Goal: Transaction & Acquisition: Book appointment/travel/reservation

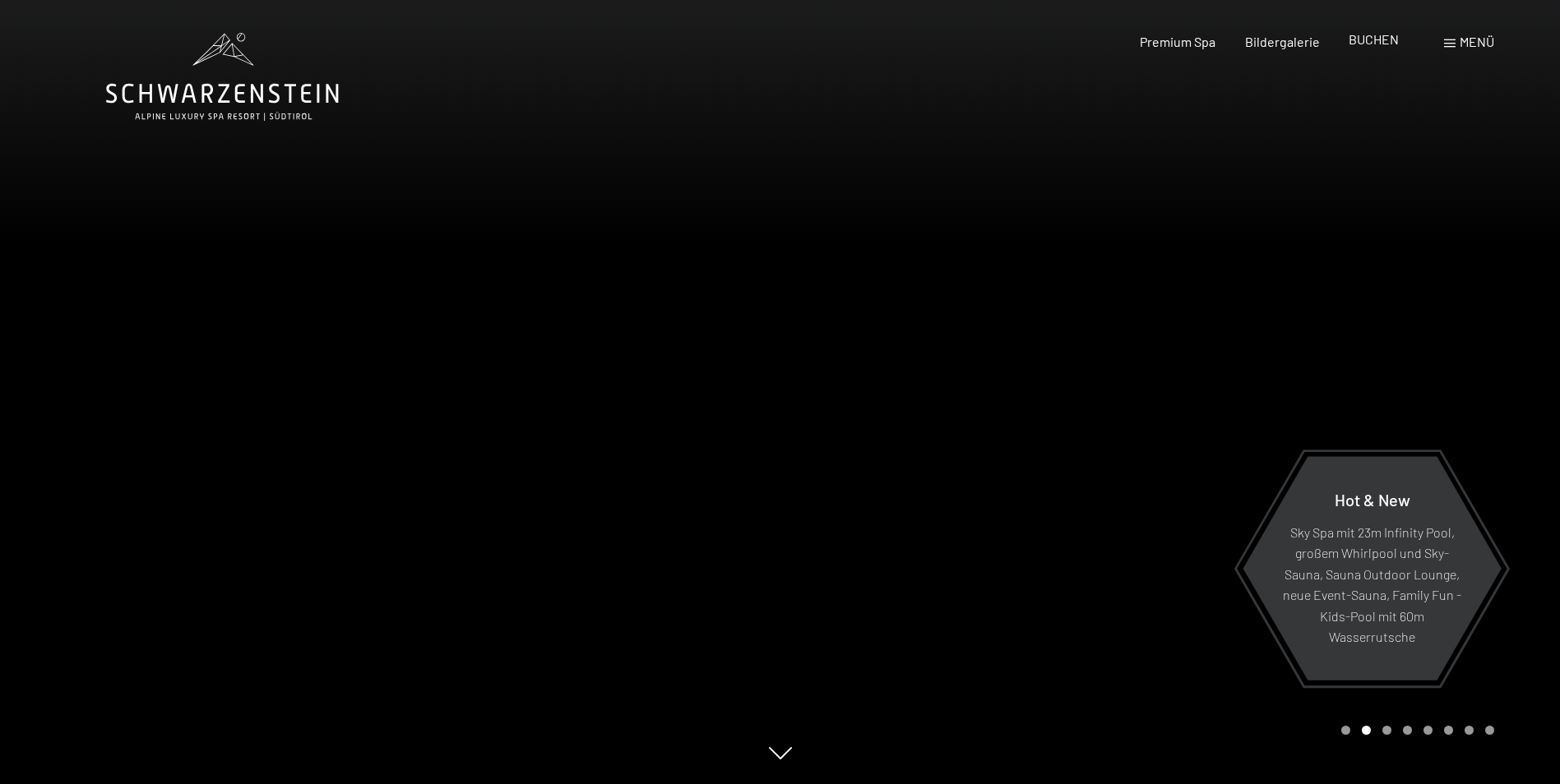
click at [1371, 43] on span "BUCHEN" at bounding box center [1373, 39] width 50 height 15
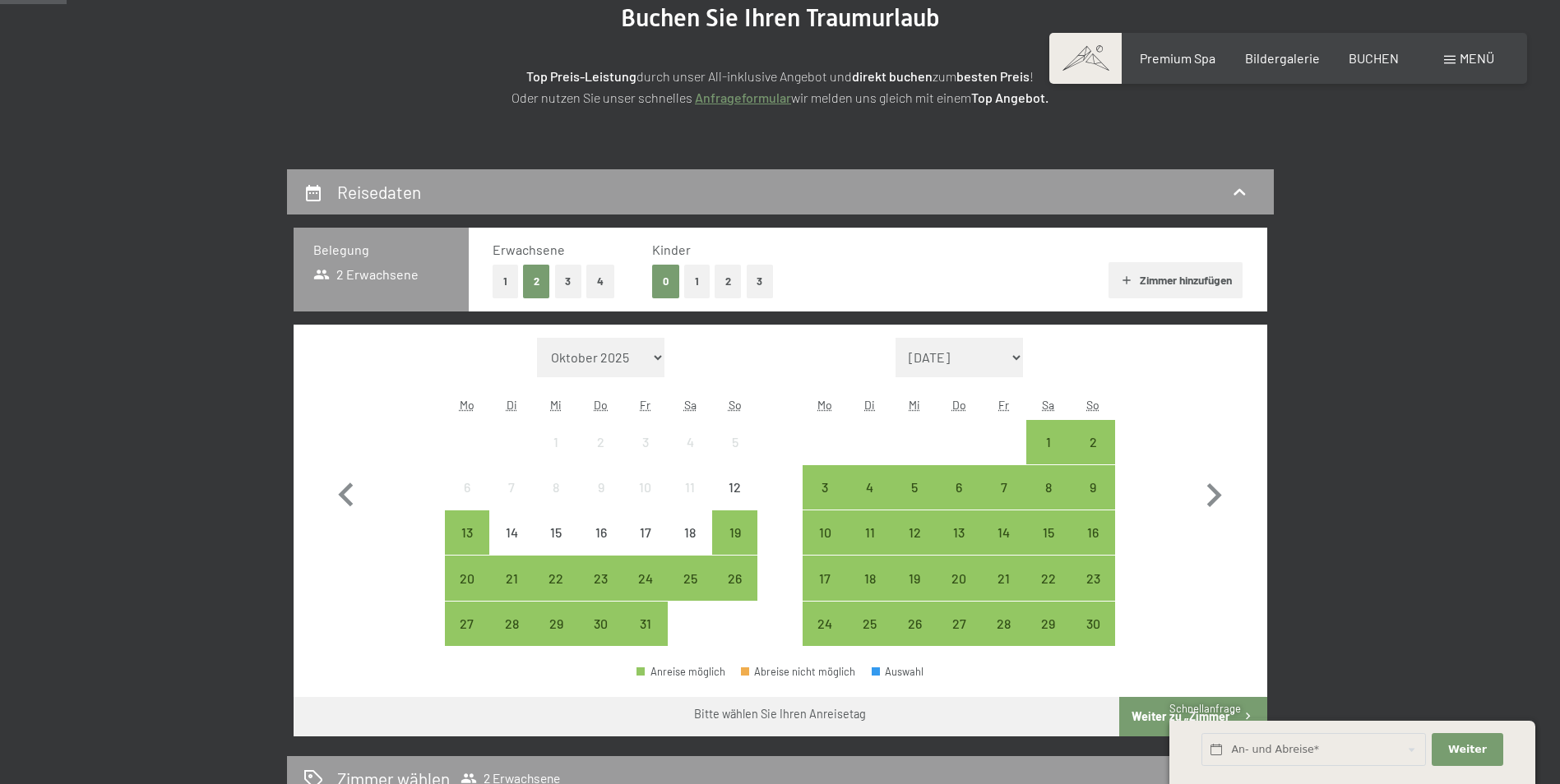
scroll to position [236, 0]
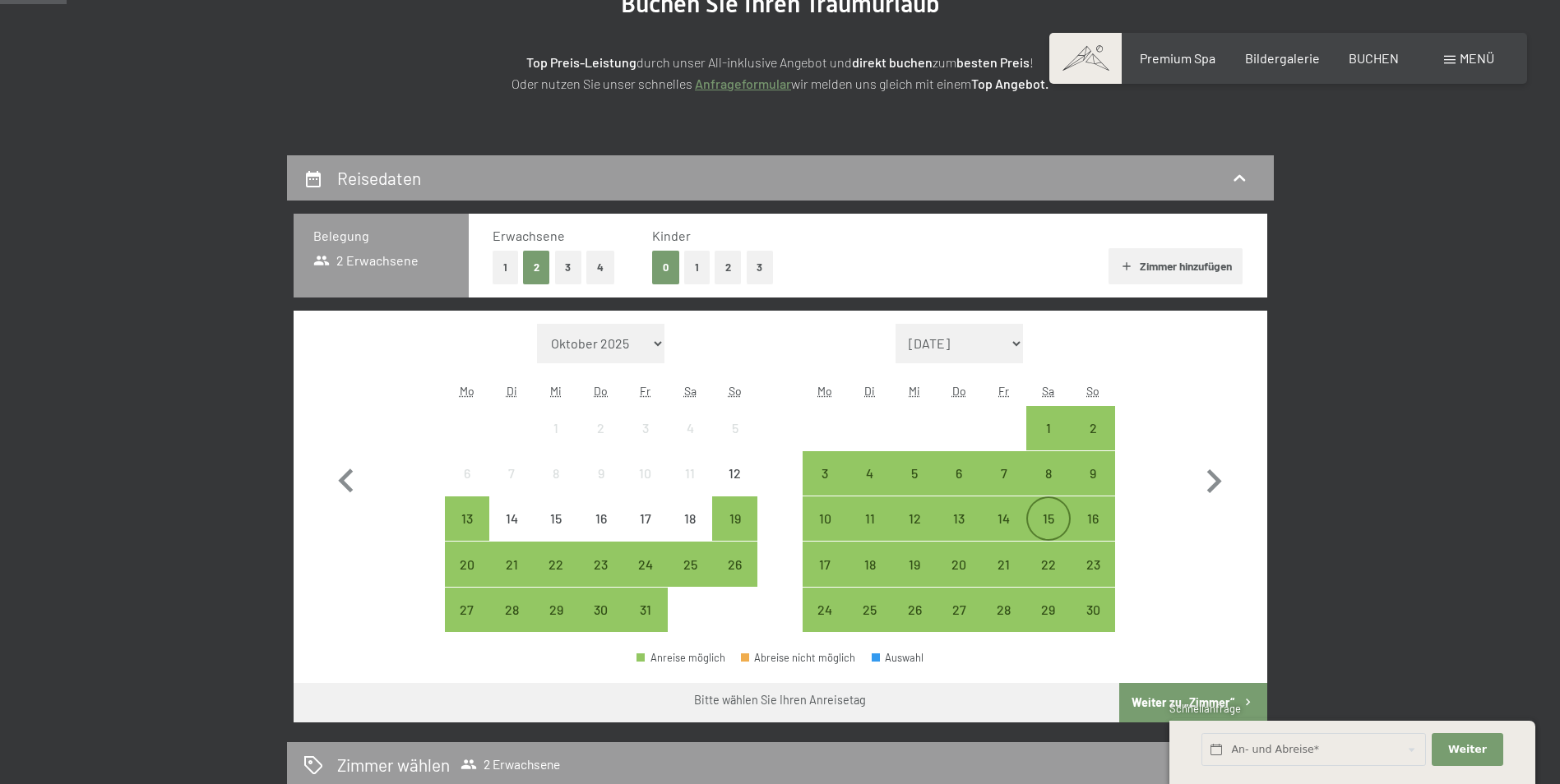
click at [1050, 524] on div "15" at bounding box center [1048, 533] width 41 height 41
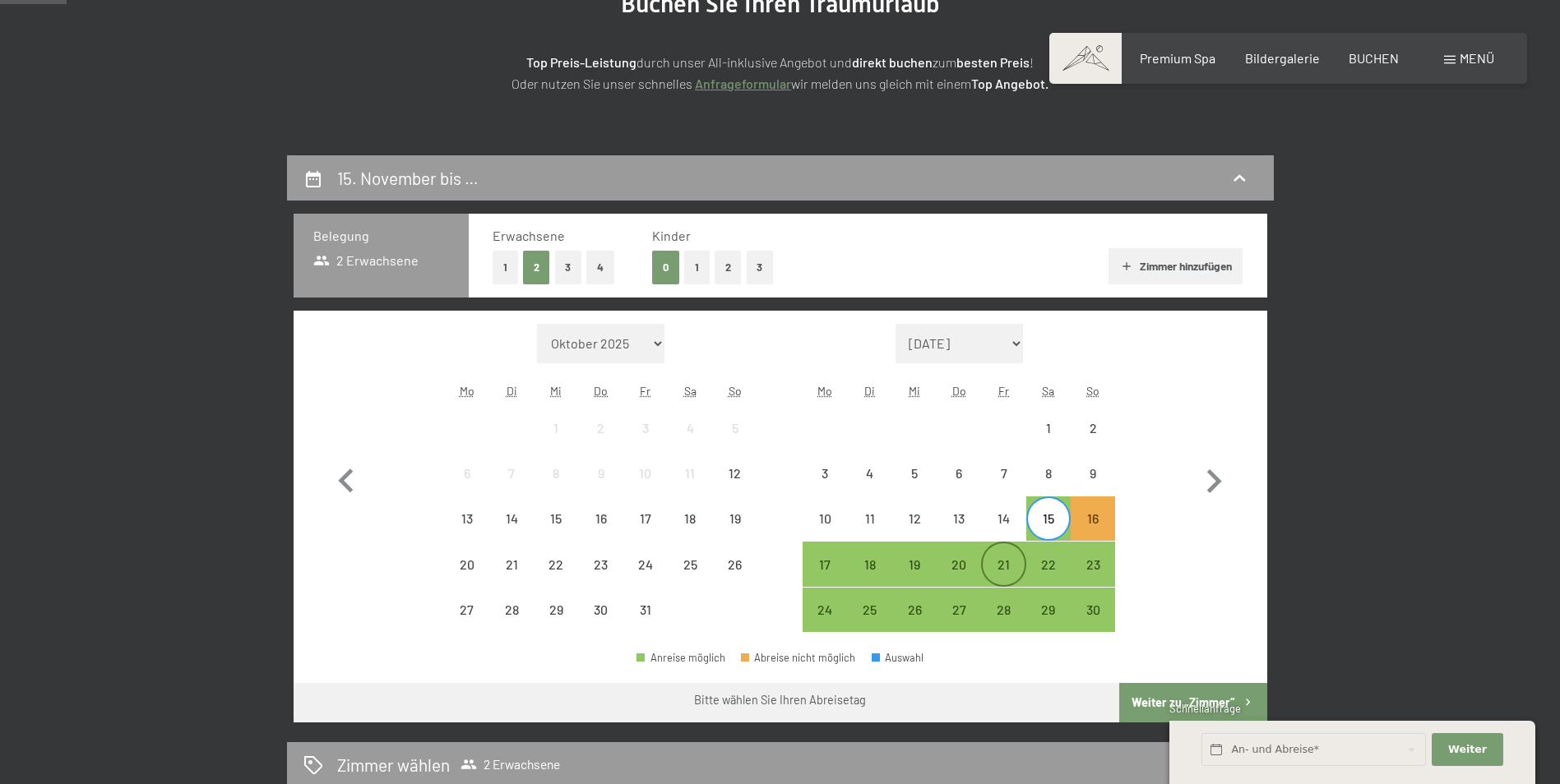
click at [1003, 567] on div "21" at bounding box center [1004, 579] width 41 height 41
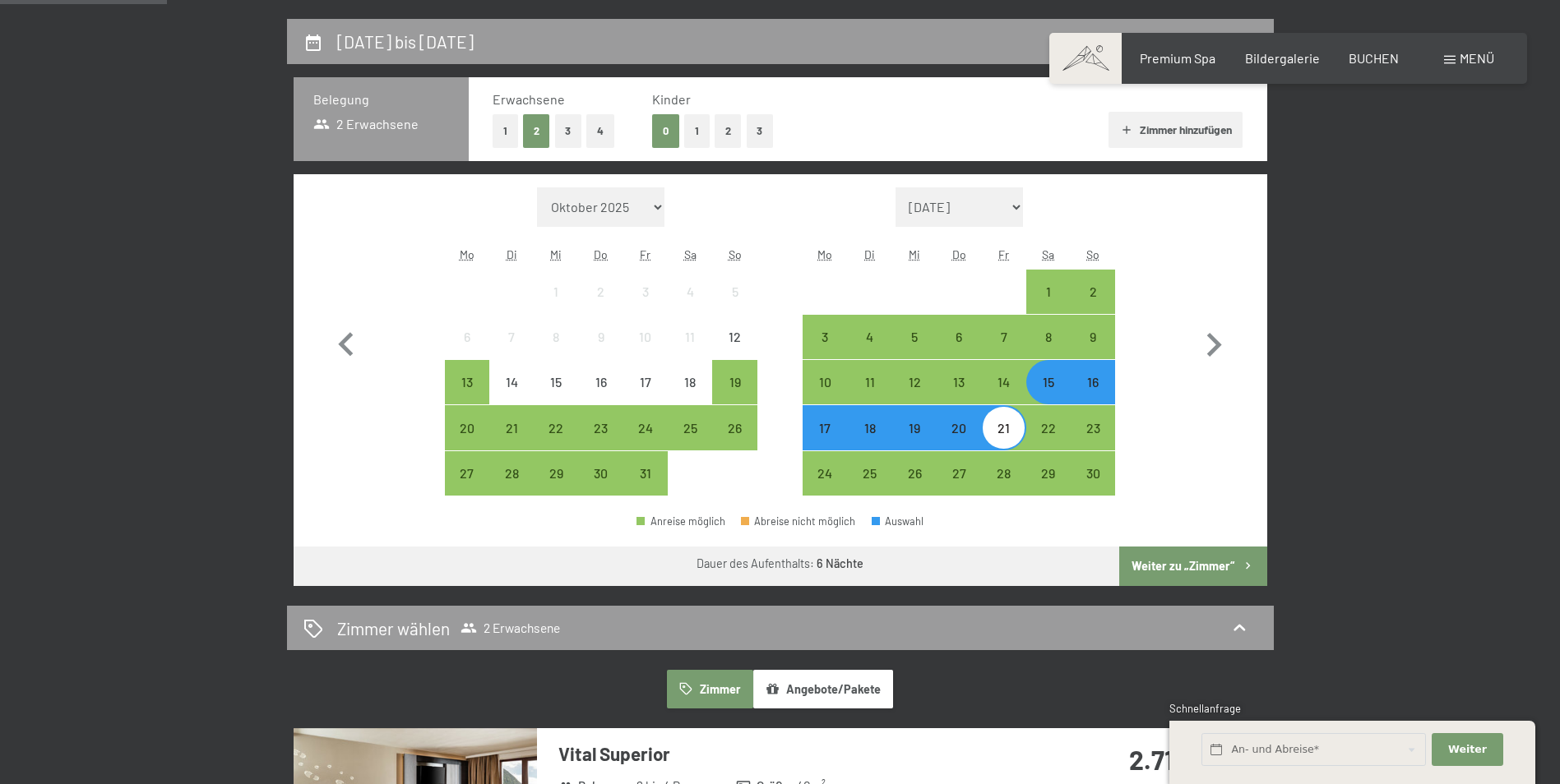
scroll to position [377, 0]
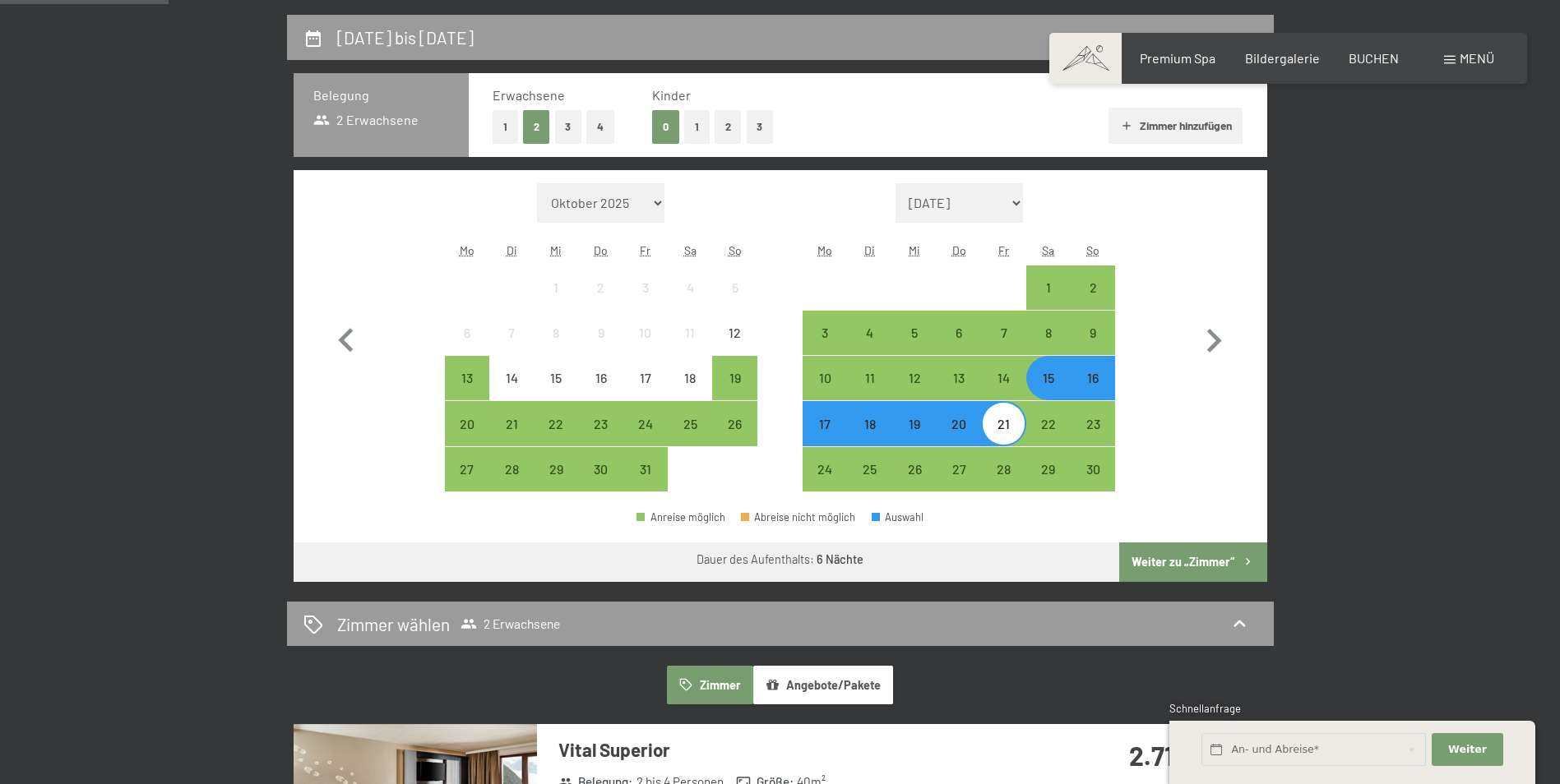
click at [1195, 567] on button "Weiter zu „Zimmer“" at bounding box center [1193, 562] width 147 height 40
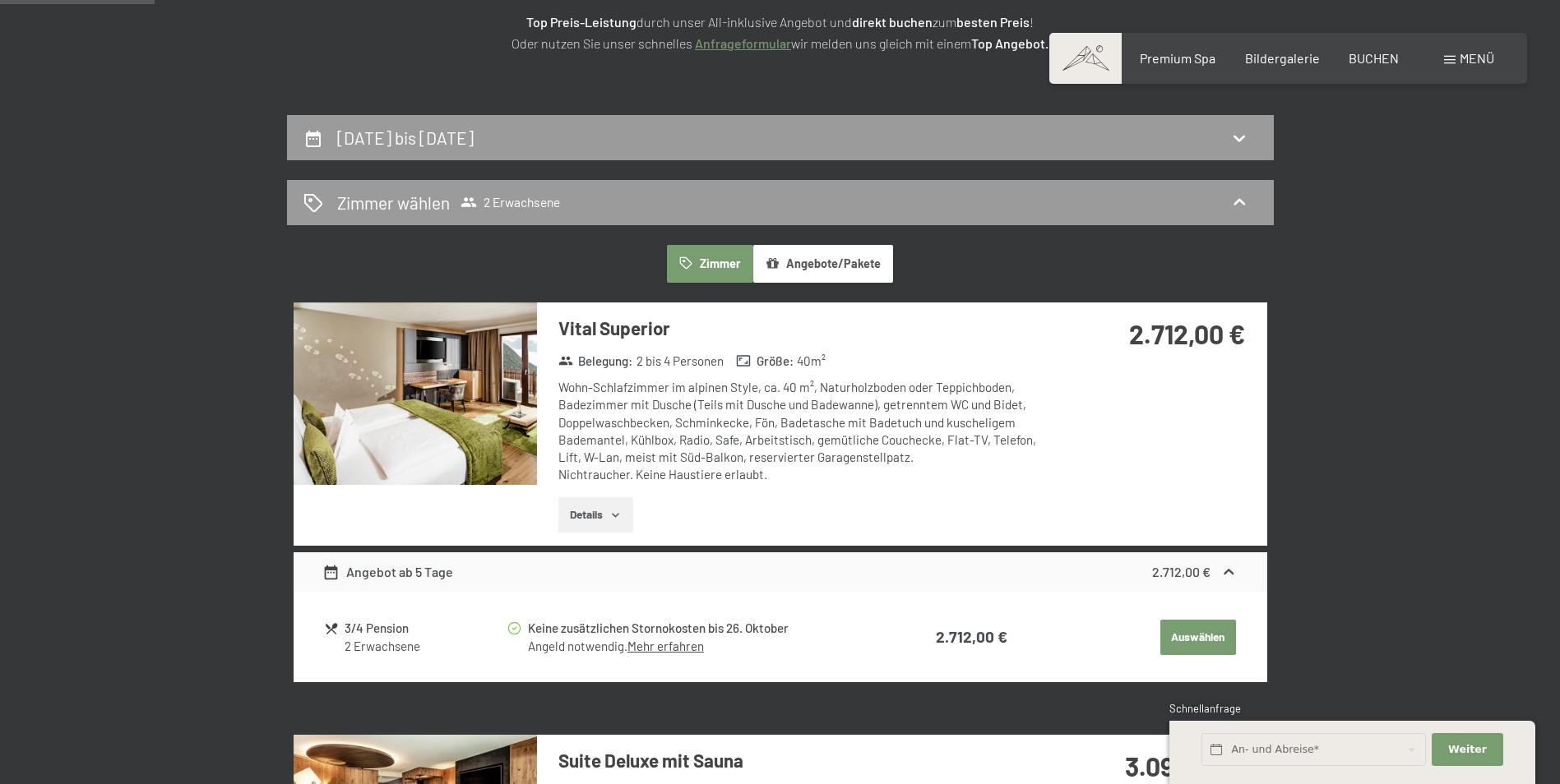
scroll to position [318, 0]
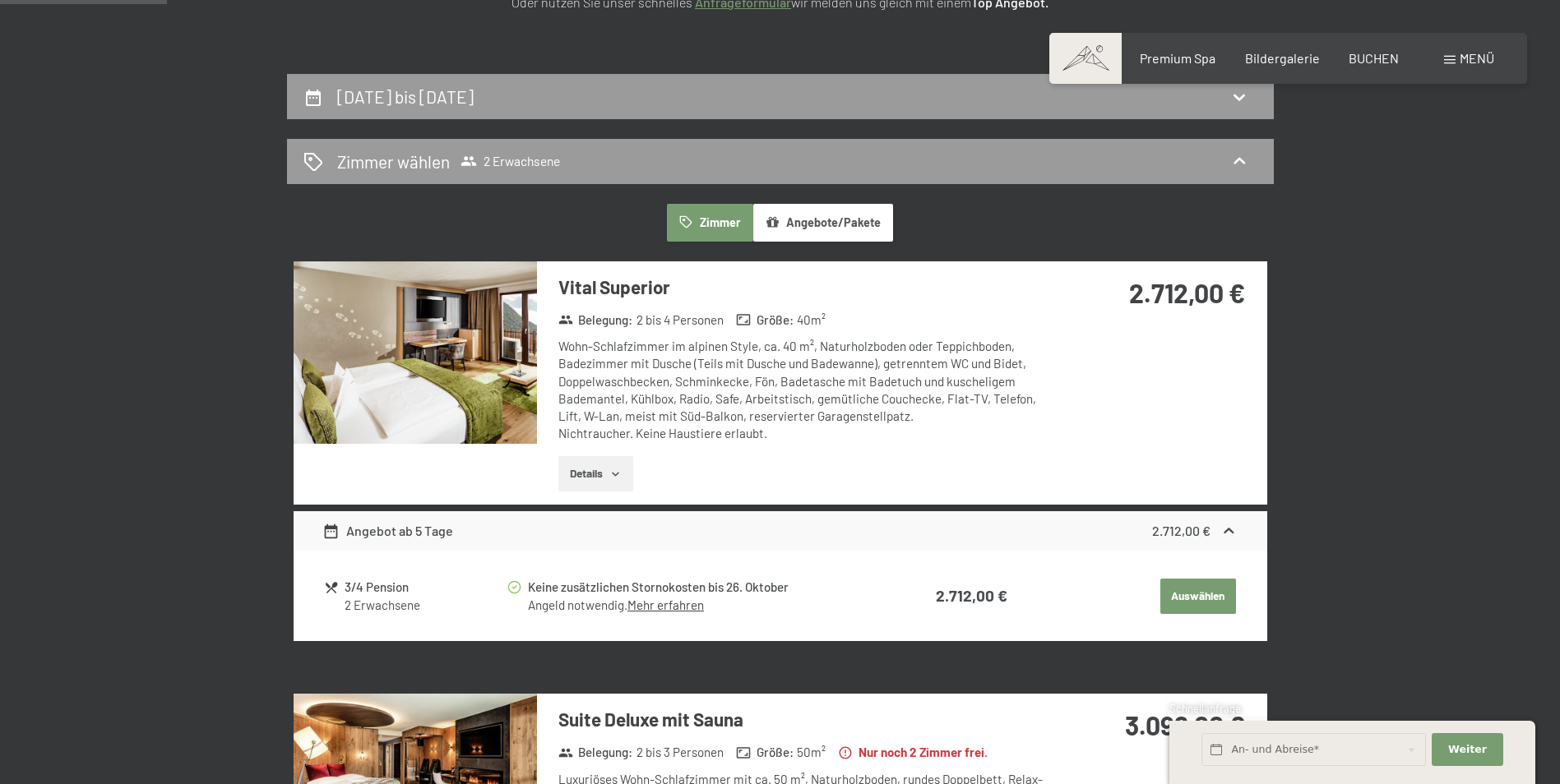
click at [605, 474] on button "Details" at bounding box center [595, 475] width 75 height 36
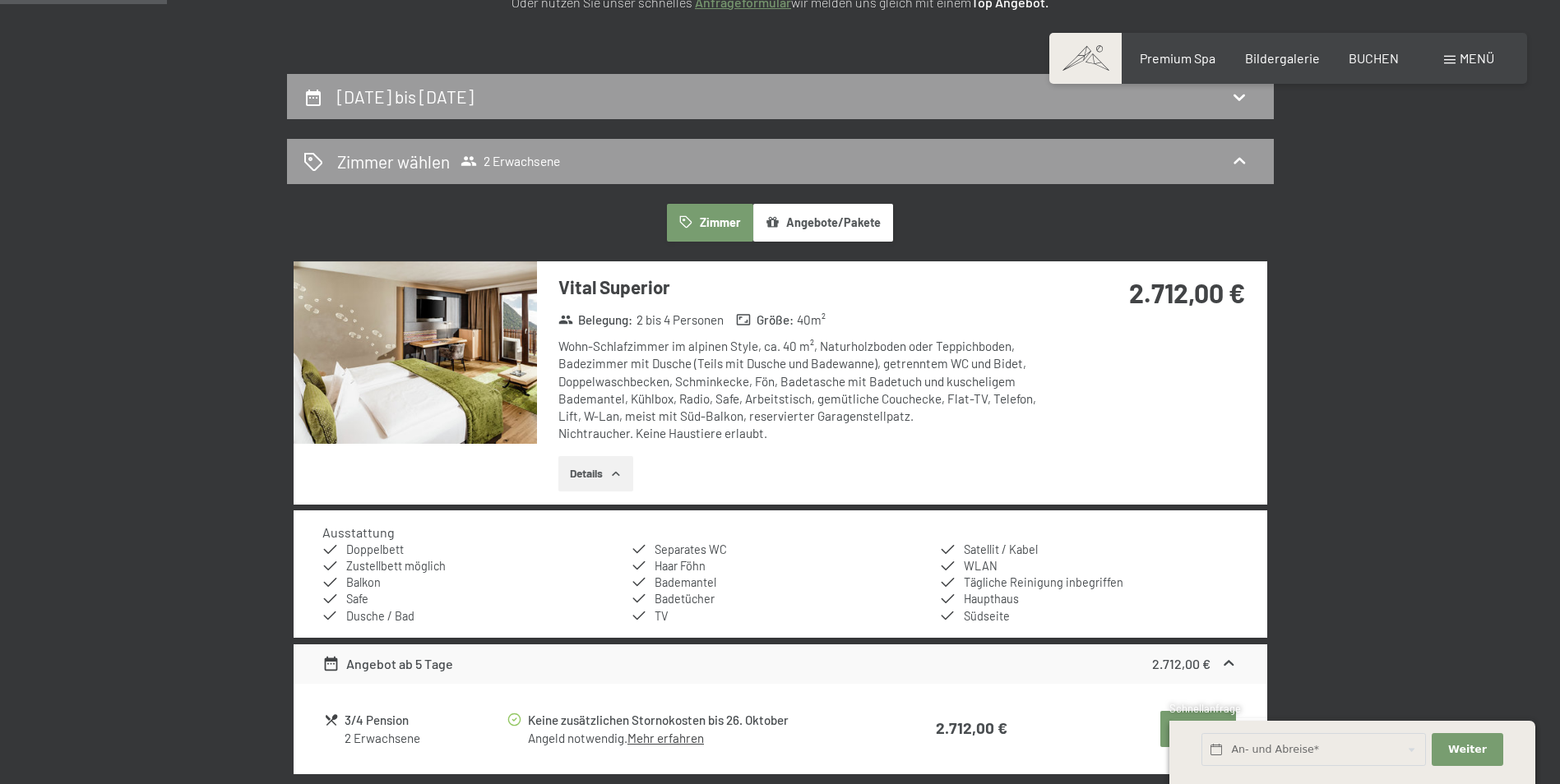
click at [615, 469] on icon "button" at bounding box center [616, 474] width 13 height 13
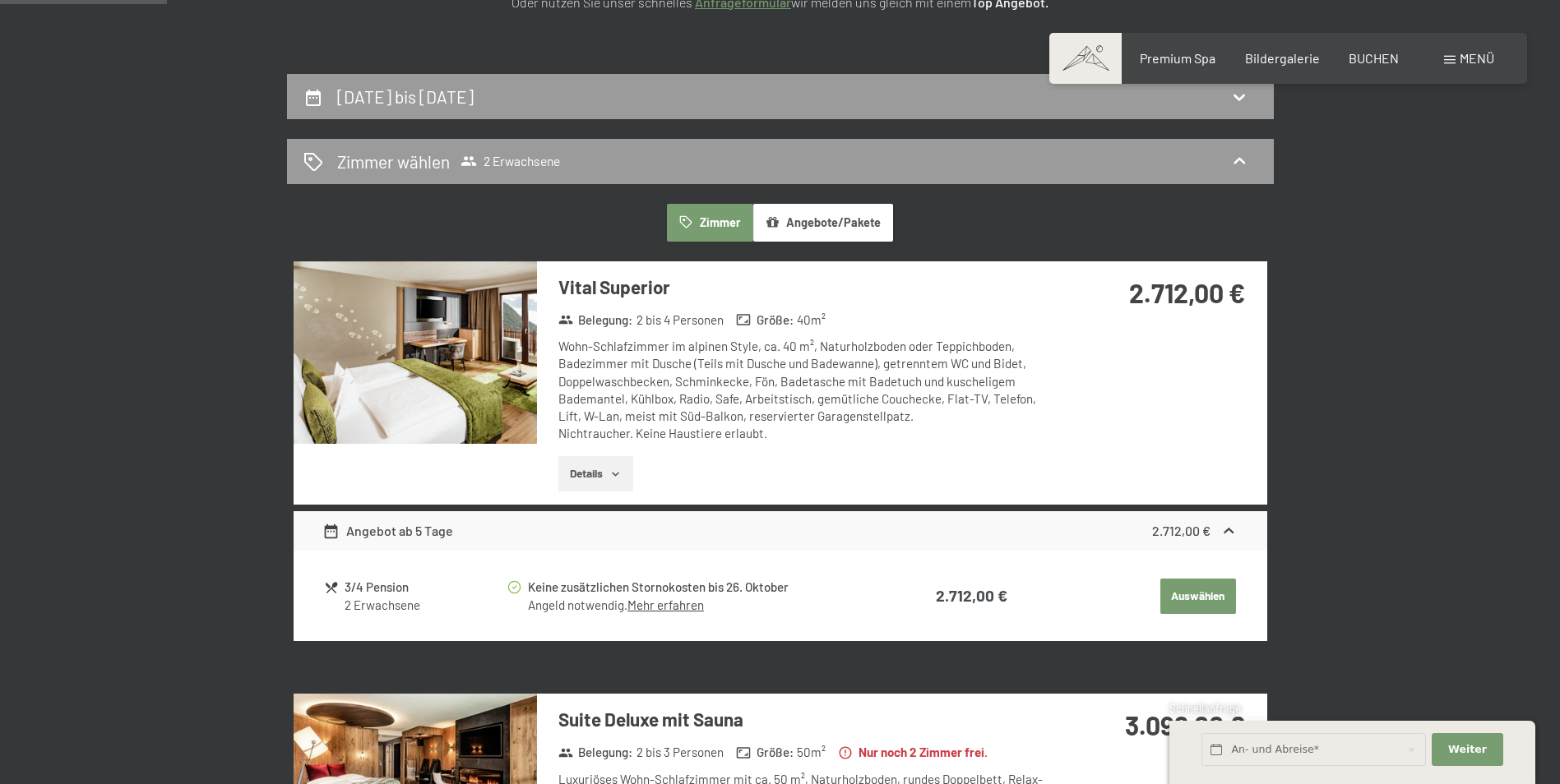
click at [661, 608] on link "Mehr erfahren" at bounding box center [666, 604] width 77 height 15
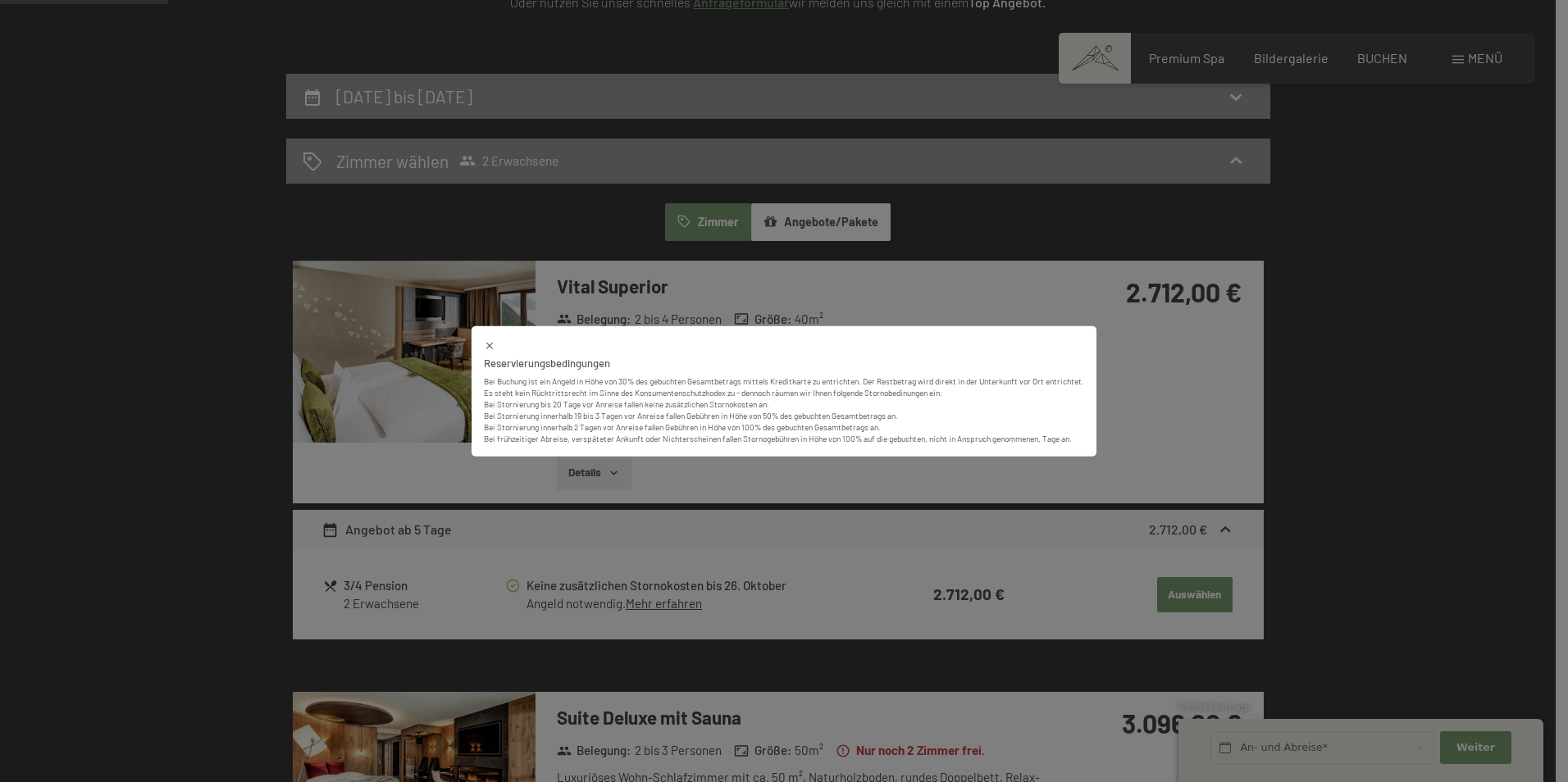
click at [1191, 594] on div "Reservierungsbedingungen Bei Buchung ist ein Angeld in Höhe von 30% des gebucht…" at bounding box center [784, 391] width 1568 height 782
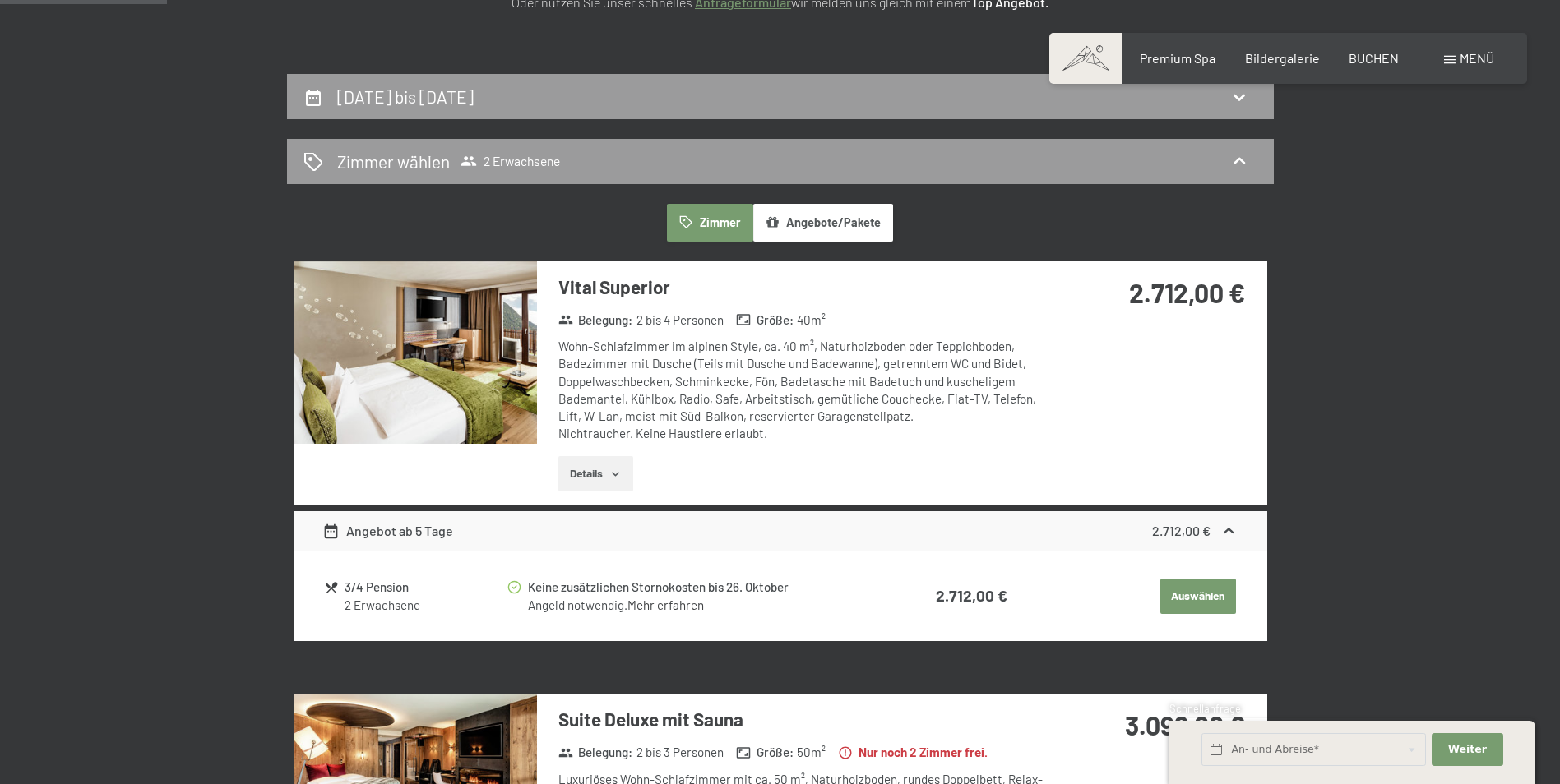
click at [812, 223] on button "Angebote/Pakete" at bounding box center [823, 223] width 140 height 38
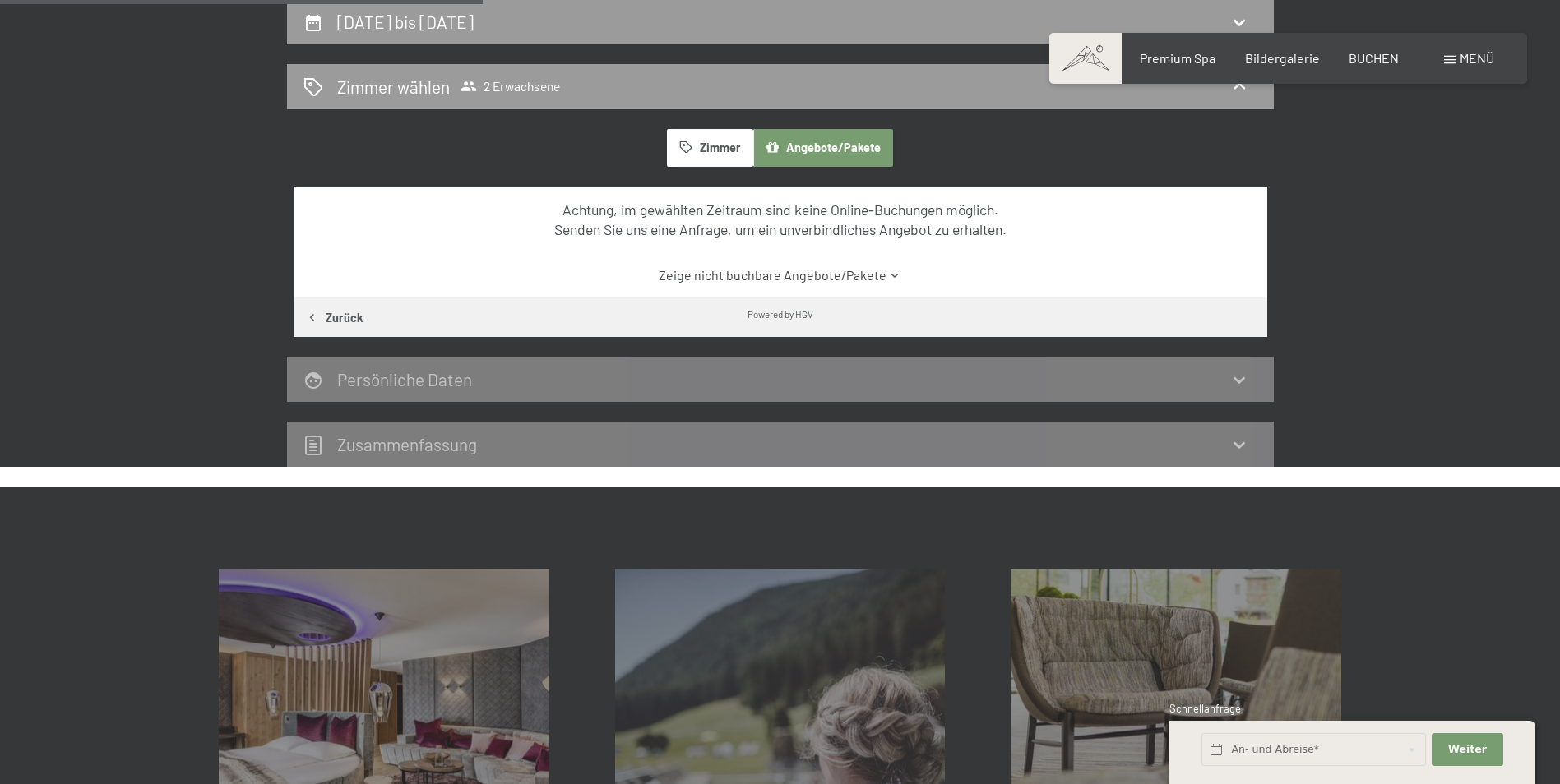
scroll to position [400, 0]
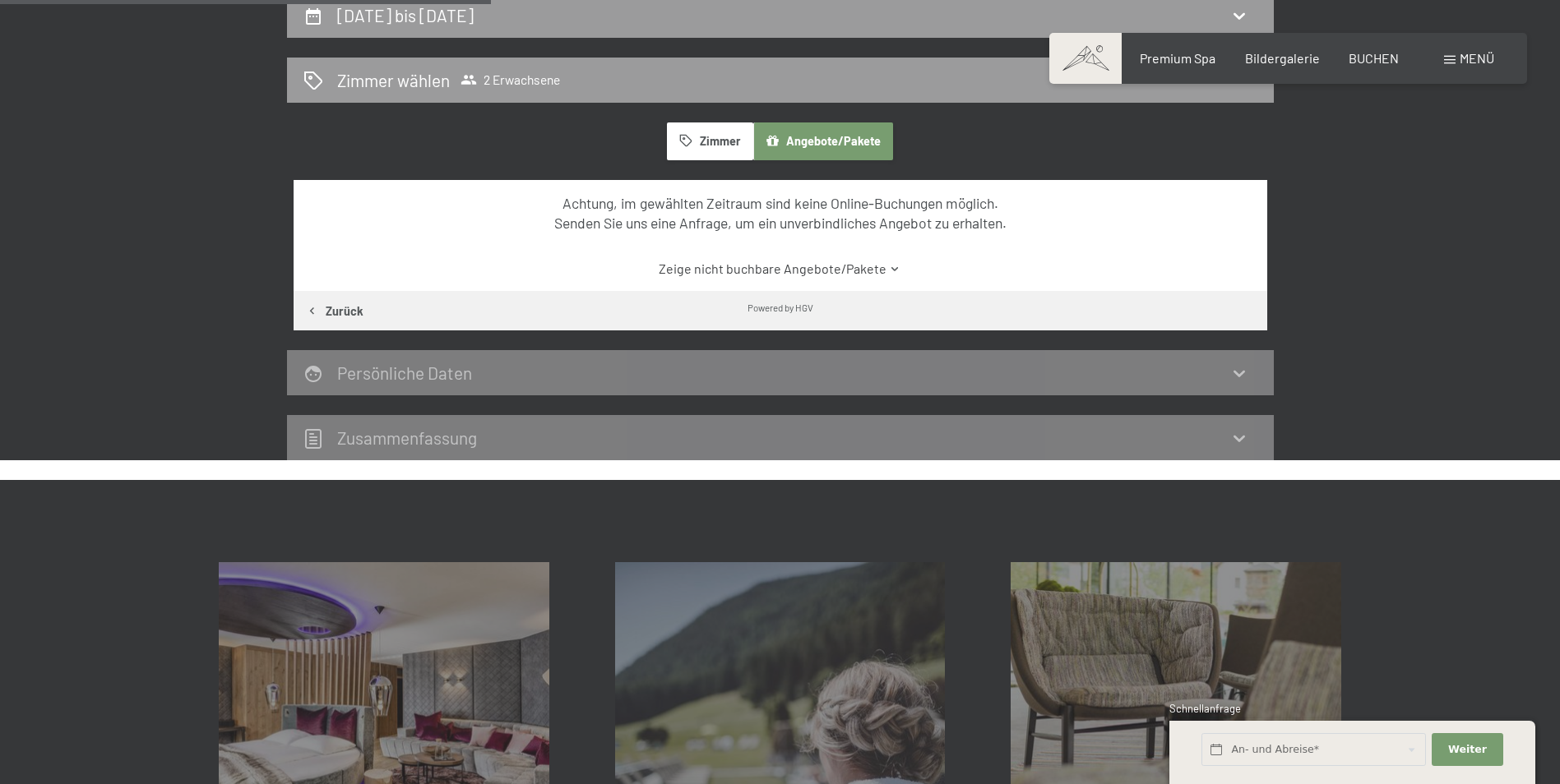
click at [466, 376] on h2 "Persönliche Daten" at bounding box center [404, 373] width 135 height 21
drag, startPoint x: 523, startPoint y: 437, endPoint x: 722, endPoint y: 424, distance: 199.4
click at [524, 437] on div "Zusammen­fassung" at bounding box center [780, 438] width 954 height 24
drag, startPoint x: 1559, startPoint y: 365, endPoint x: 1569, endPoint y: 432, distance: 67.7
click at [1559, 432] on html "Buchen Anfragen Premium Spa Bildergalerie BUCHEN Menü DE IT EN Gutschein Bilder…" at bounding box center [780, 636] width 1560 height 2072
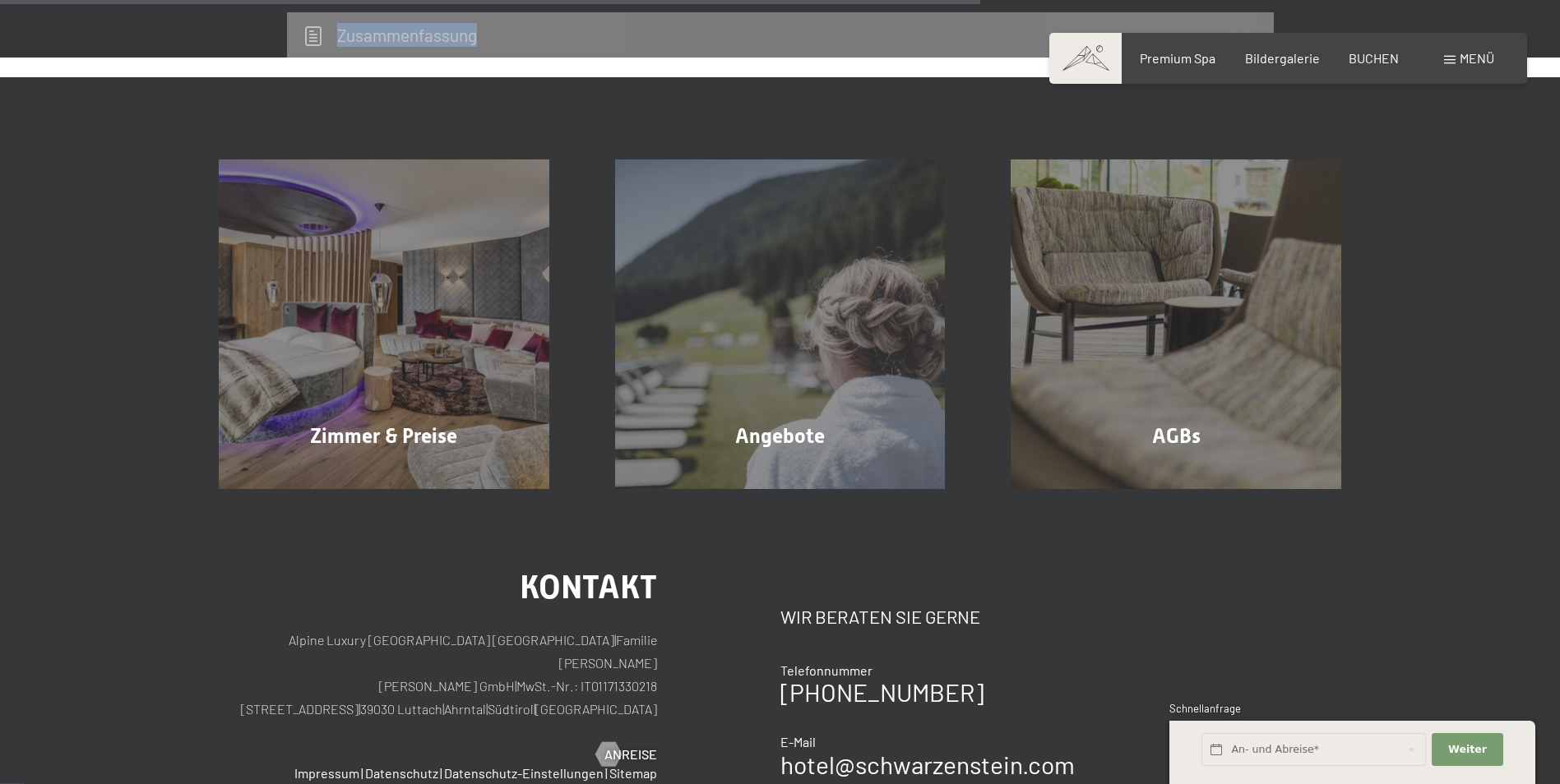
scroll to position [798, 0]
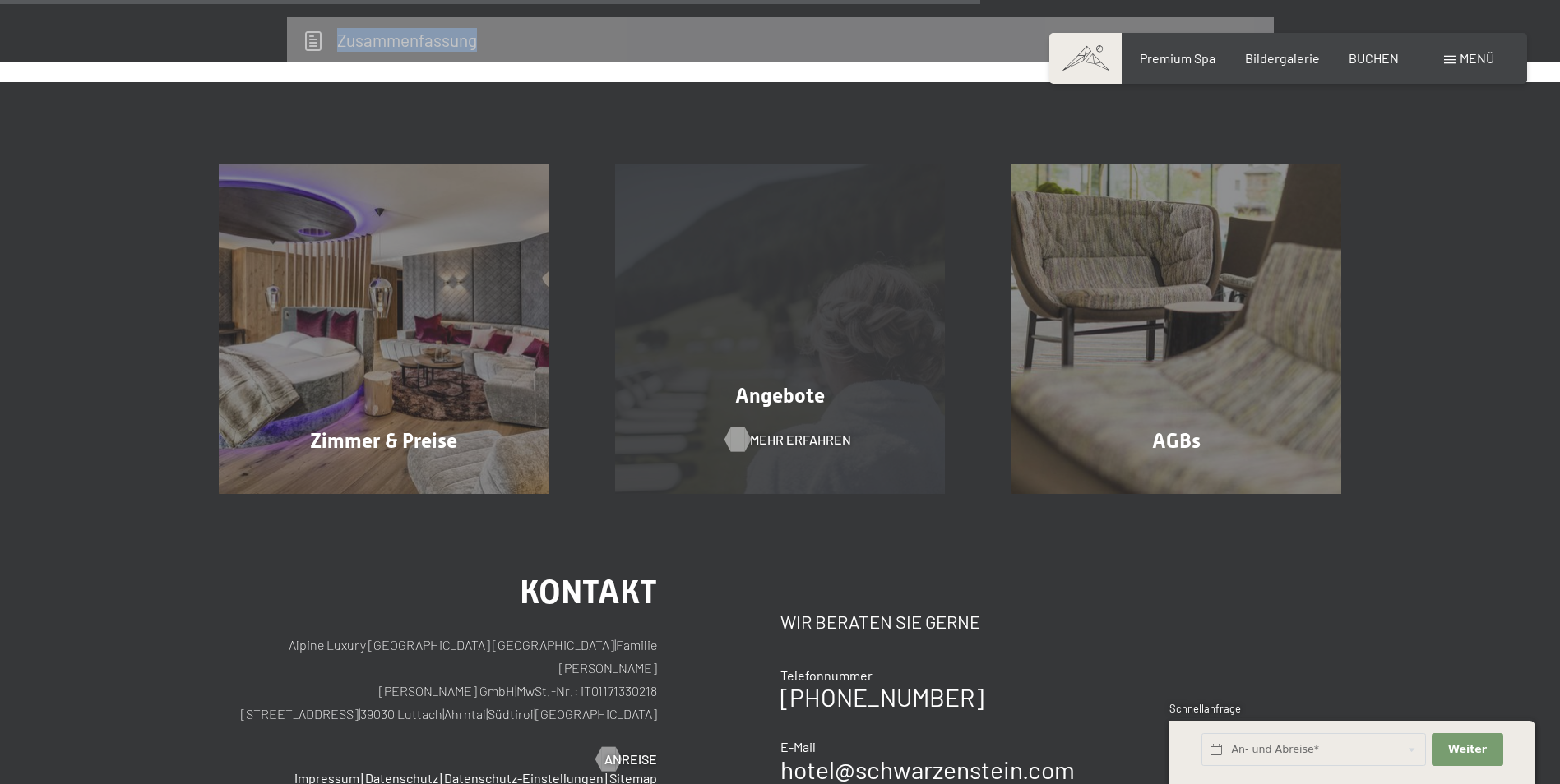
click at [765, 438] on span "Mehr erfahren" at bounding box center [801, 439] width 101 height 18
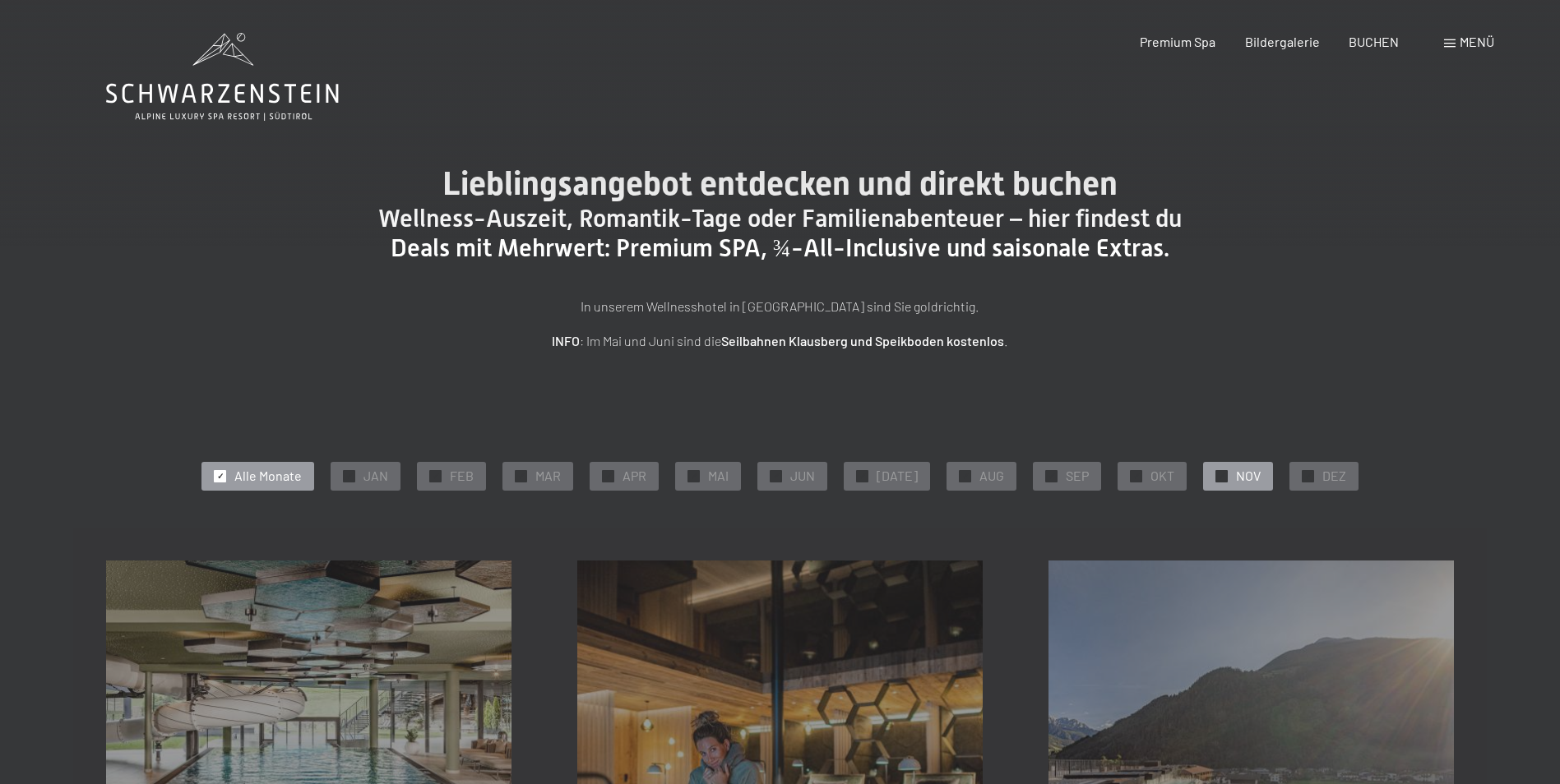
click at [1225, 483] on div "✓ NOV" at bounding box center [1238, 475] width 70 height 28
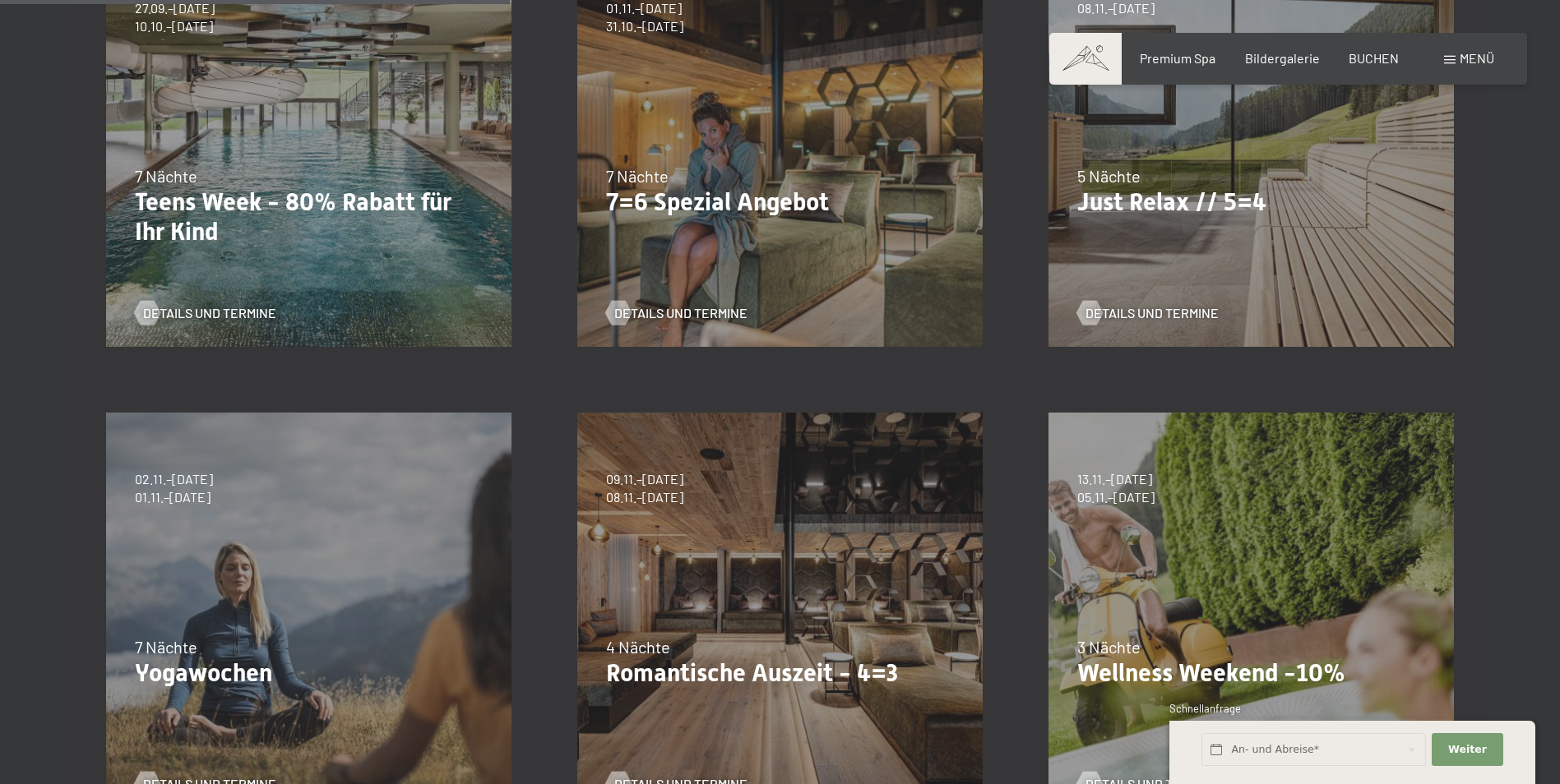
scroll to position [611, 0]
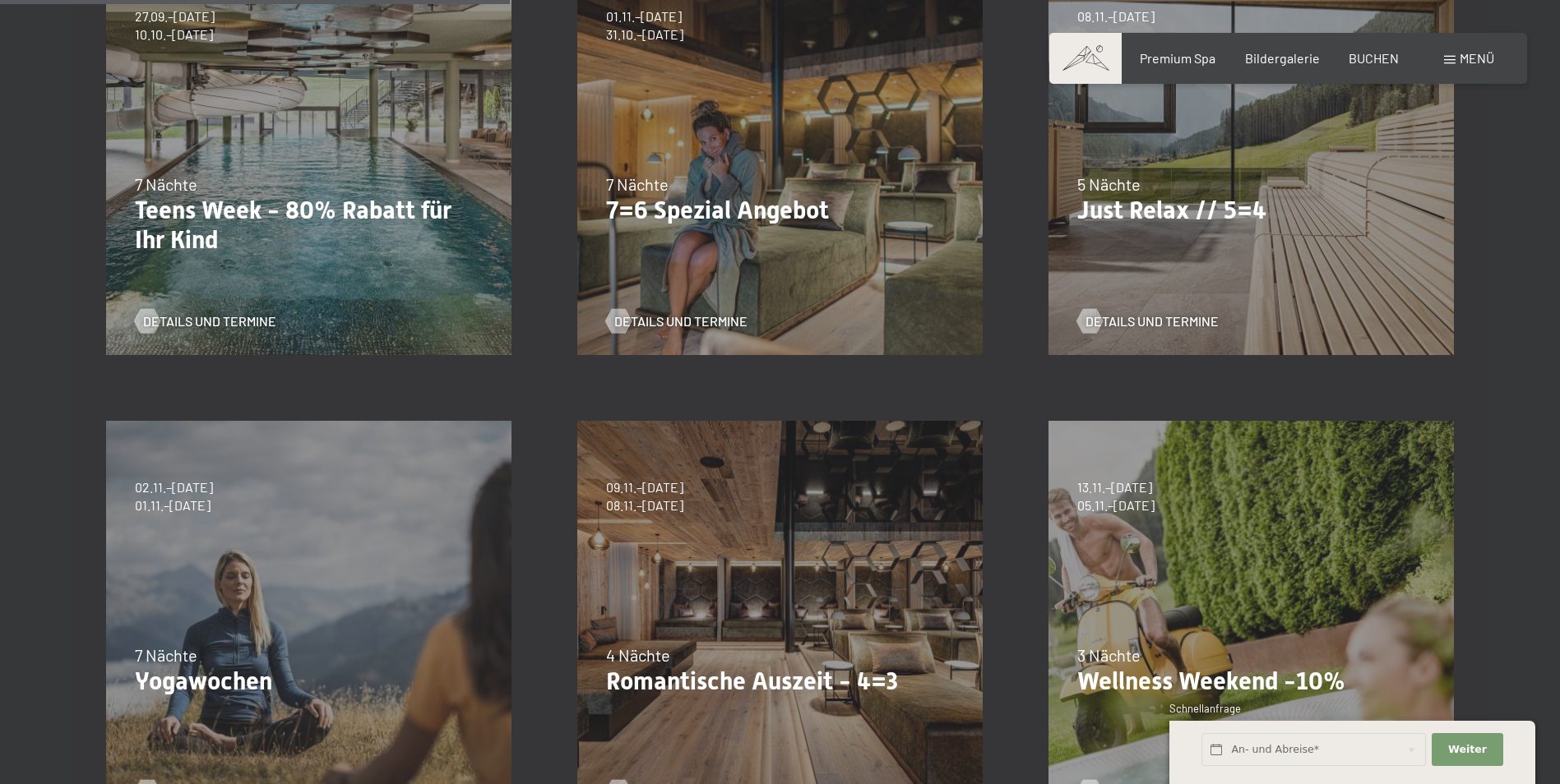
click at [1206, 209] on p "Just Relax // 5=4" at bounding box center [1251, 211] width 348 height 29
click at [1153, 318] on span "Details und Termine" at bounding box center [1168, 321] width 133 height 18
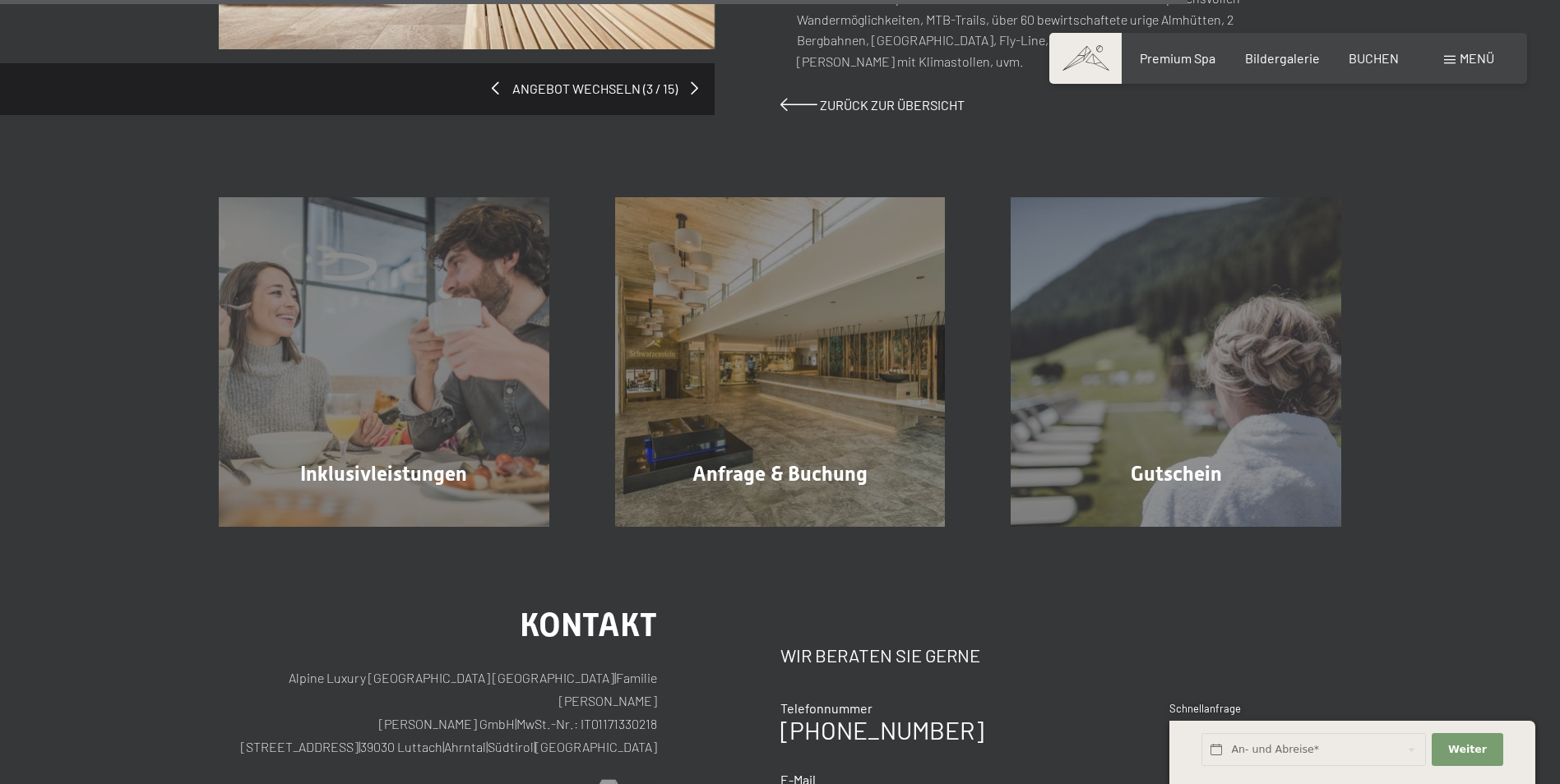
scroll to position [1581, 0]
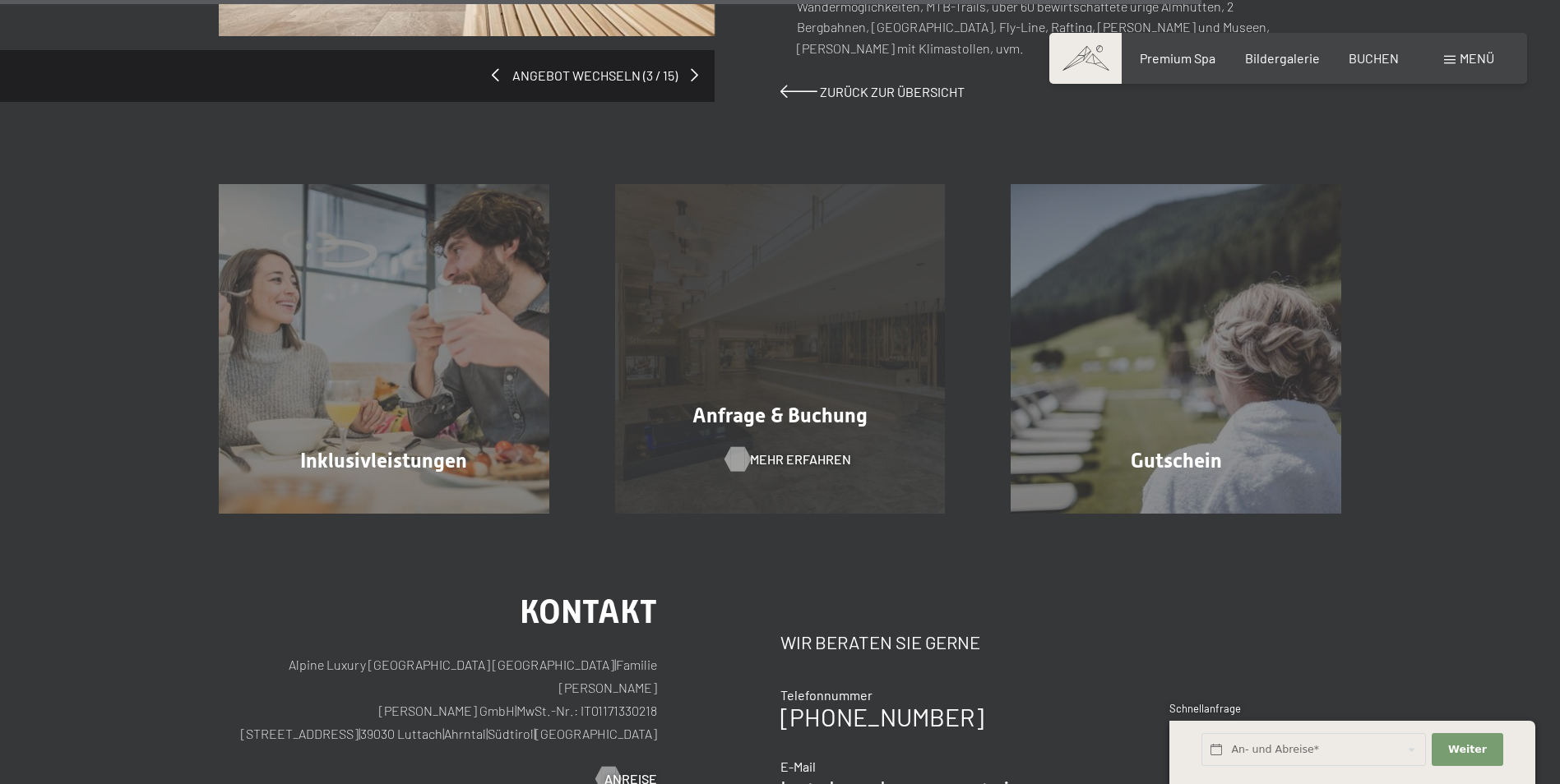
click at [777, 450] on span "Mehr erfahren" at bounding box center [801, 459] width 101 height 18
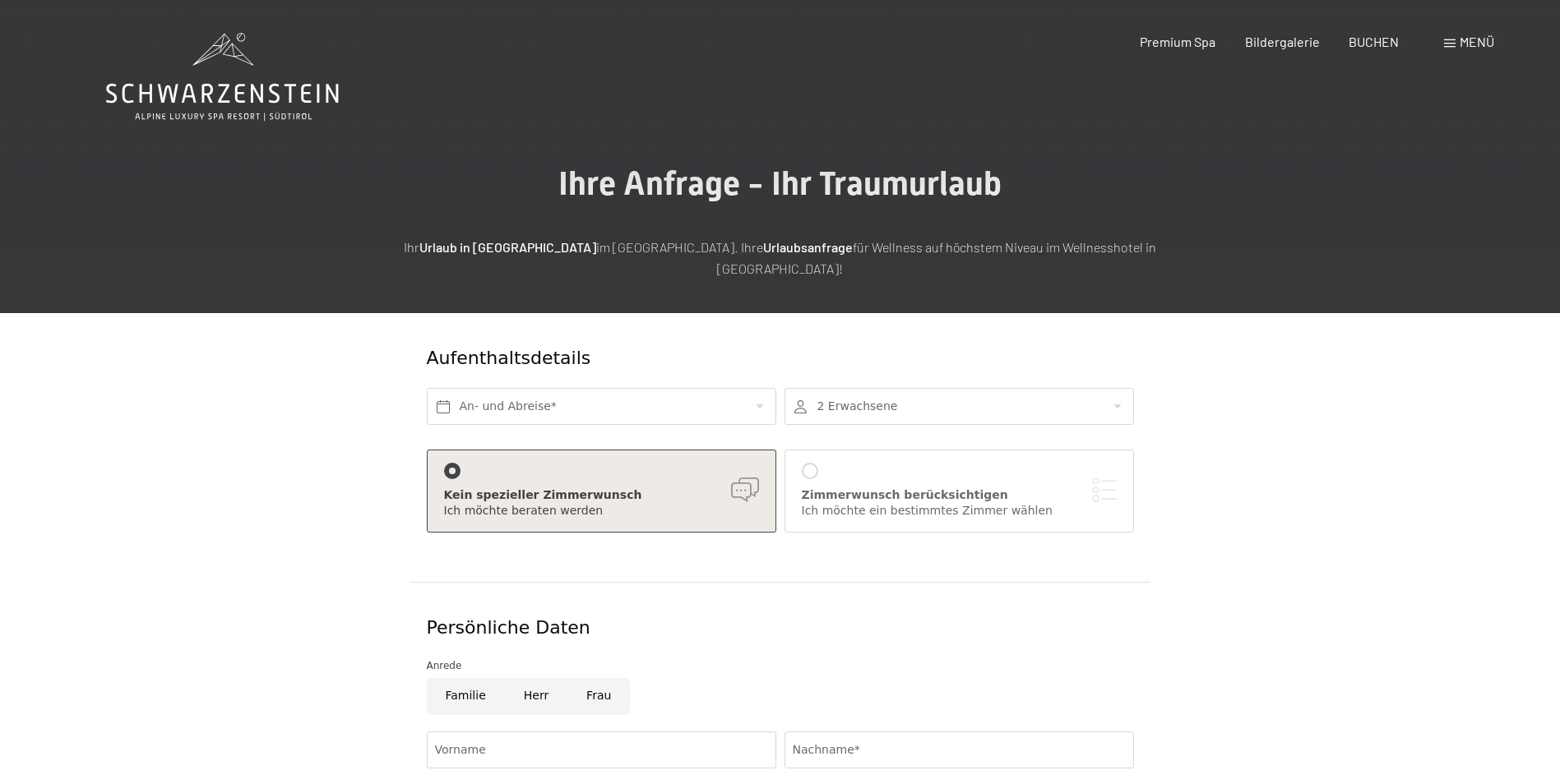
click at [810, 462] on div at bounding box center [809, 470] width 16 height 16
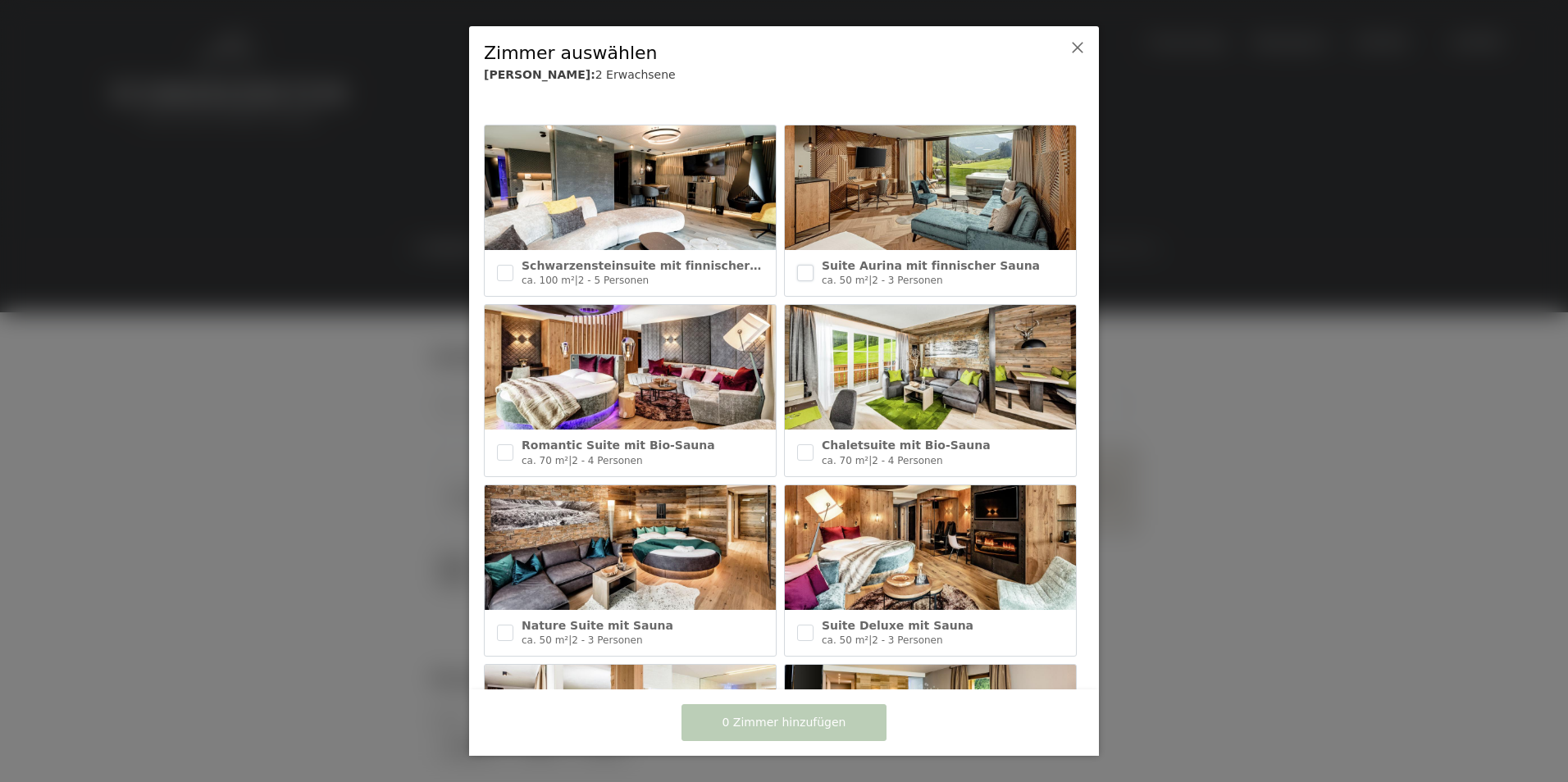
click at [801, 271] on input "checkbox" at bounding box center [805, 273] width 16 height 16
checkbox input "true"
drag, startPoint x: 799, startPoint y: 628, endPoint x: 809, endPoint y: 632, distance: 10.8
click at [802, 628] on input "checkbox" at bounding box center [805, 633] width 16 height 16
checkbox input "true"
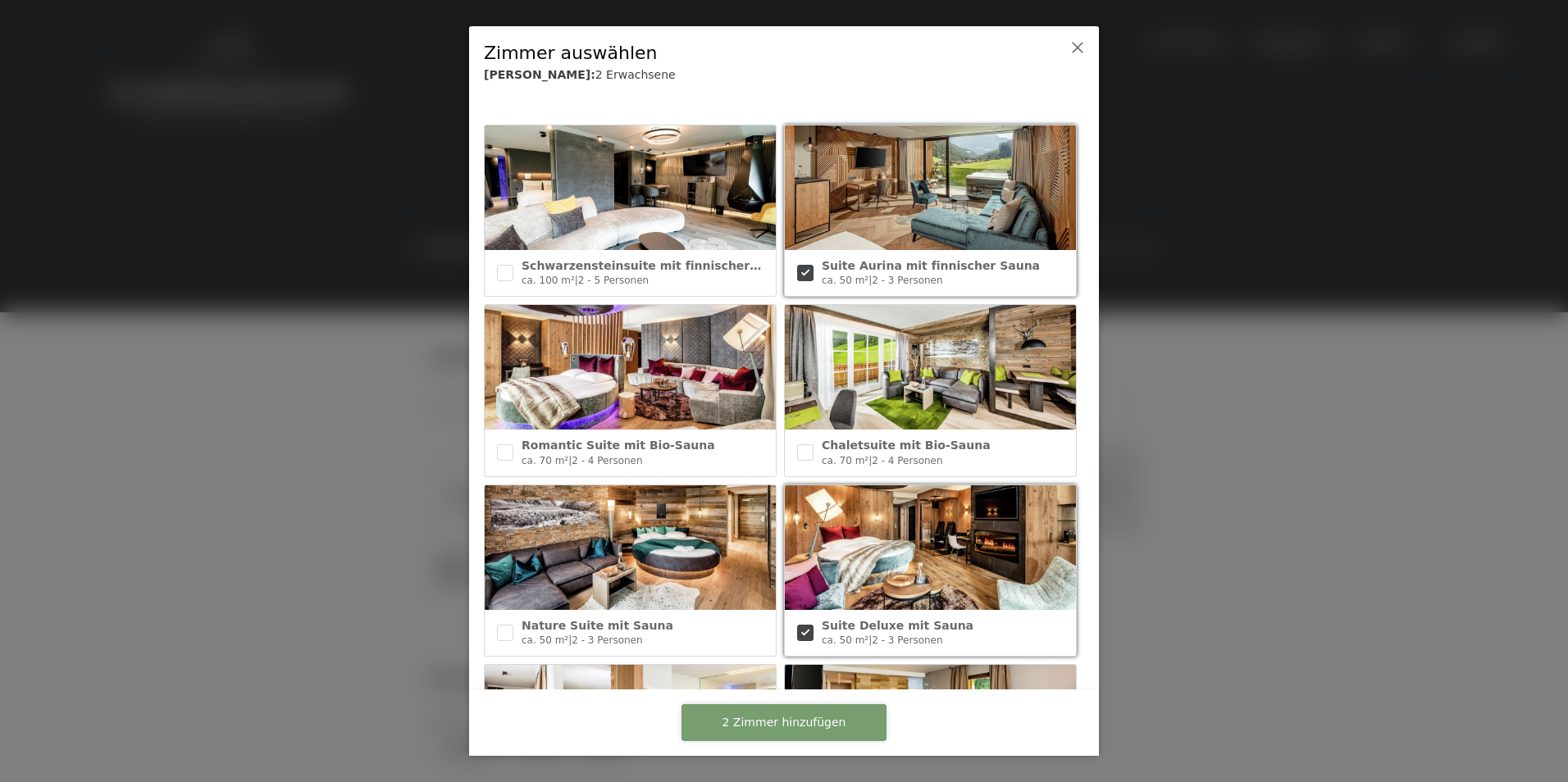
click at [787, 726] on span "2 Zimmer hinzufügen" at bounding box center [785, 723] width 124 height 16
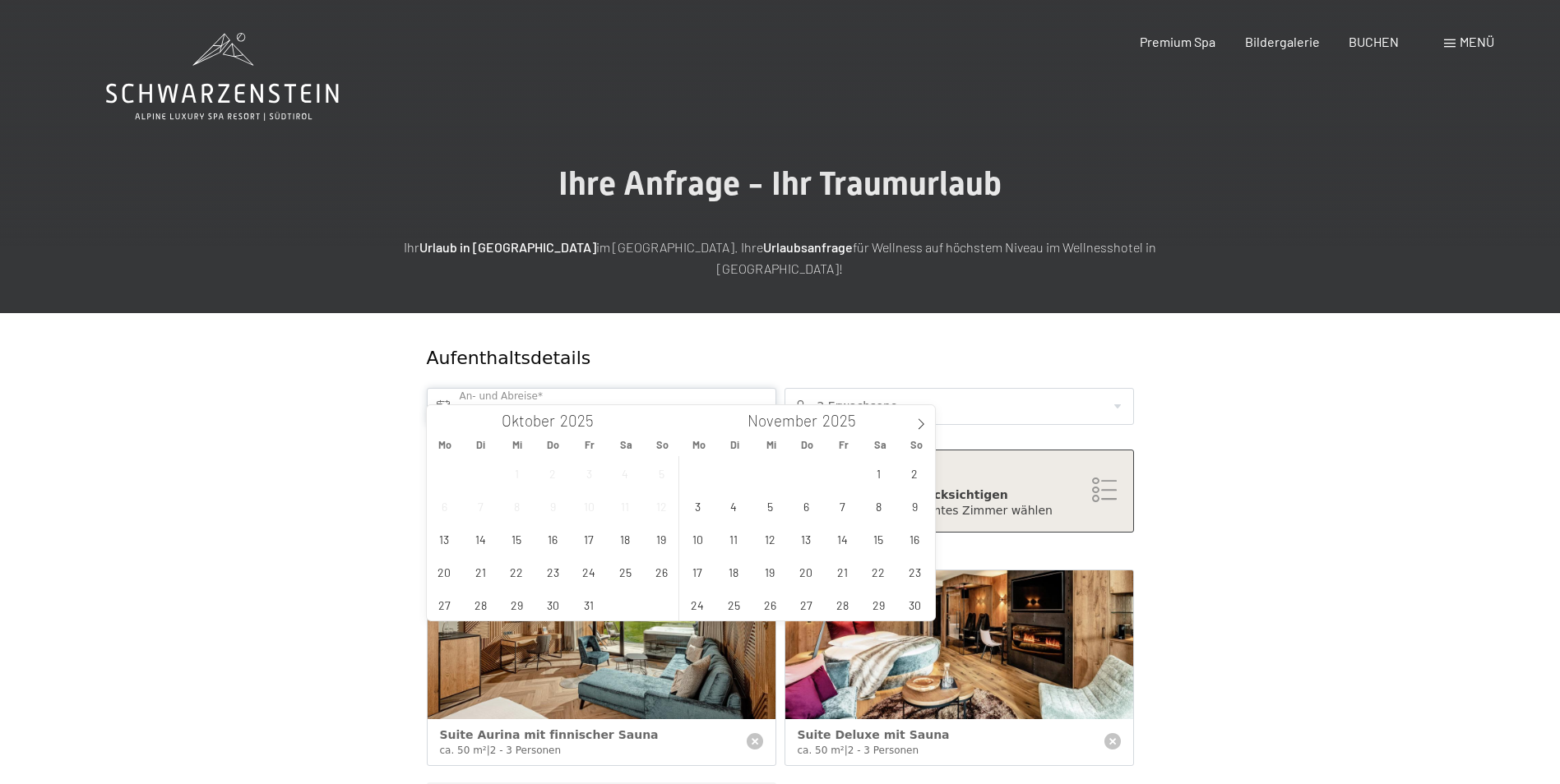
click at [689, 390] on input "text" at bounding box center [601, 406] width 349 height 37
click at [878, 541] on span "15" at bounding box center [878, 538] width 32 height 32
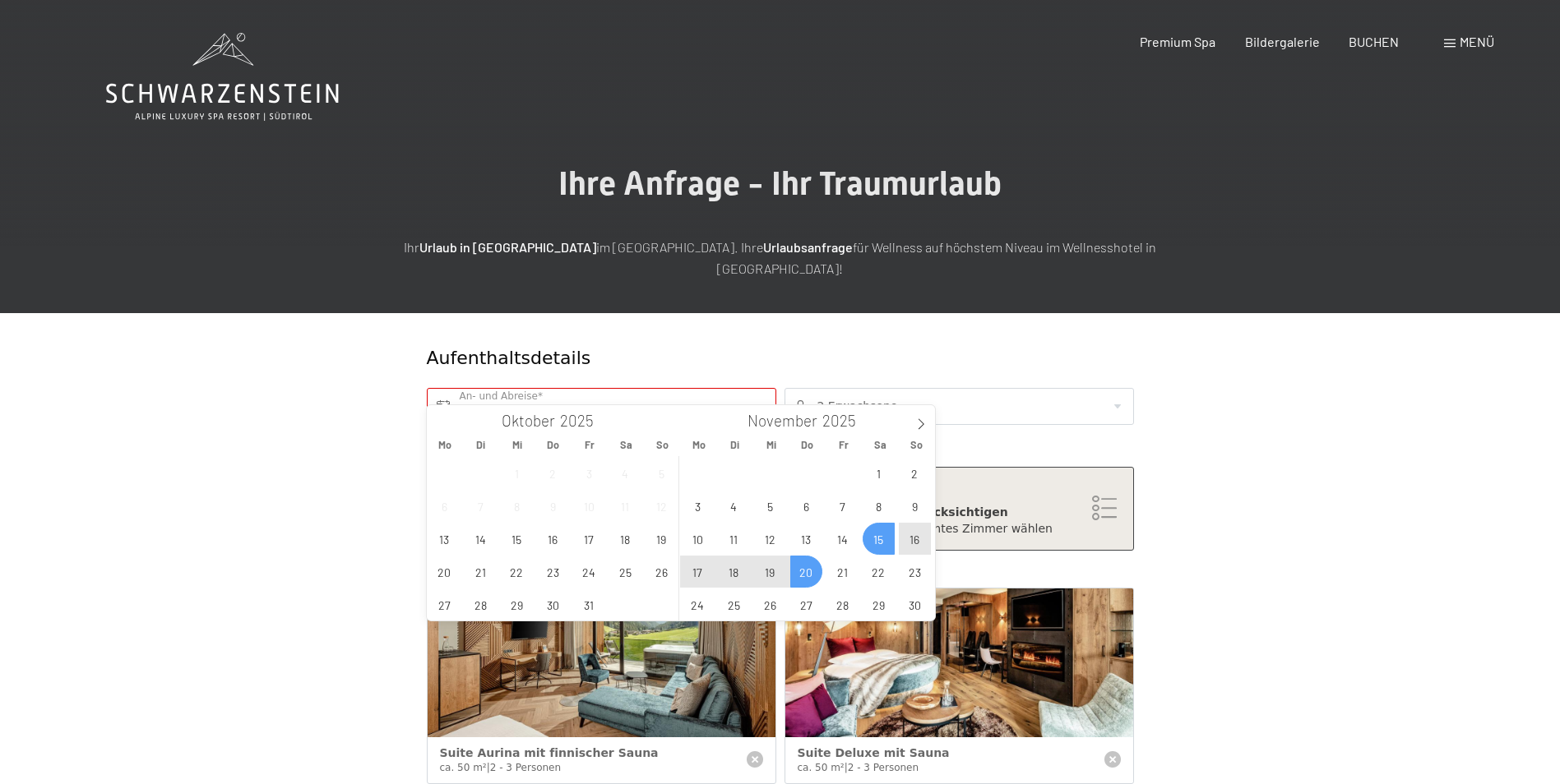
click at [811, 574] on span "20" at bounding box center [806, 571] width 32 height 32
type input "Sa. 15.11.2025 - Do. 20.11.2025"
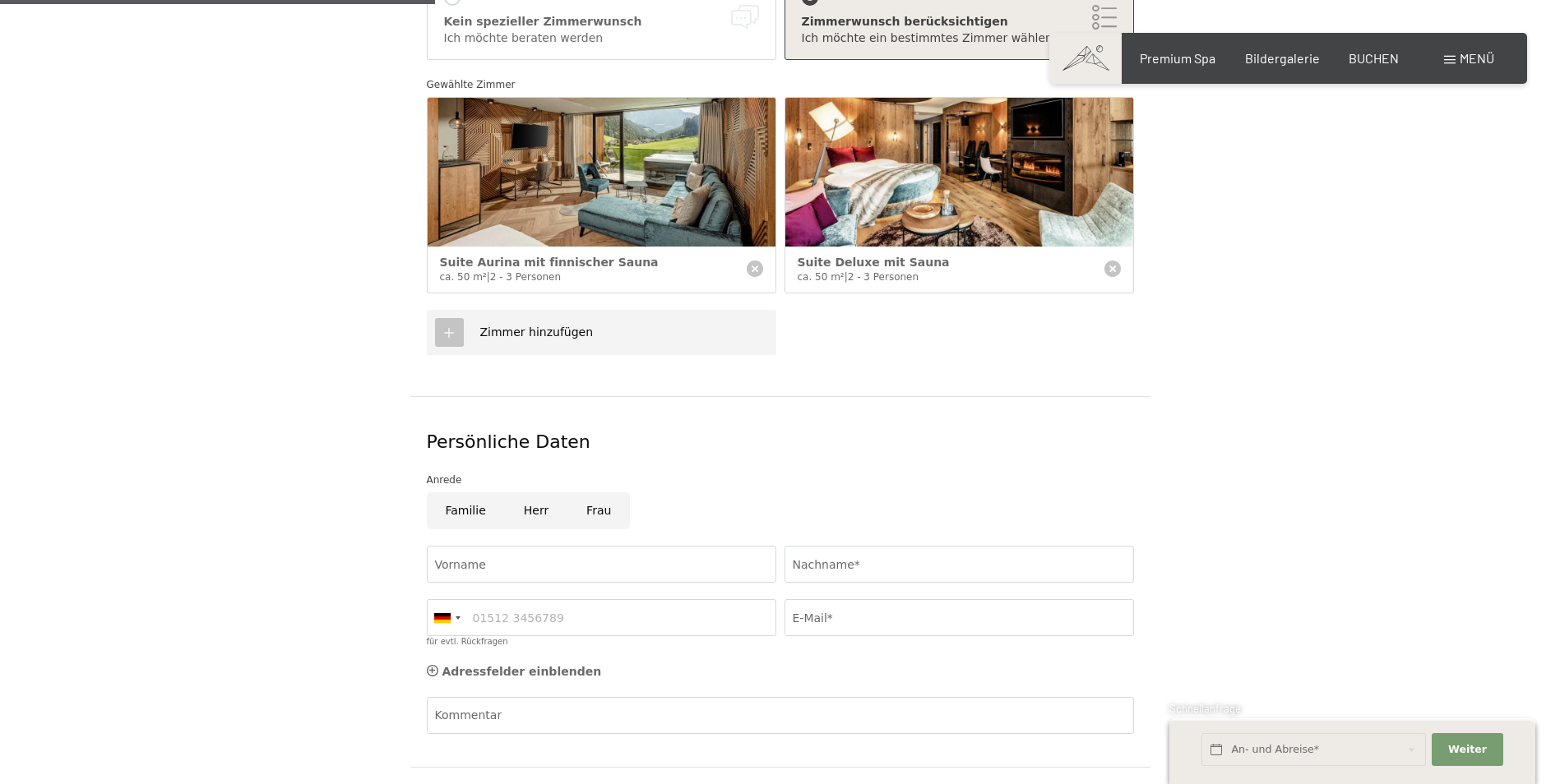
scroll to position [511, 0]
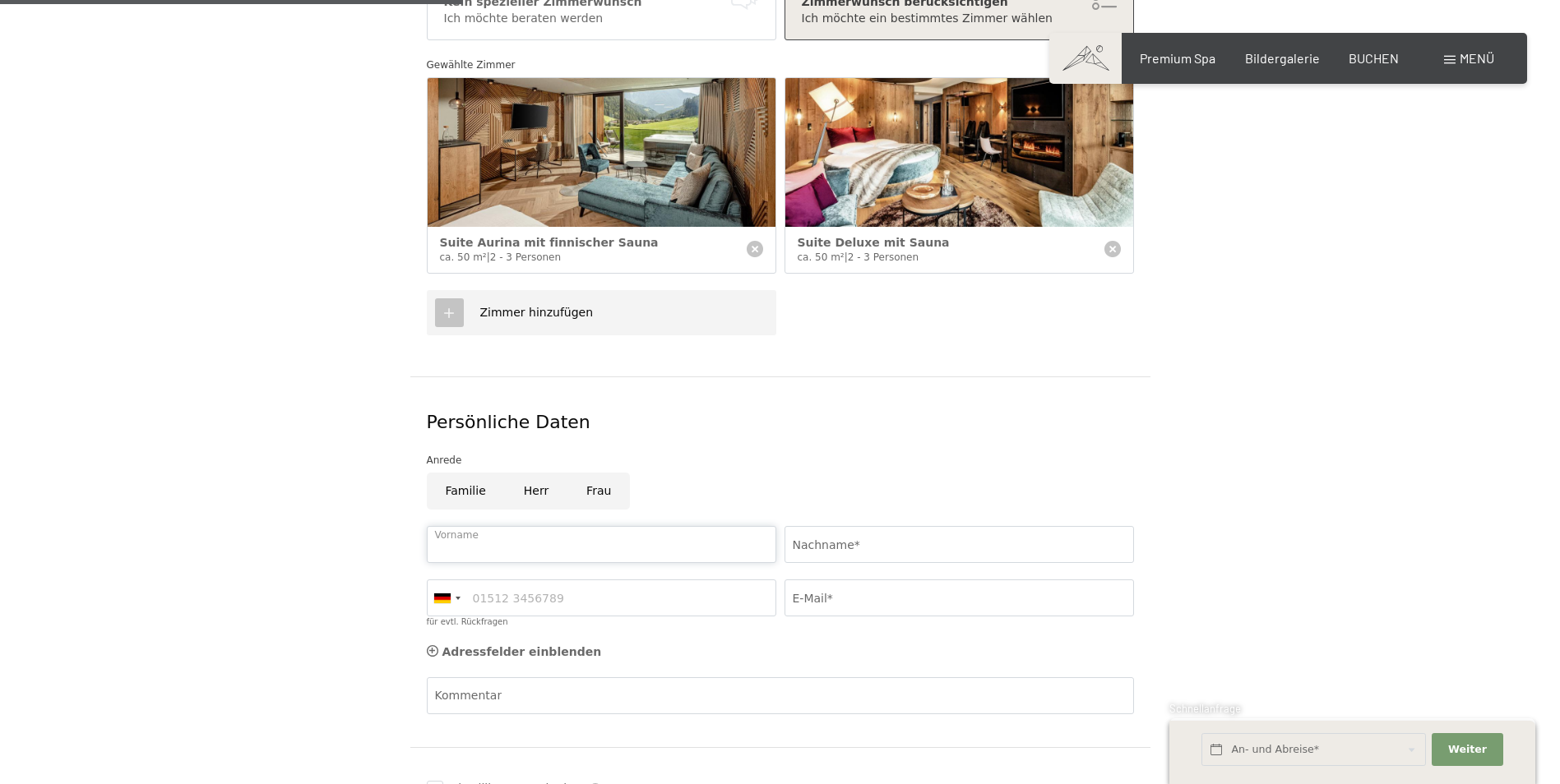
click at [492, 526] on input "Vorname" at bounding box center [601, 544] width 349 height 37
type input "Dietmar"
type input "Hitthaler"
type input "0611423424"
type input "info@walters-futterkrippe.de"
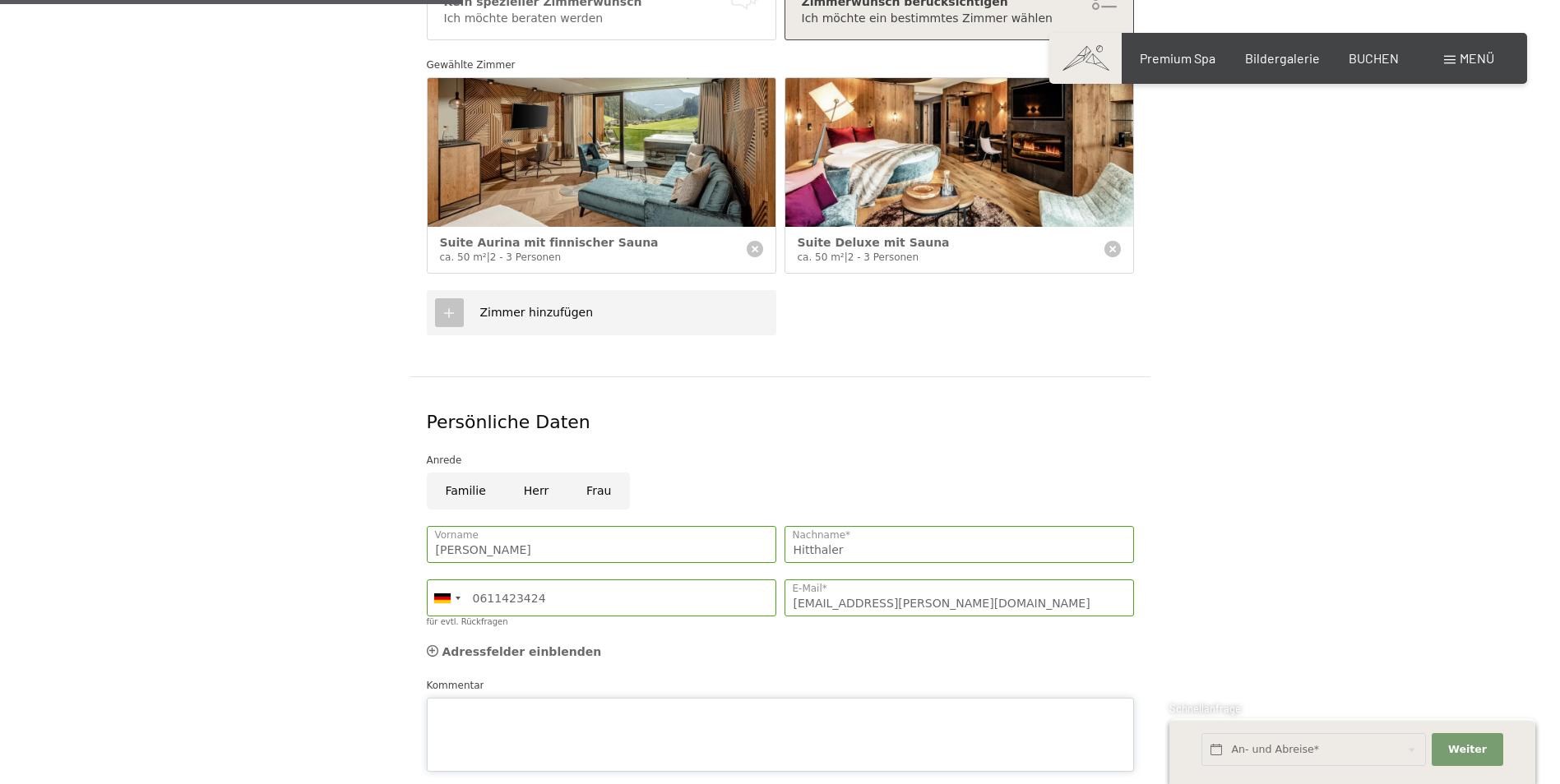
click at [479, 677] on div "Kommentar" at bounding box center [780, 725] width 707 height 95
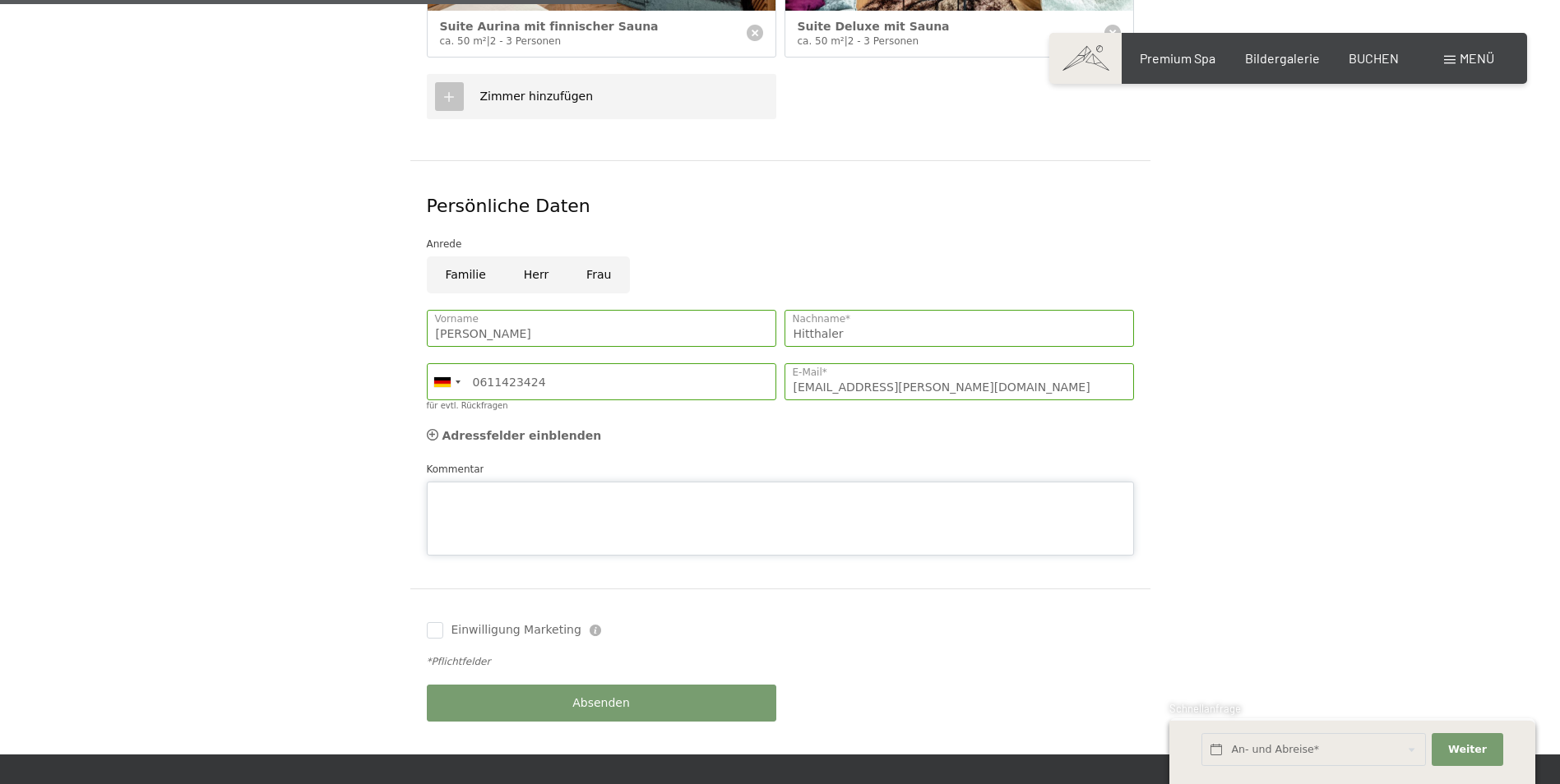
scroll to position [734, 0]
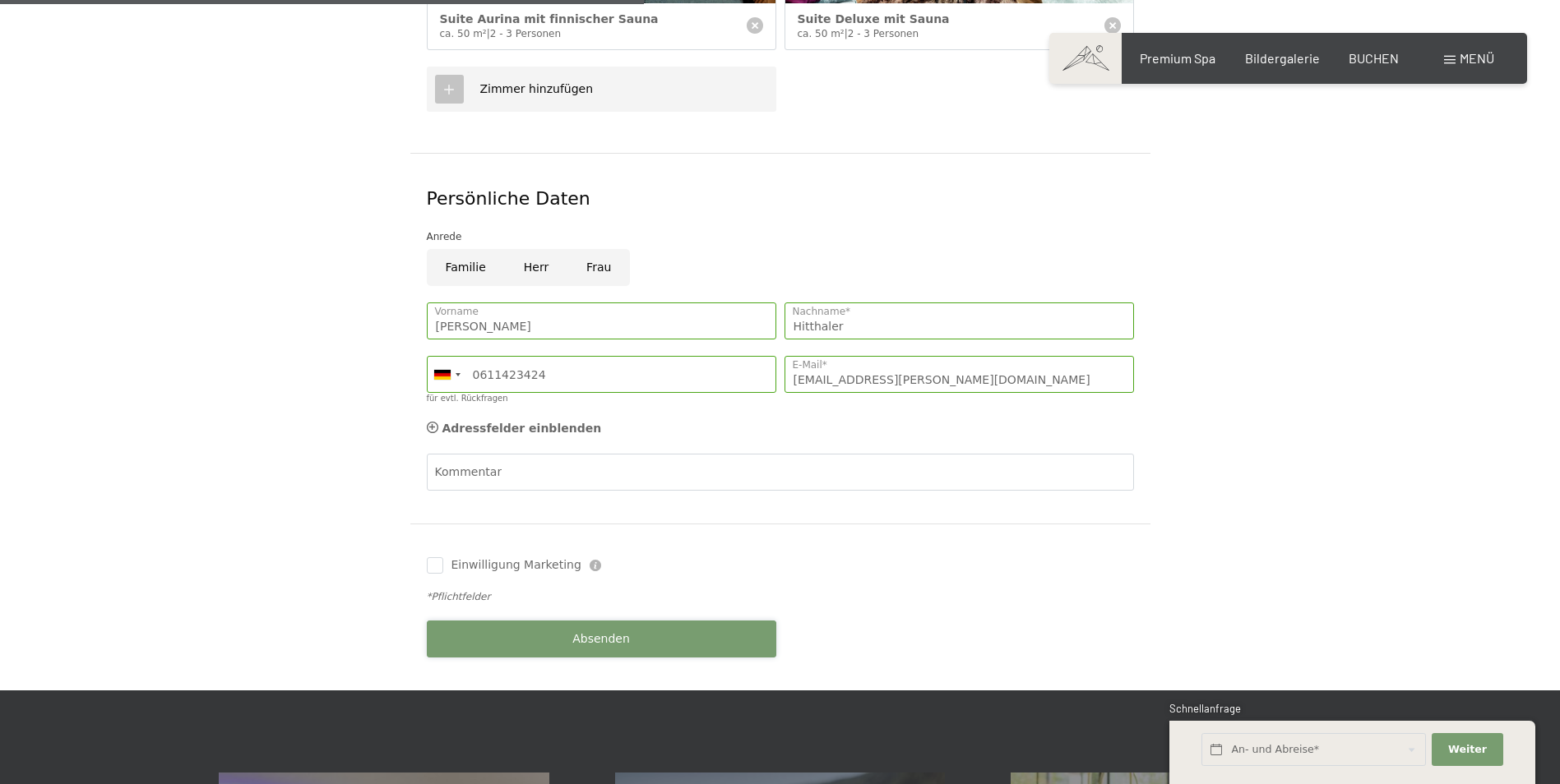
click at [608, 673] on div "Buchen Anfragen Premium Spa Bildergalerie BUCHEN Menü DE IT EN Gutschein Bilder…" at bounding box center [780, 537] width 1560 height 2544
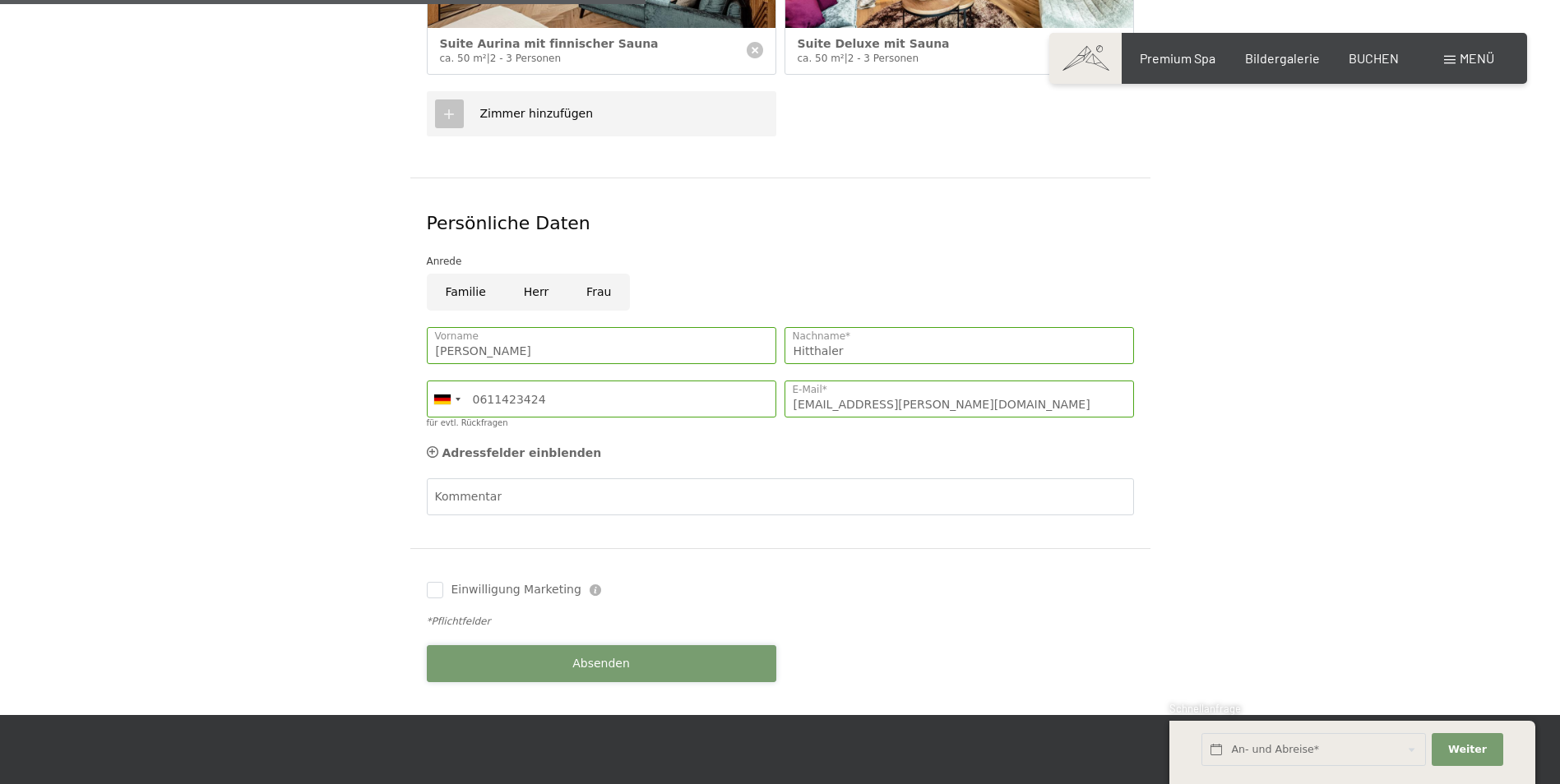
scroll to position [712, 0]
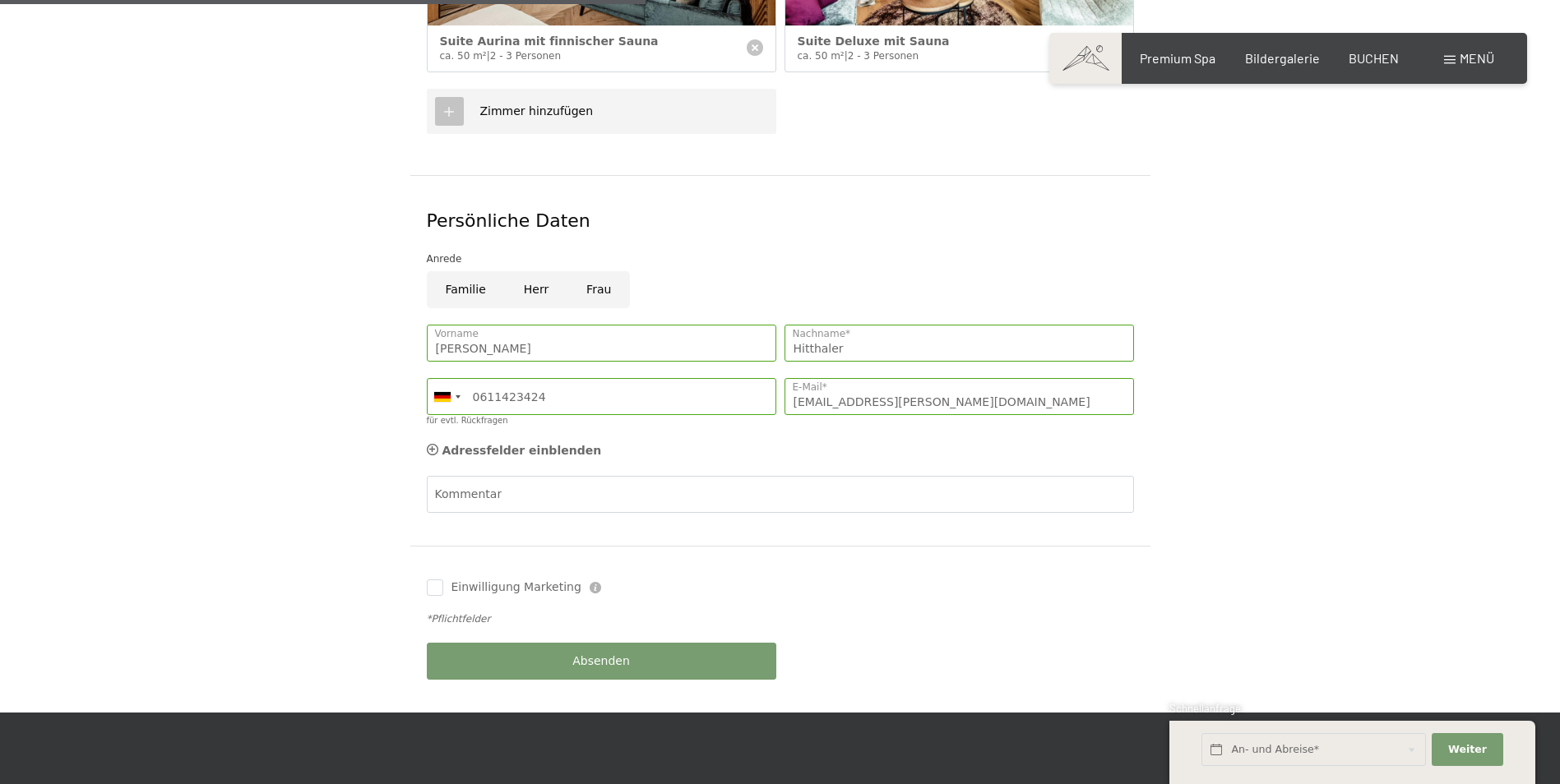
click at [532, 272] on input "Herr" at bounding box center [536, 290] width 63 height 37
radio input "true"
click at [600, 653] on span "Absenden" at bounding box center [601, 661] width 58 height 16
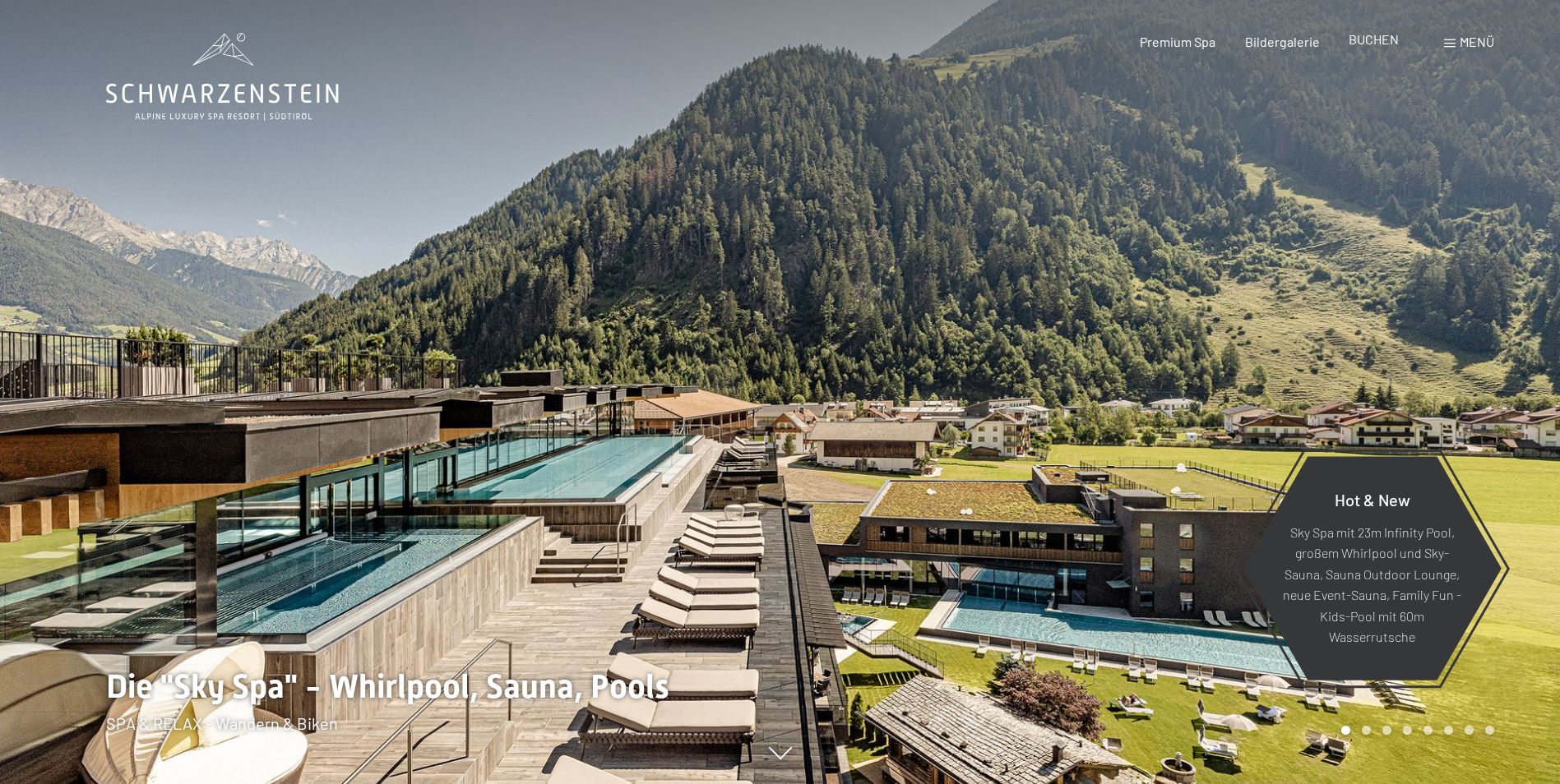
click at [1369, 41] on span "BUCHEN" at bounding box center [1373, 39] width 50 height 15
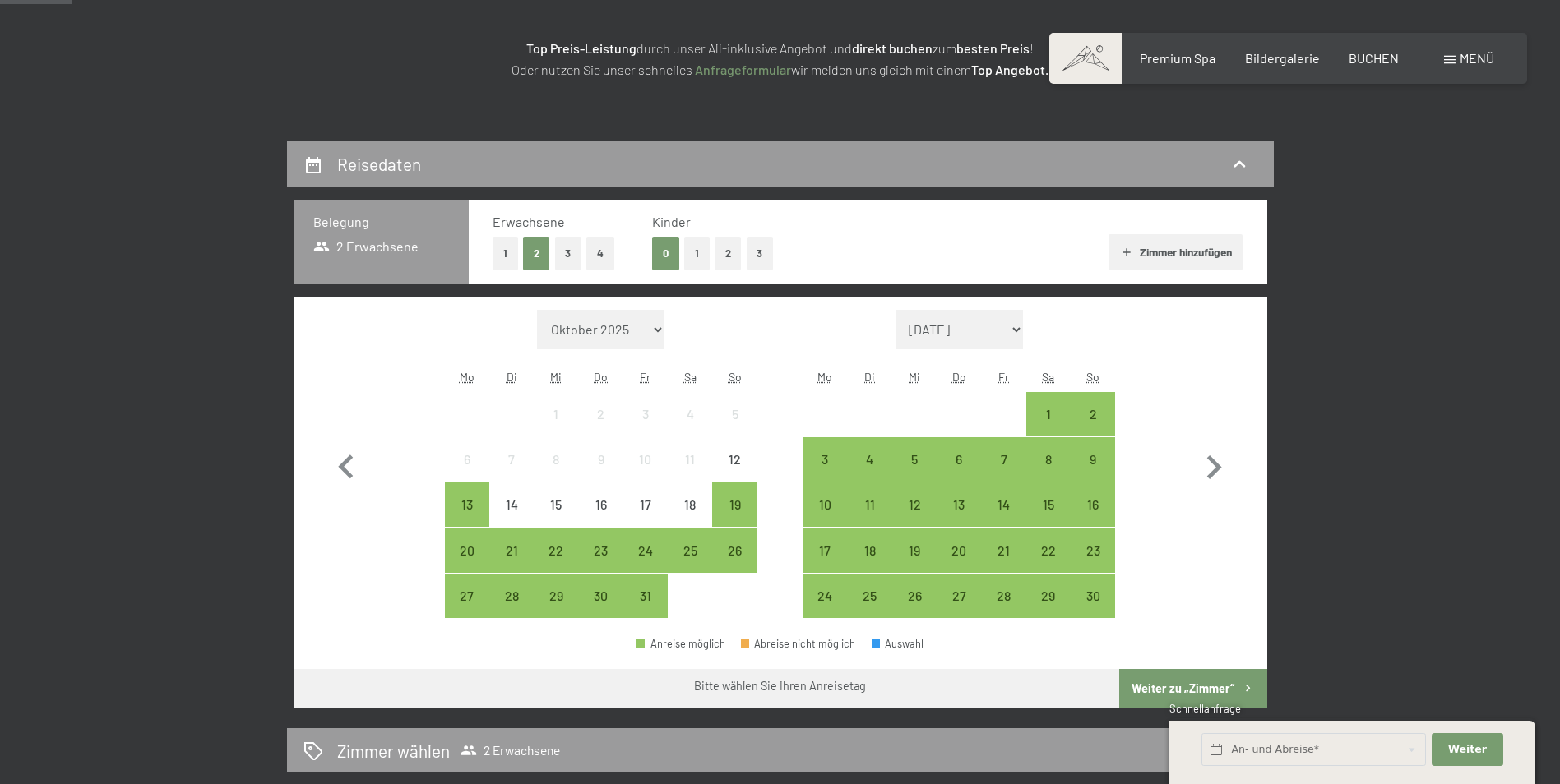
scroll to position [278, 0]
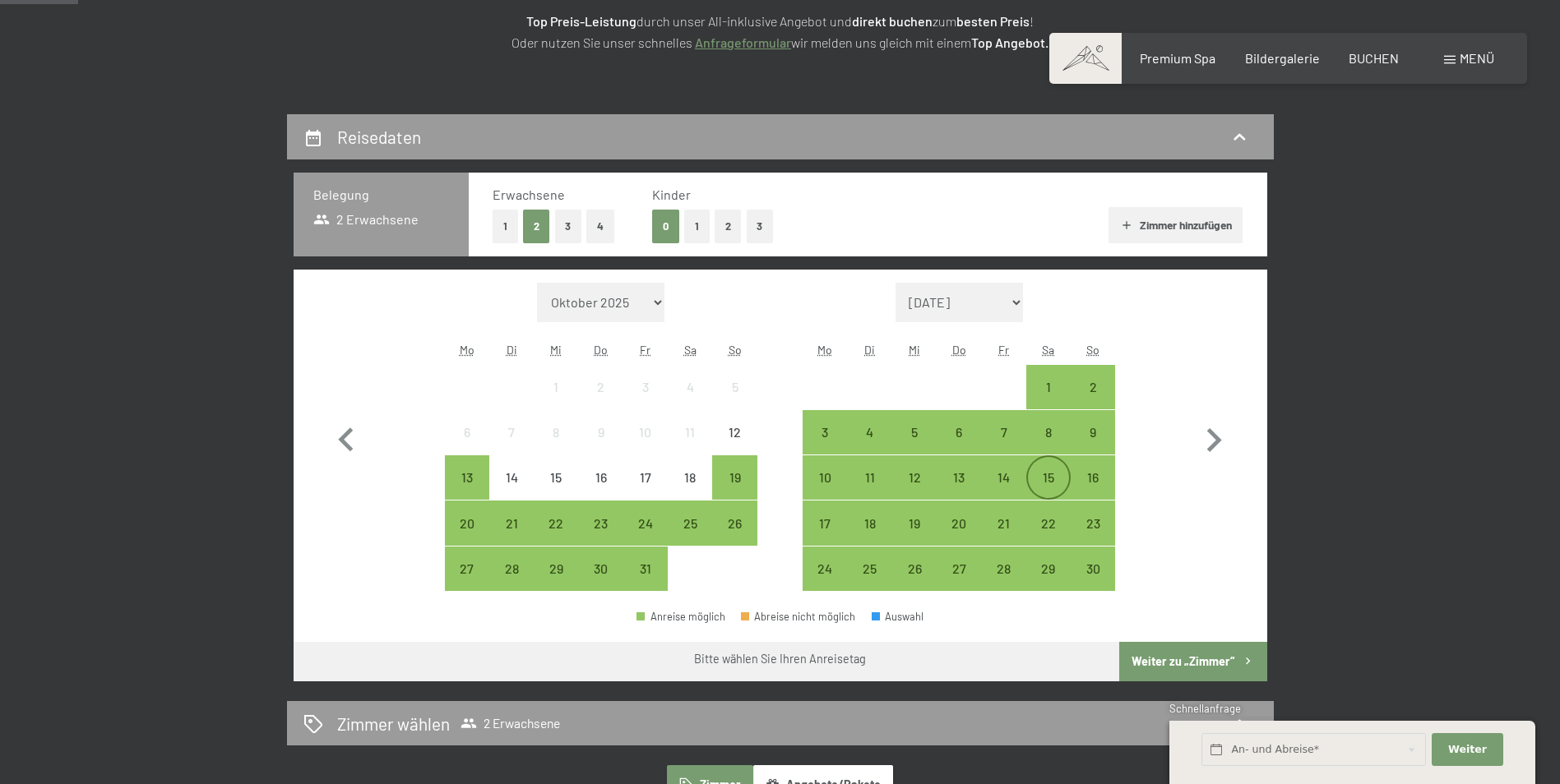
click at [1050, 479] on div "15" at bounding box center [1048, 492] width 41 height 41
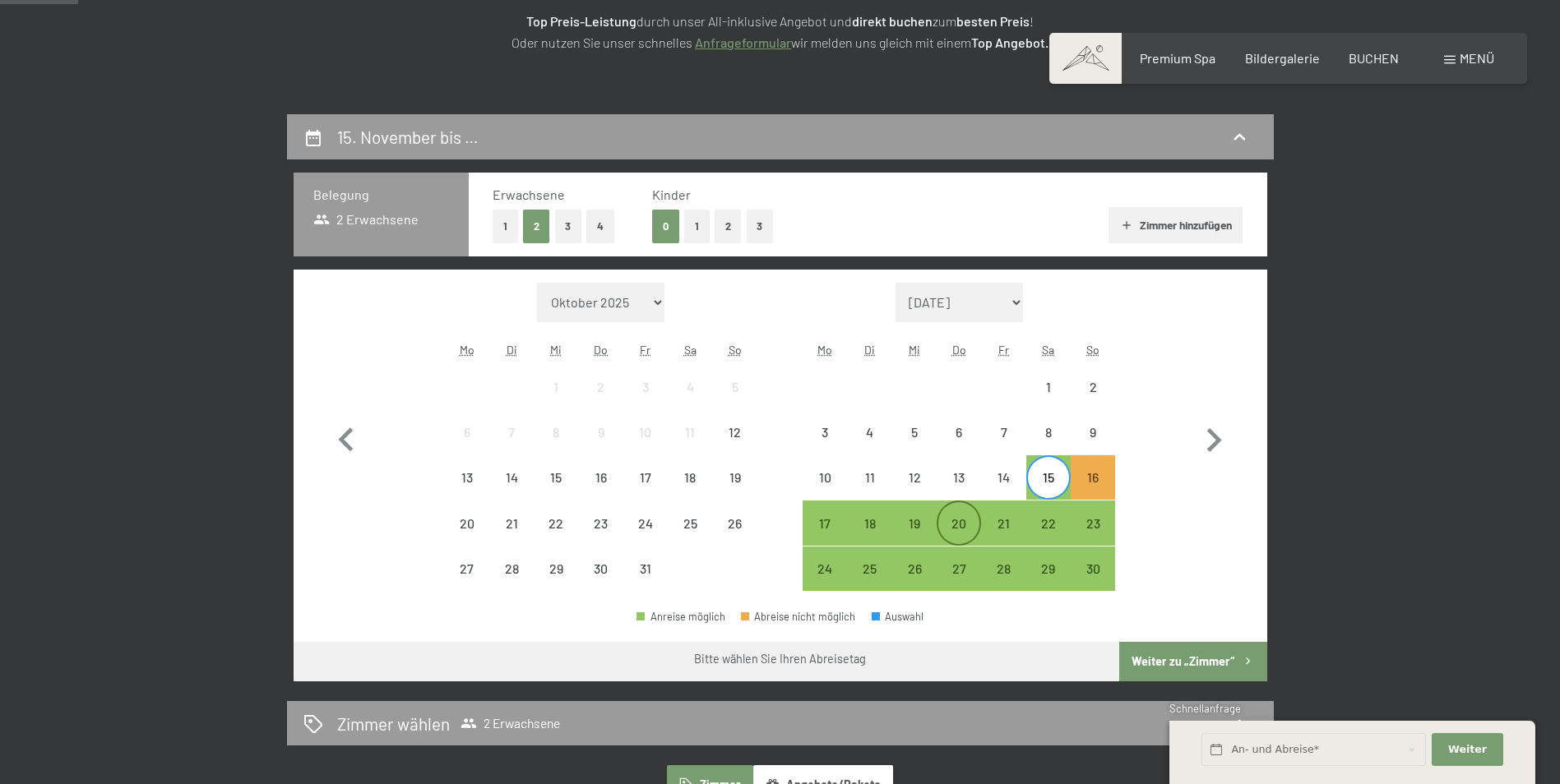
click at [959, 524] on div "20" at bounding box center [959, 538] width 41 height 41
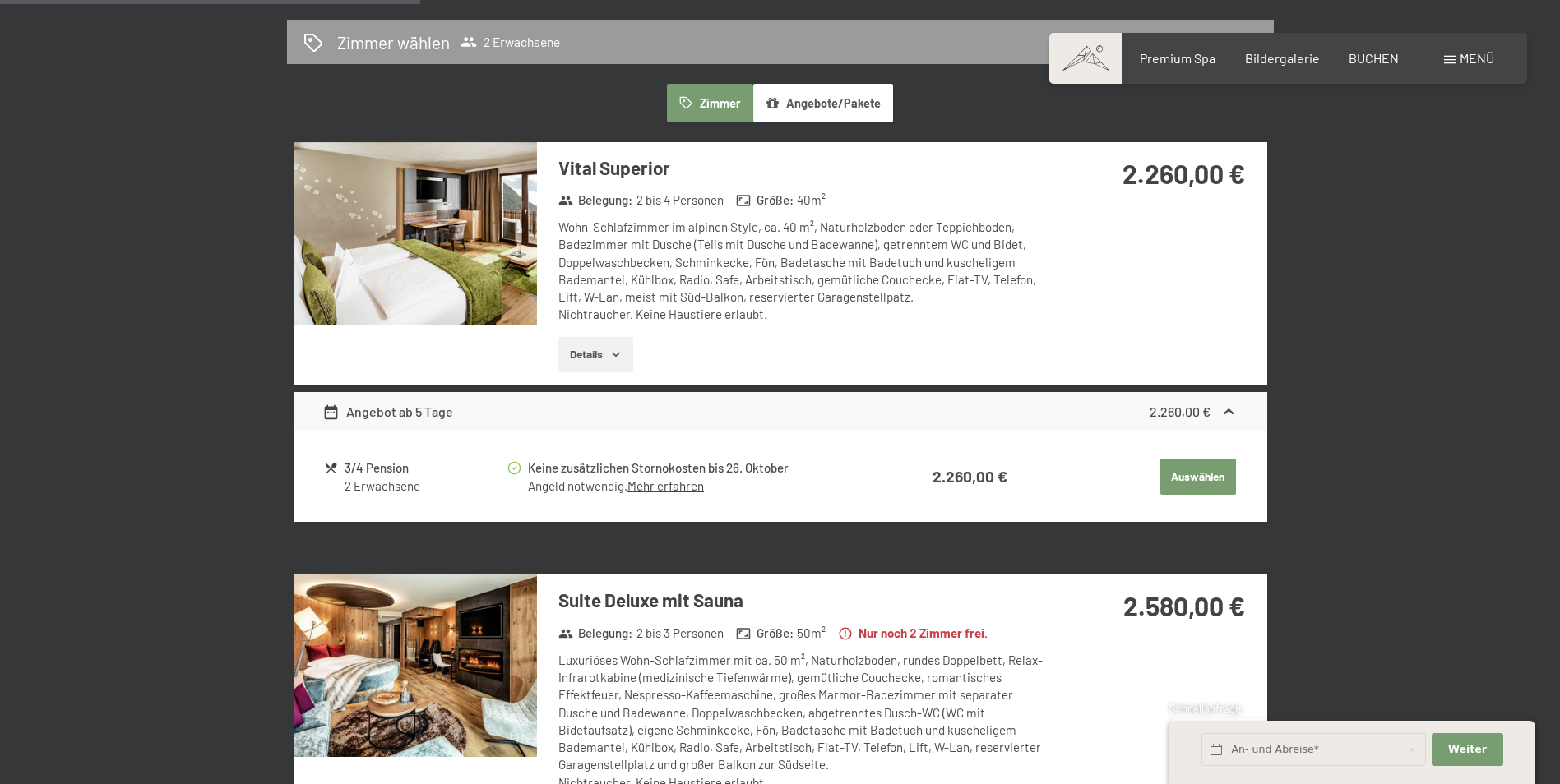
scroll to position [954, 0]
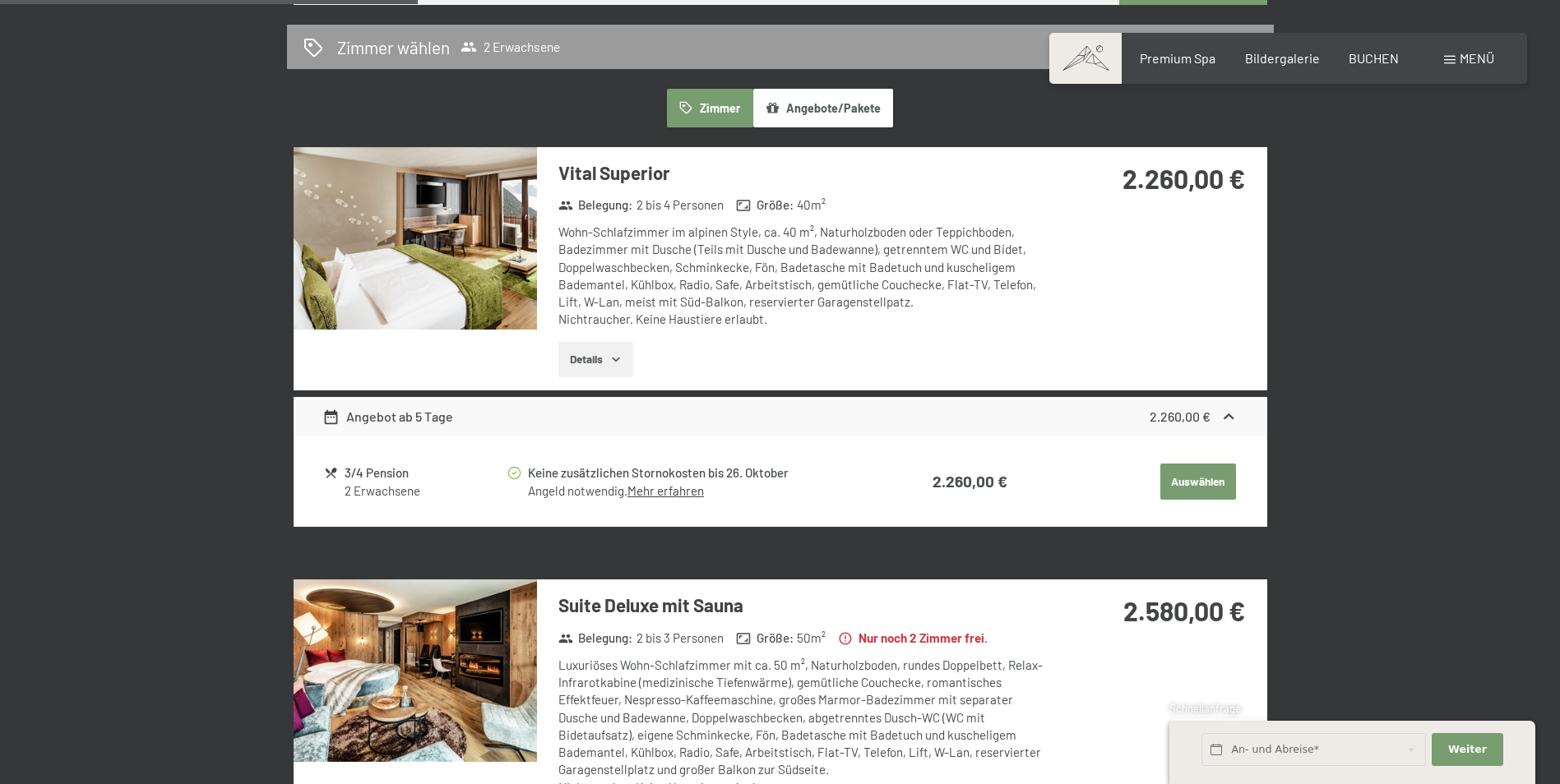
click at [587, 357] on button "Details" at bounding box center [595, 360] width 75 height 36
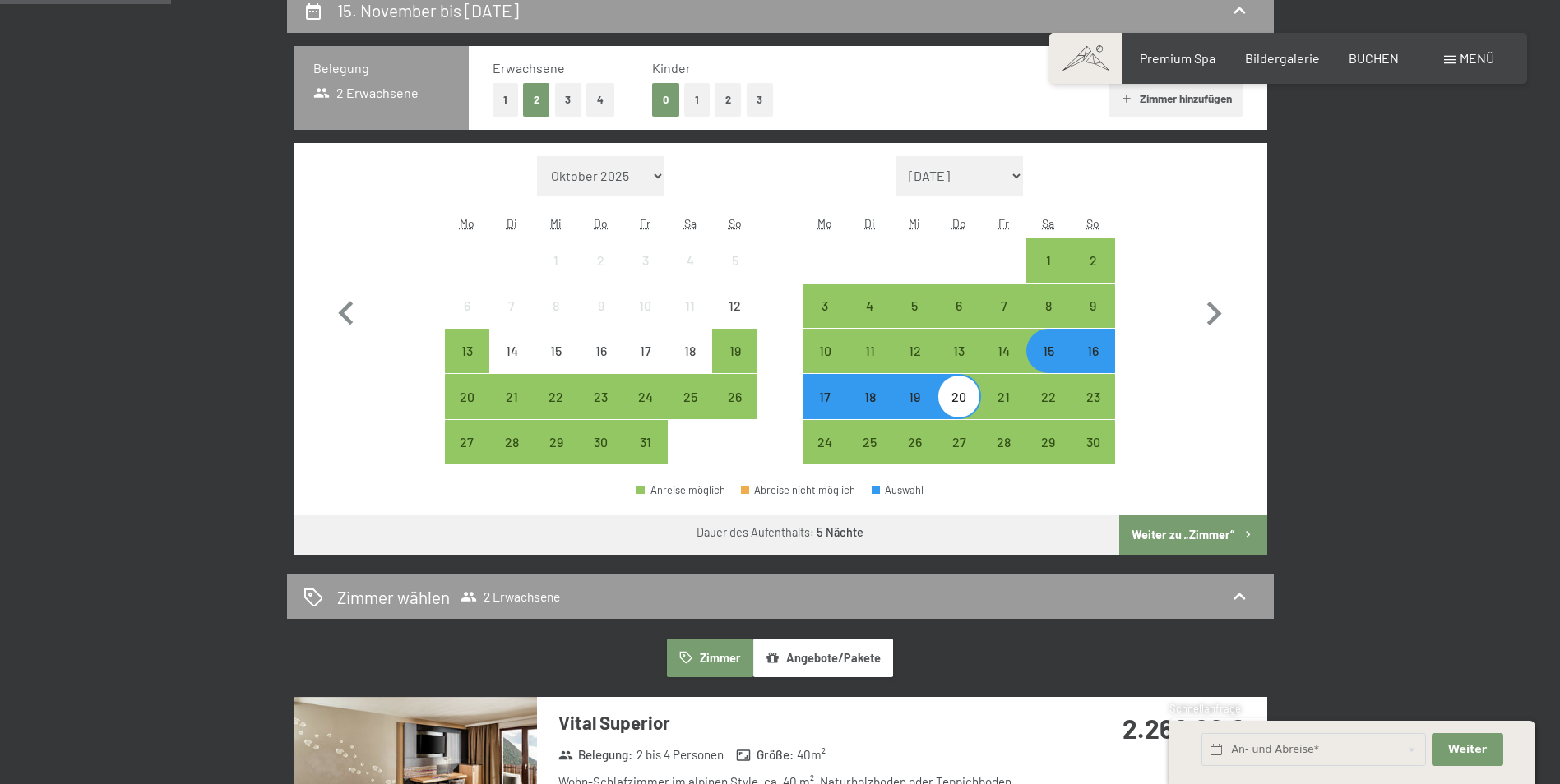
scroll to position [409, 0]
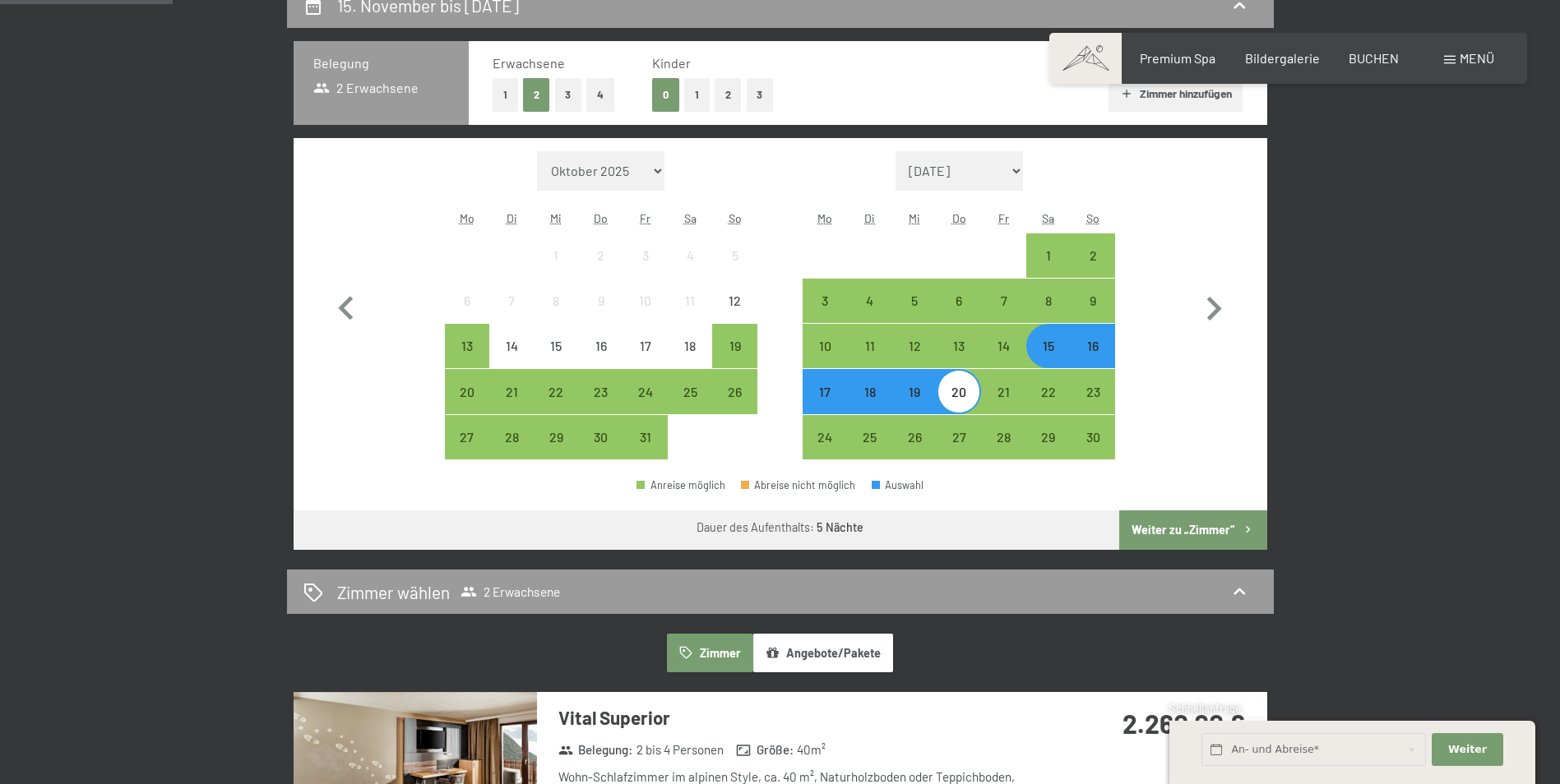
click at [1189, 532] on button "Weiter zu „Zimmer“" at bounding box center [1193, 530] width 147 height 40
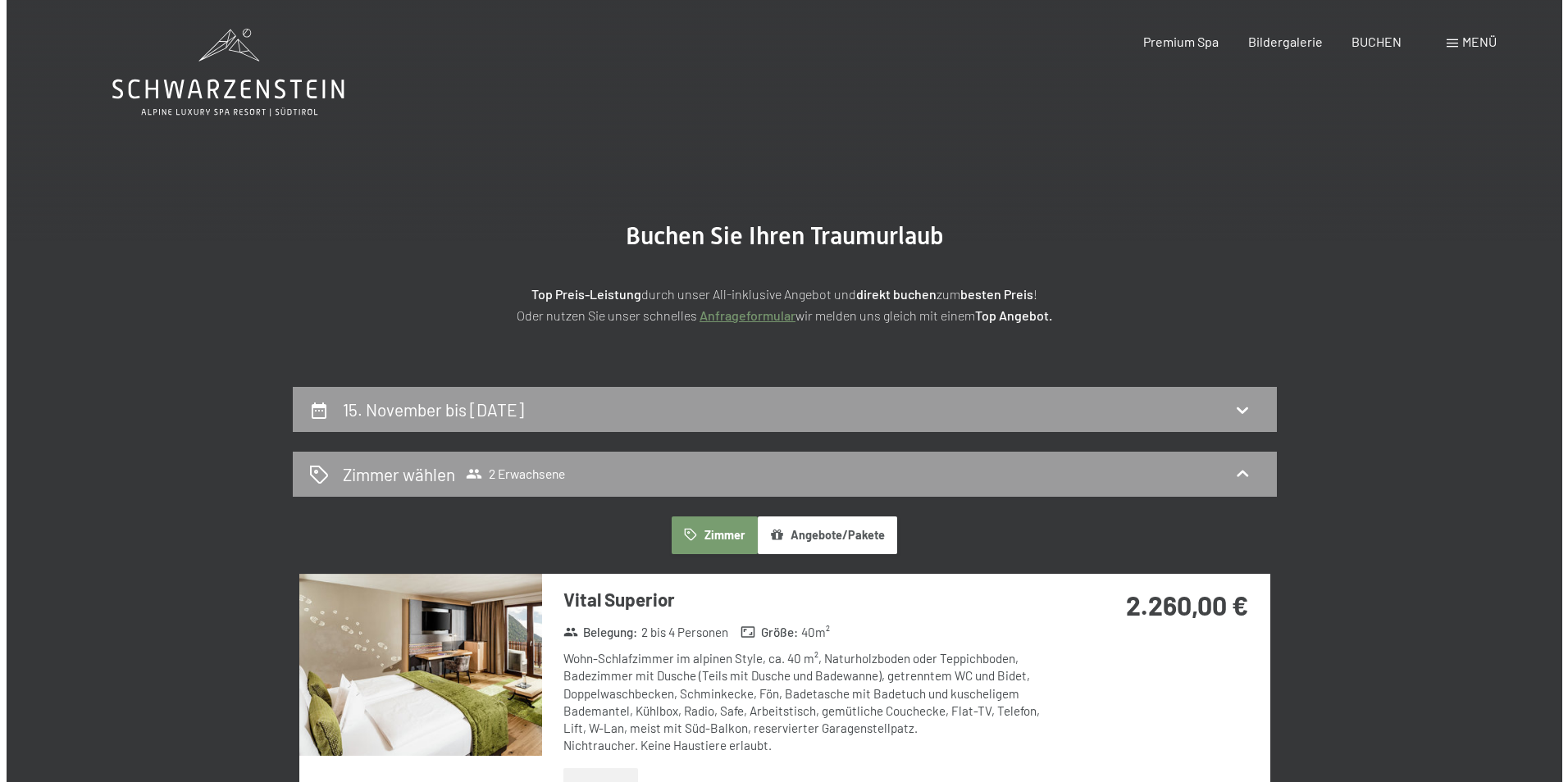
scroll to position [0, 0]
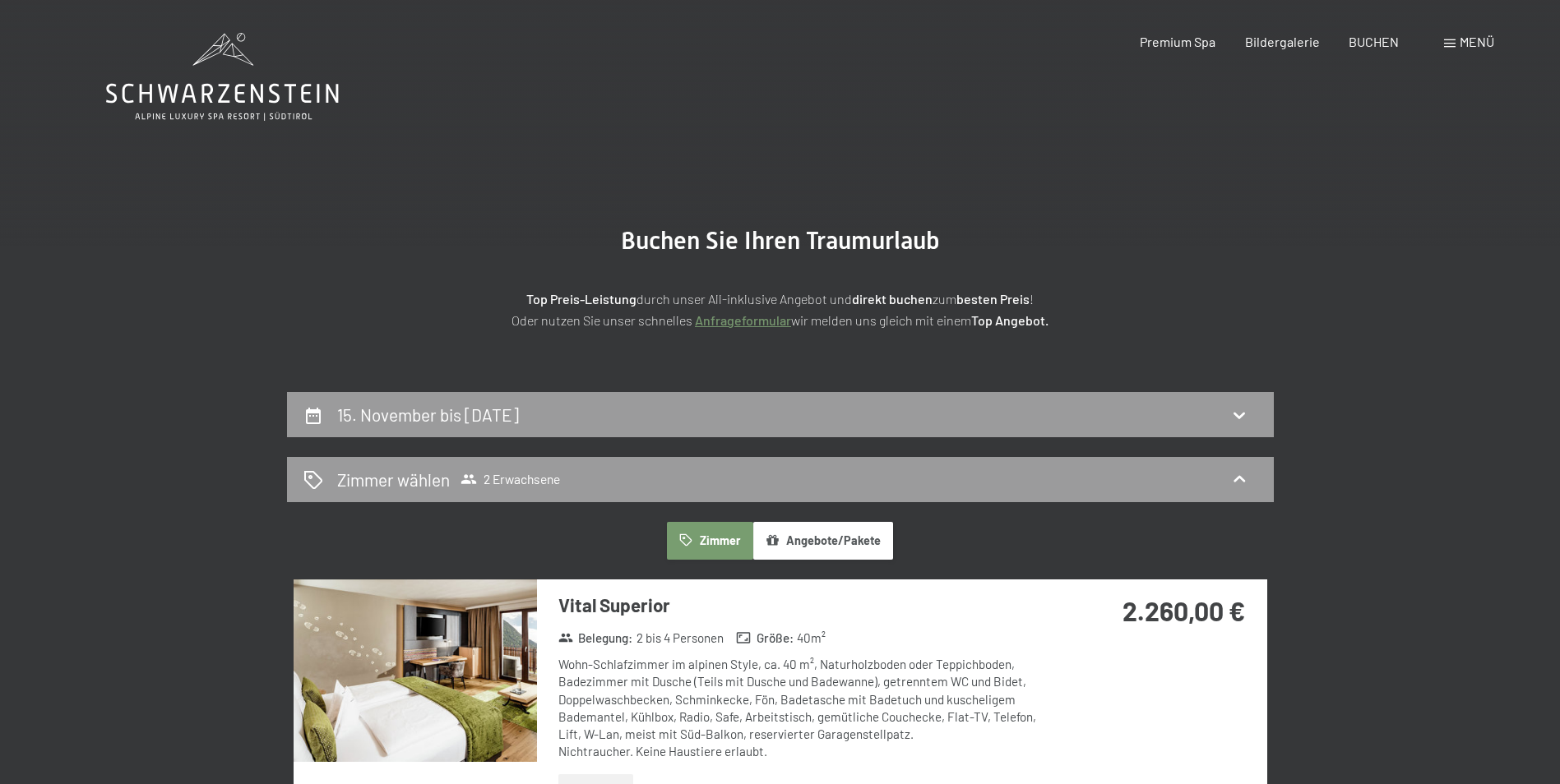
click at [1471, 44] on span "Menü" at bounding box center [1477, 41] width 34 height 15
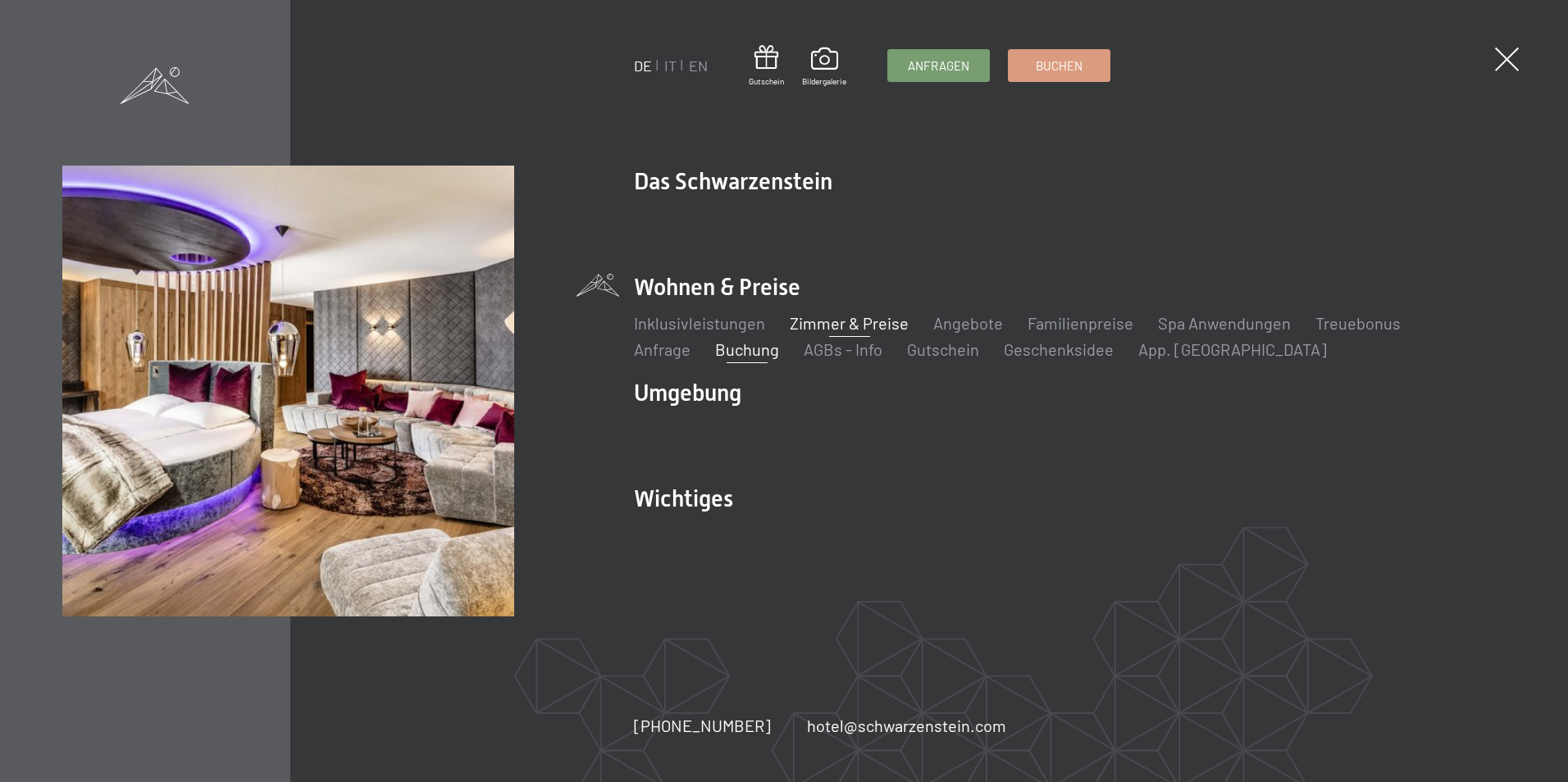
click at [846, 322] on link "Zimmer & Preise" at bounding box center [849, 322] width 119 height 20
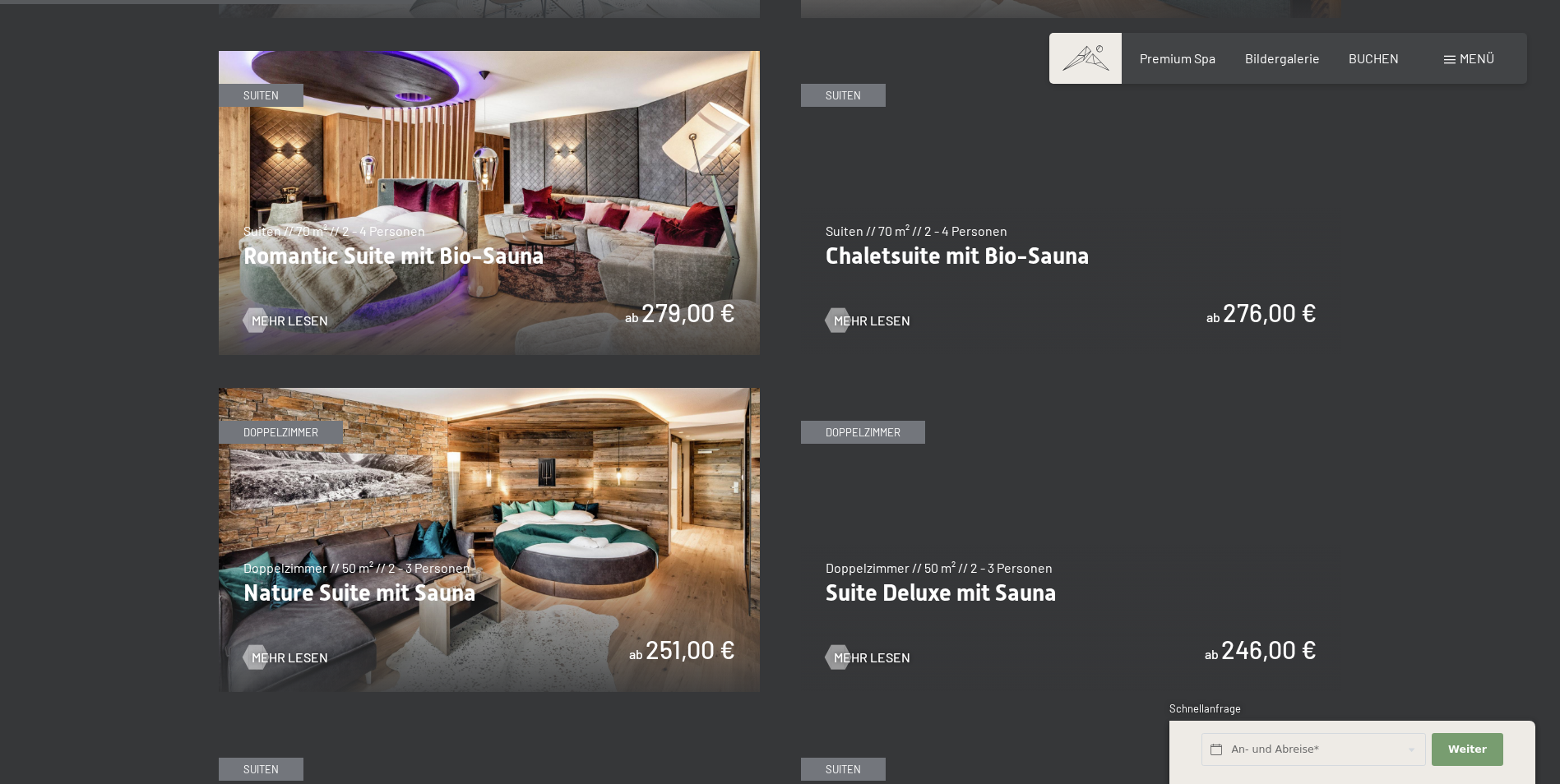
scroll to position [1393, 0]
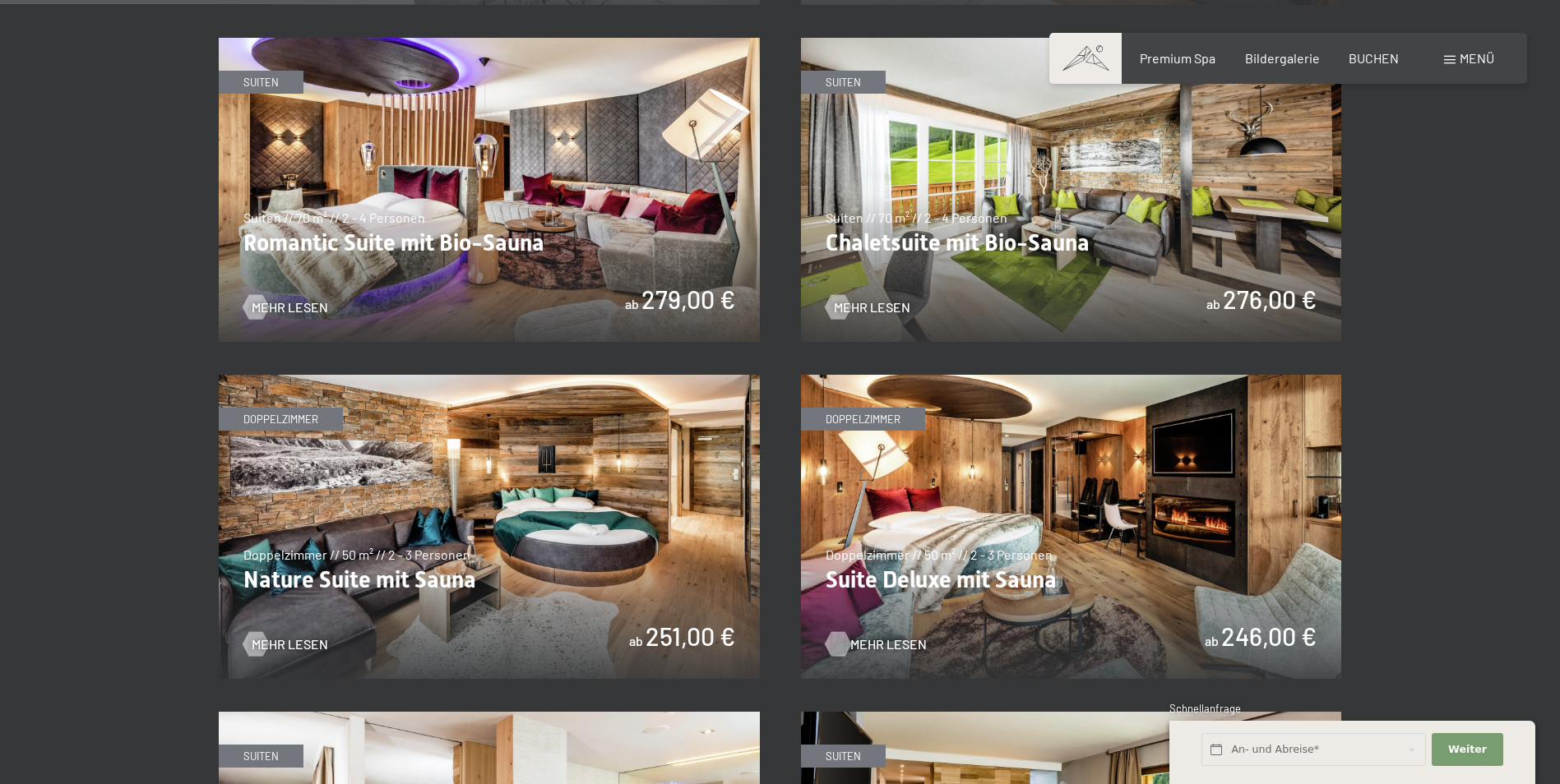
click at [879, 646] on span "Mehr Lesen" at bounding box center [888, 644] width 77 height 18
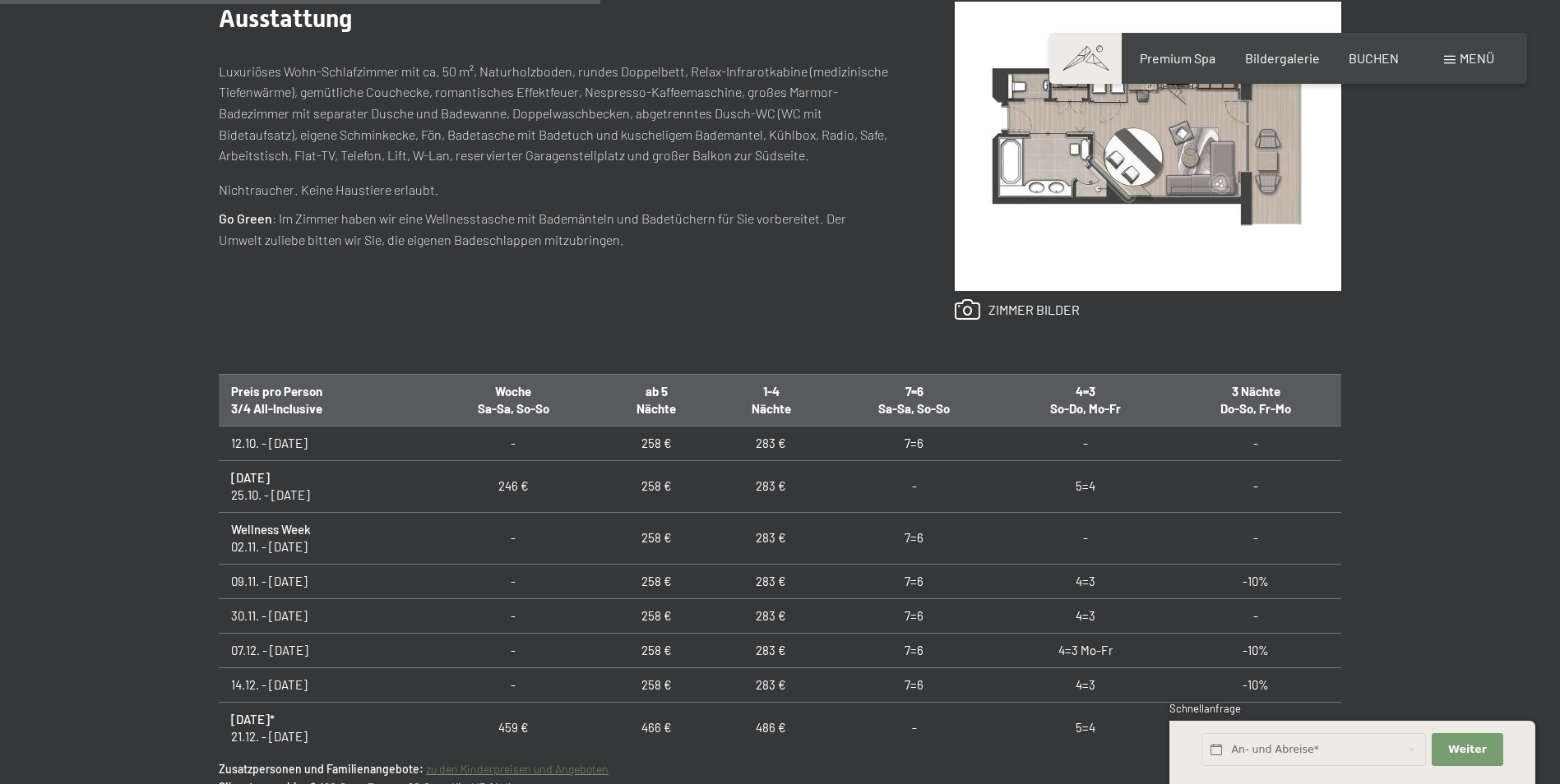
scroll to position [805, 0]
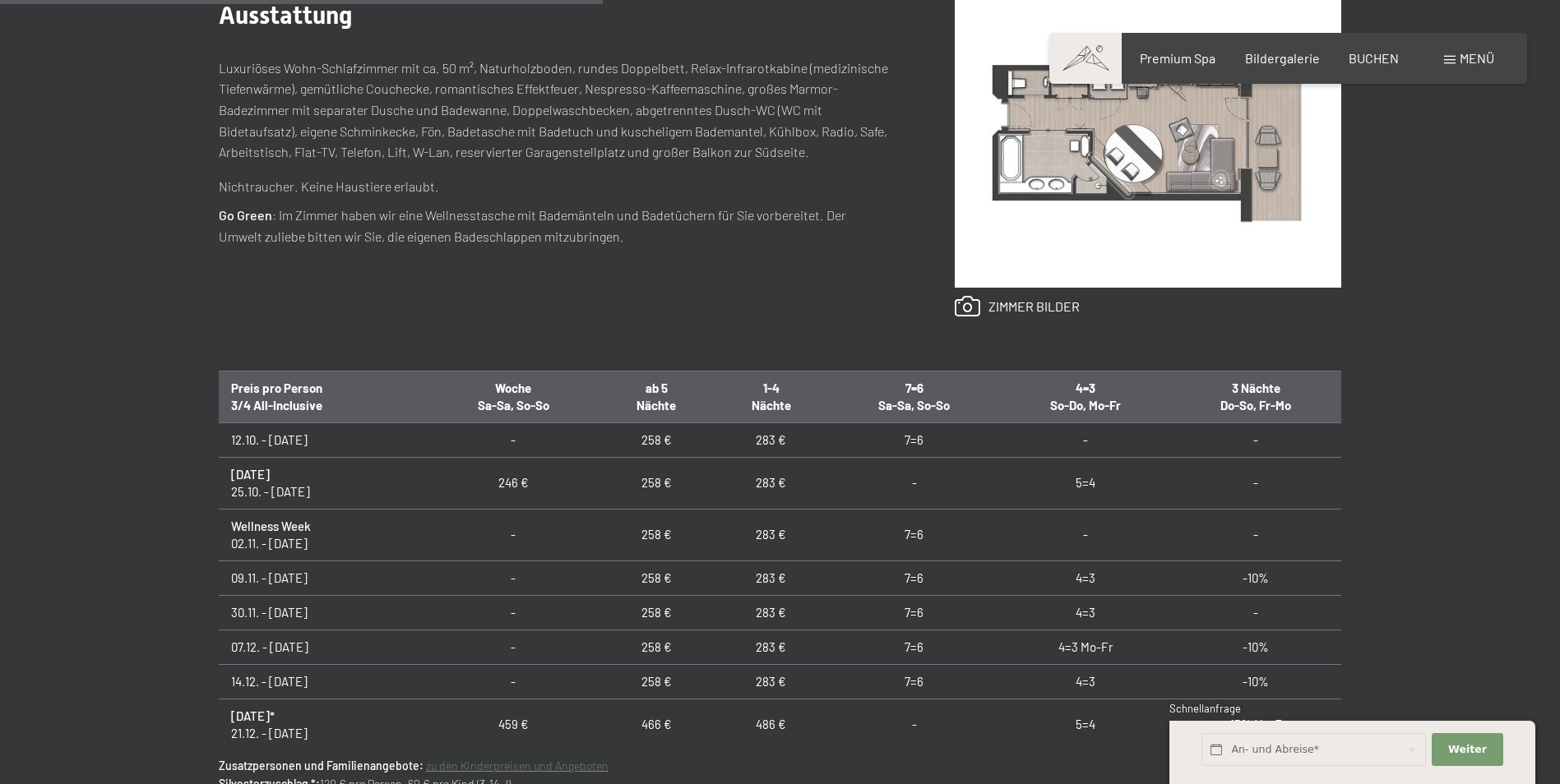
click at [1086, 586] on td "4=3" at bounding box center [1085, 578] width 170 height 34
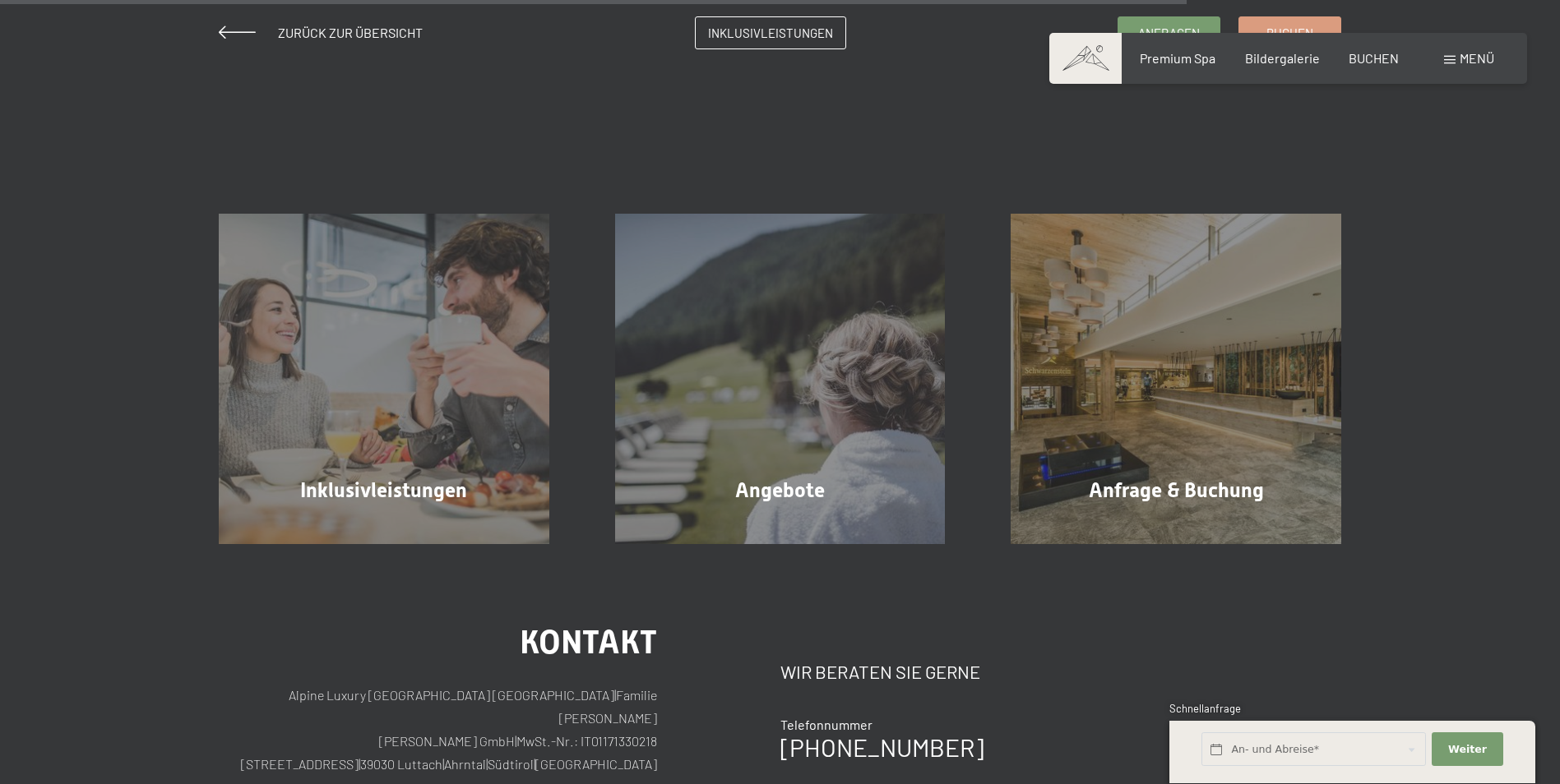
scroll to position [1640, 0]
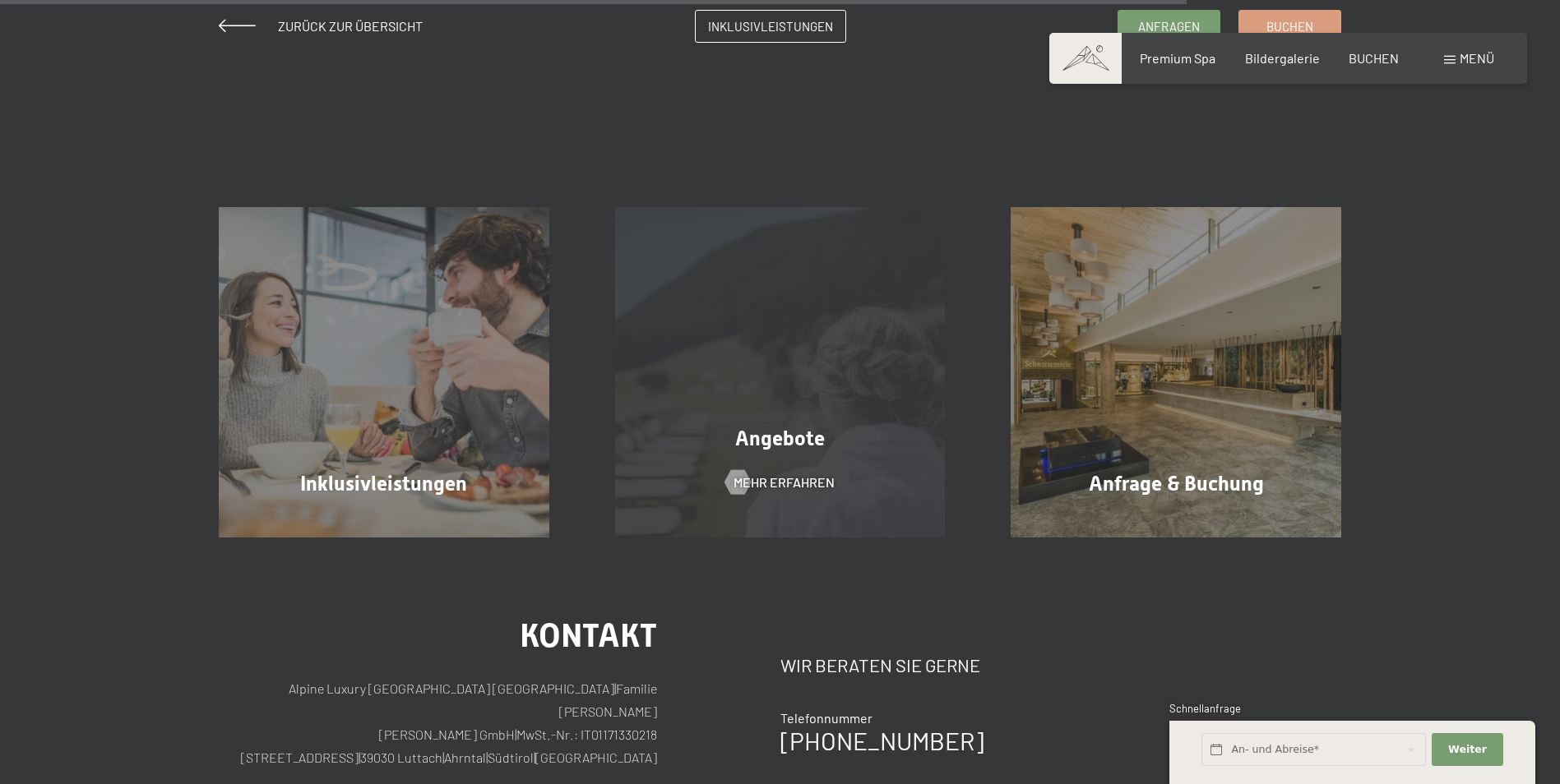
click at [778, 447] on span "Angebote" at bounding box center [780, 438] width 89 height 24
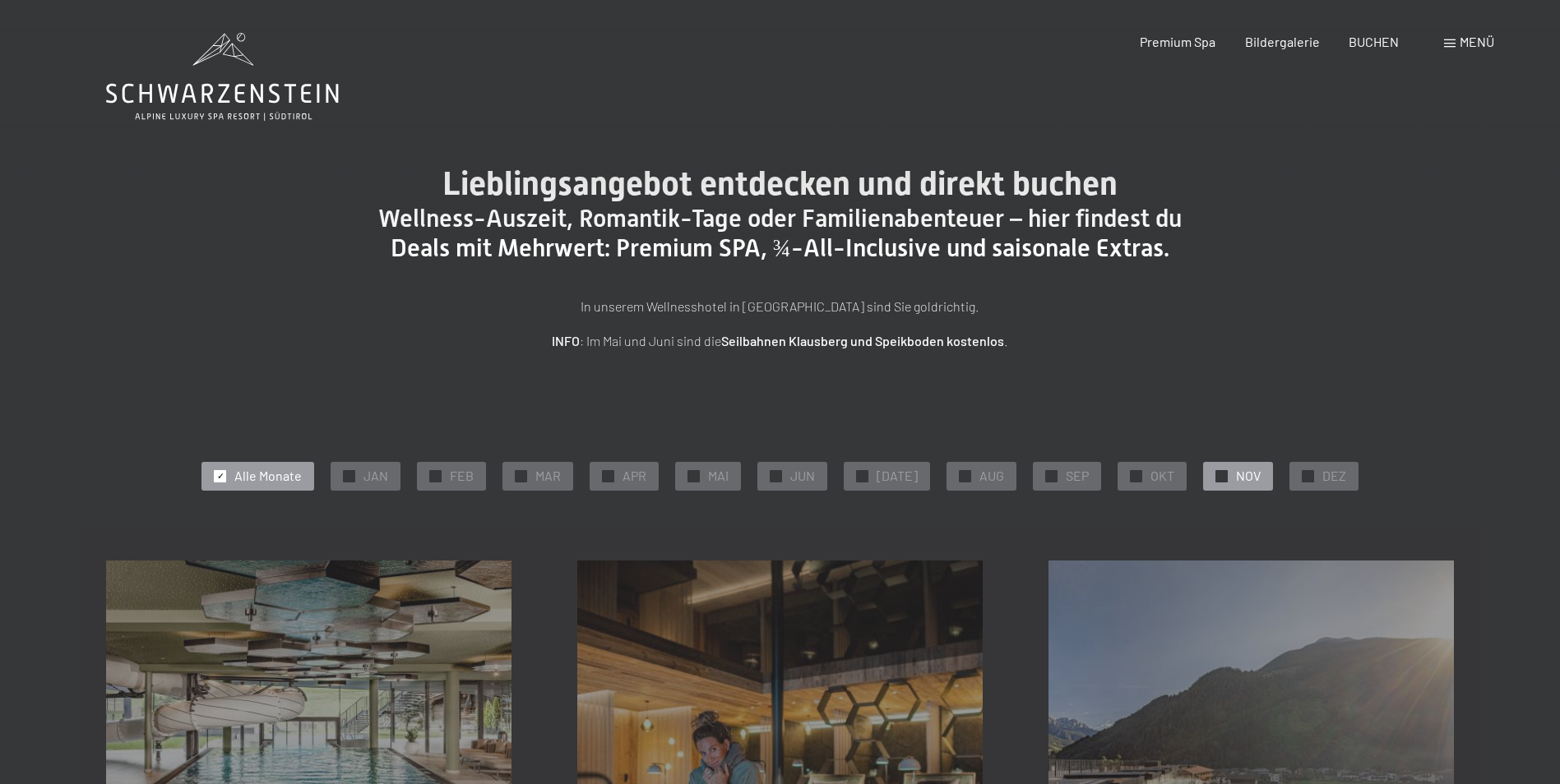
click at [1224, 484] on div "✓ NOV" at bounding box center [1238, 475] width 70 height 28
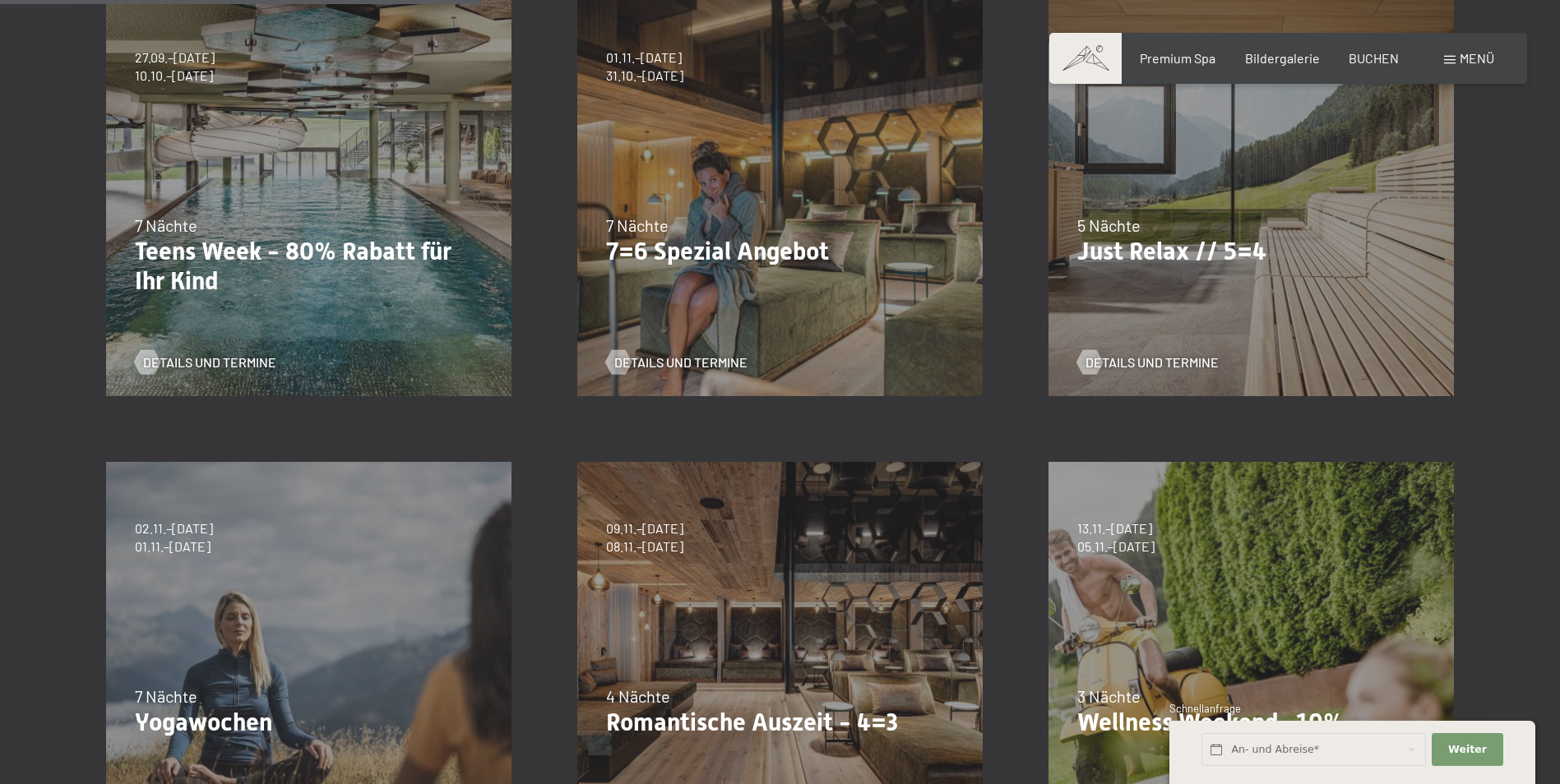
scroll to position [575, 0]
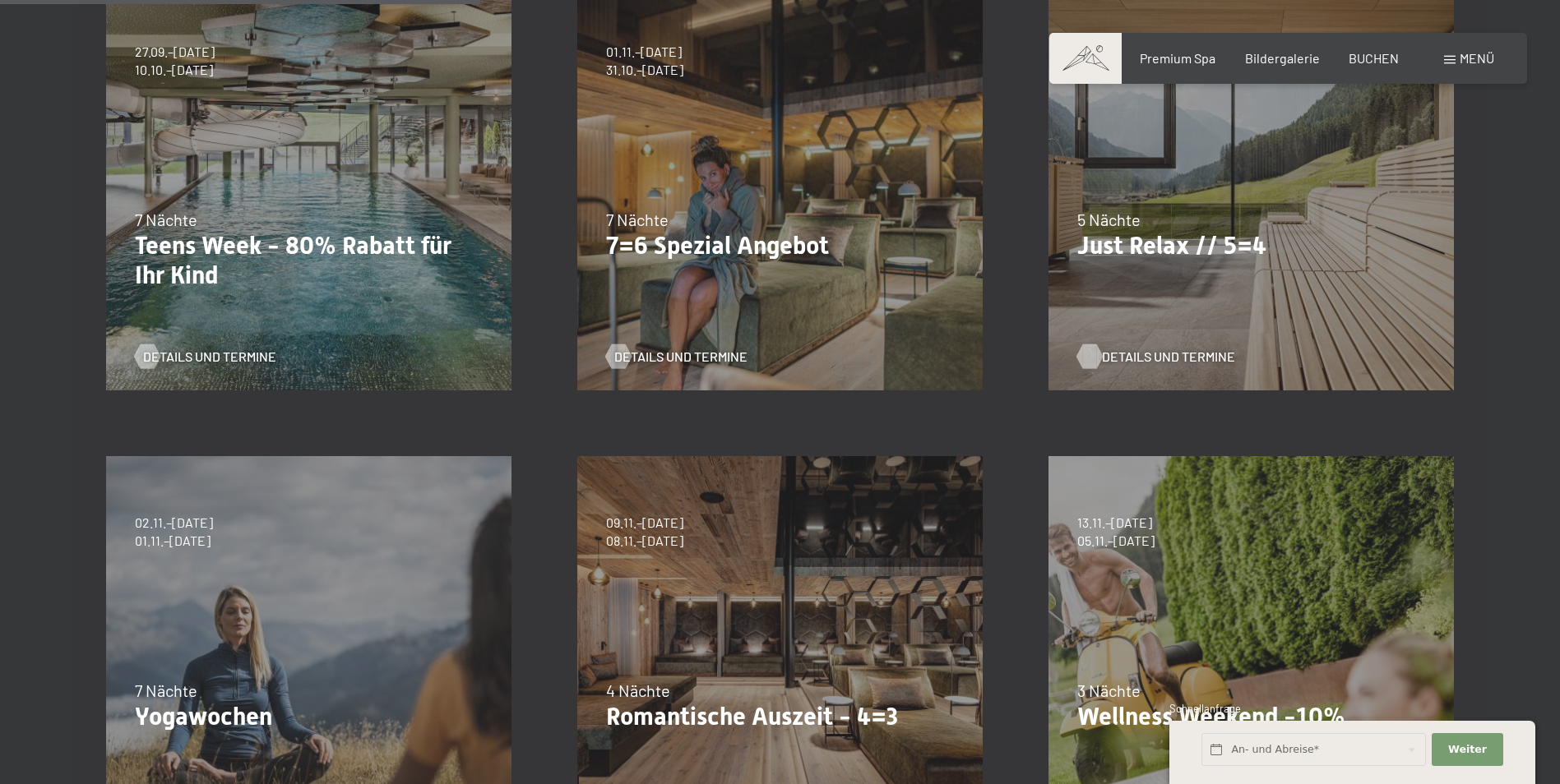
click at [1162, 353] on span "Details und Termine" at bounding box center [1168, 357] width 133 height 18
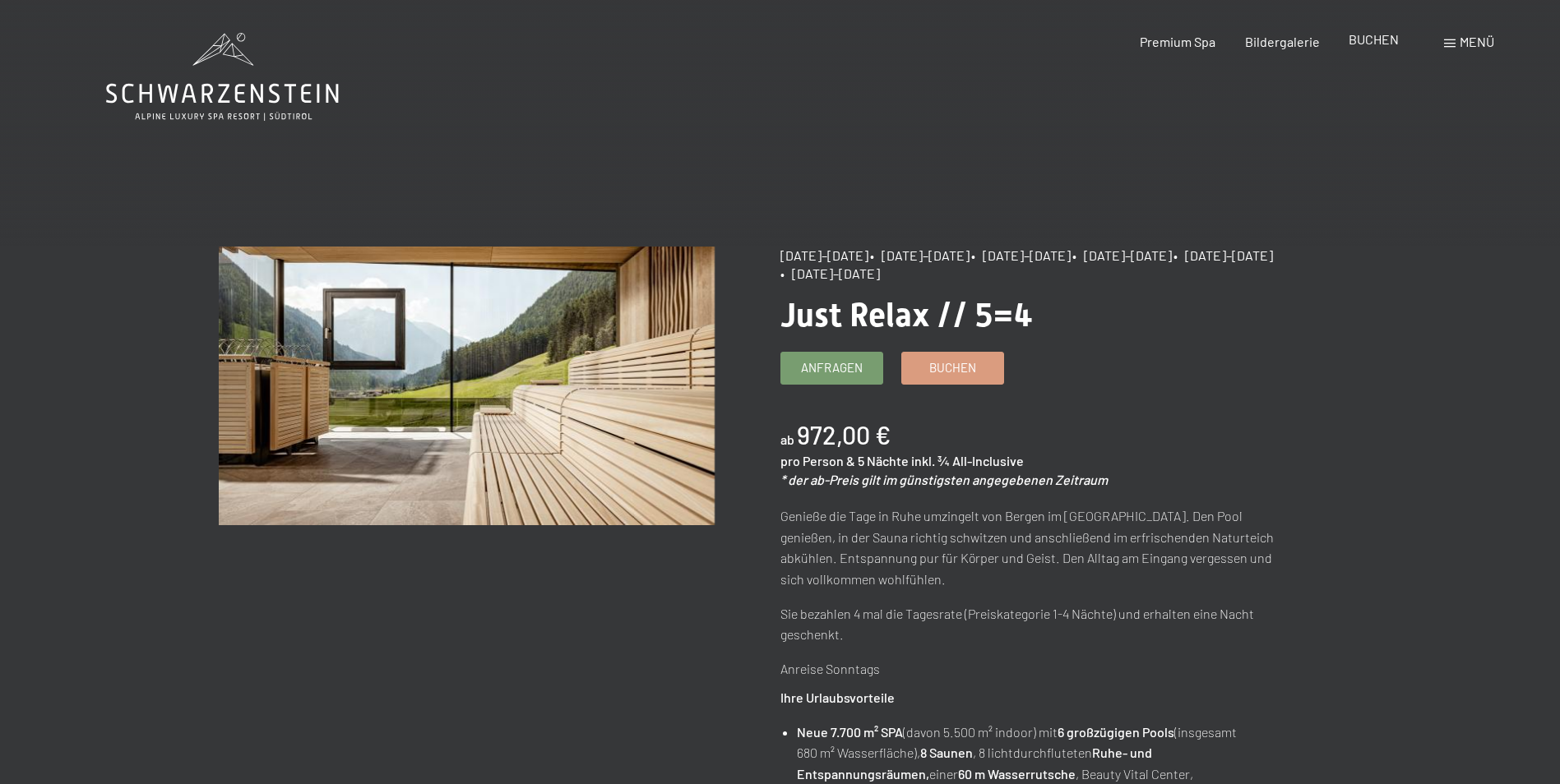
click at [1374, 40] on span "BUCHEN" at bounding box center [1373, 39] width 50 height 15
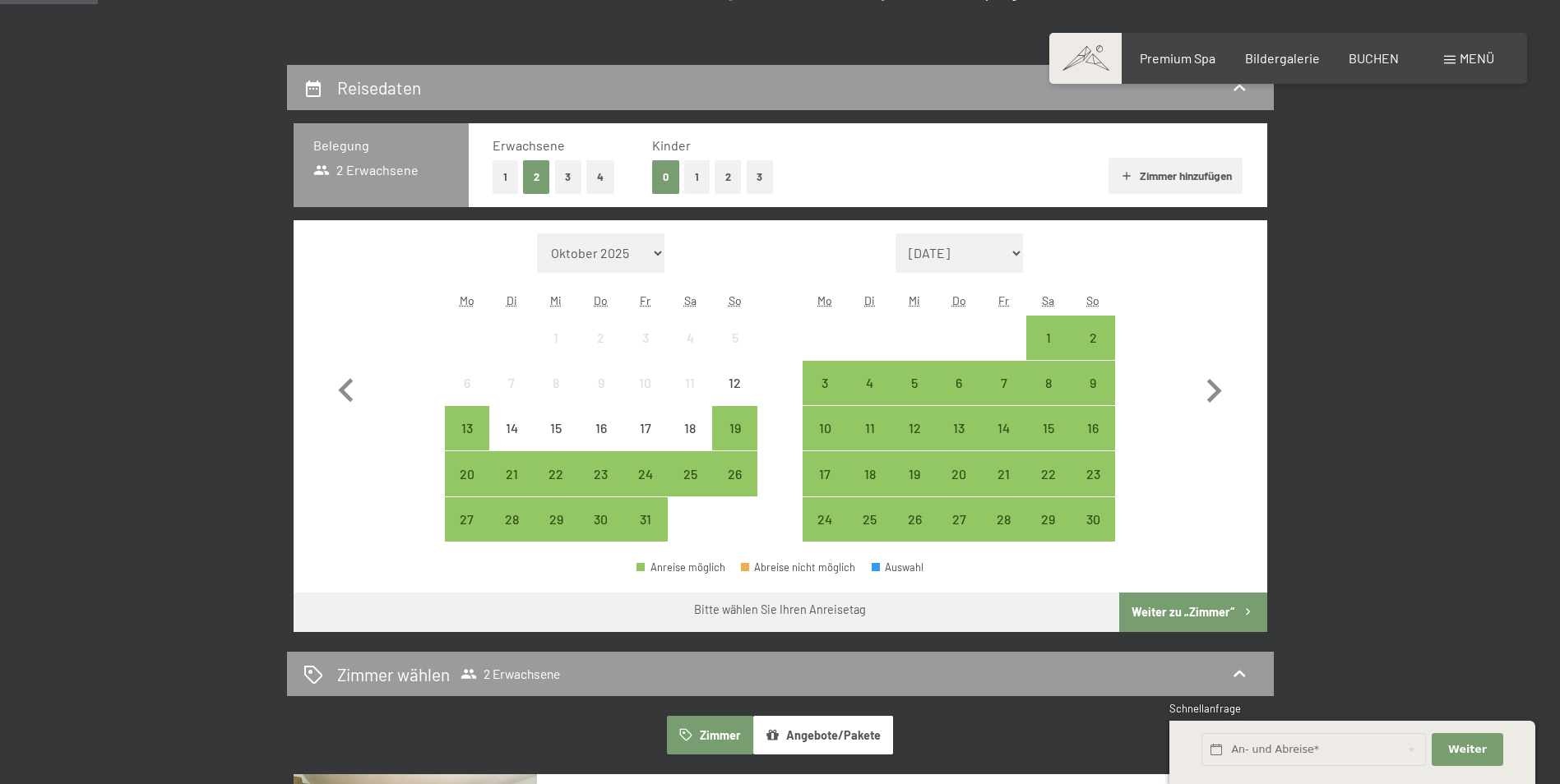
scroll to position [368, 0]
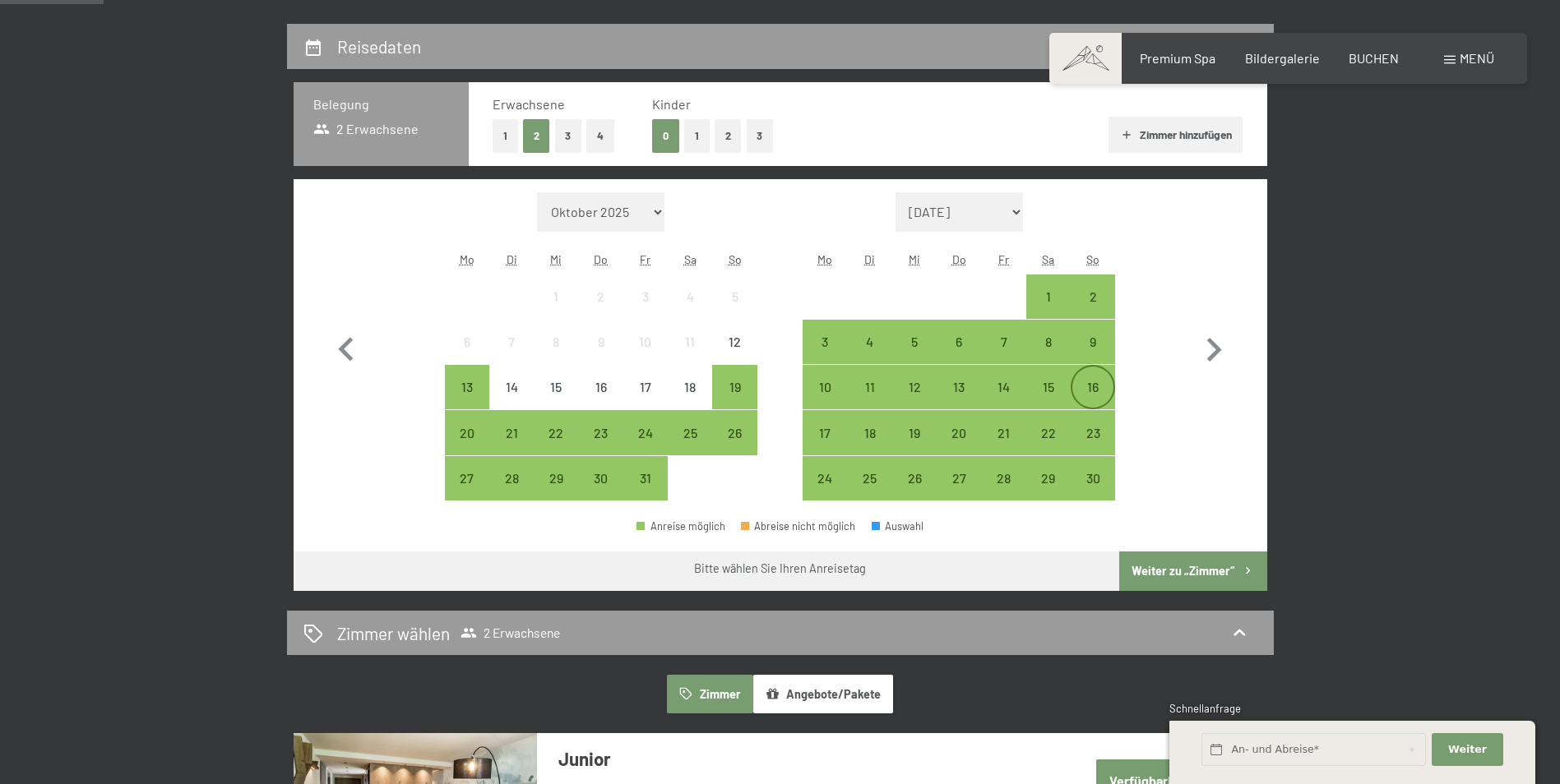
click at [1094, 387] on div "16" at bounding box center [1093, 401] width 41 height 41
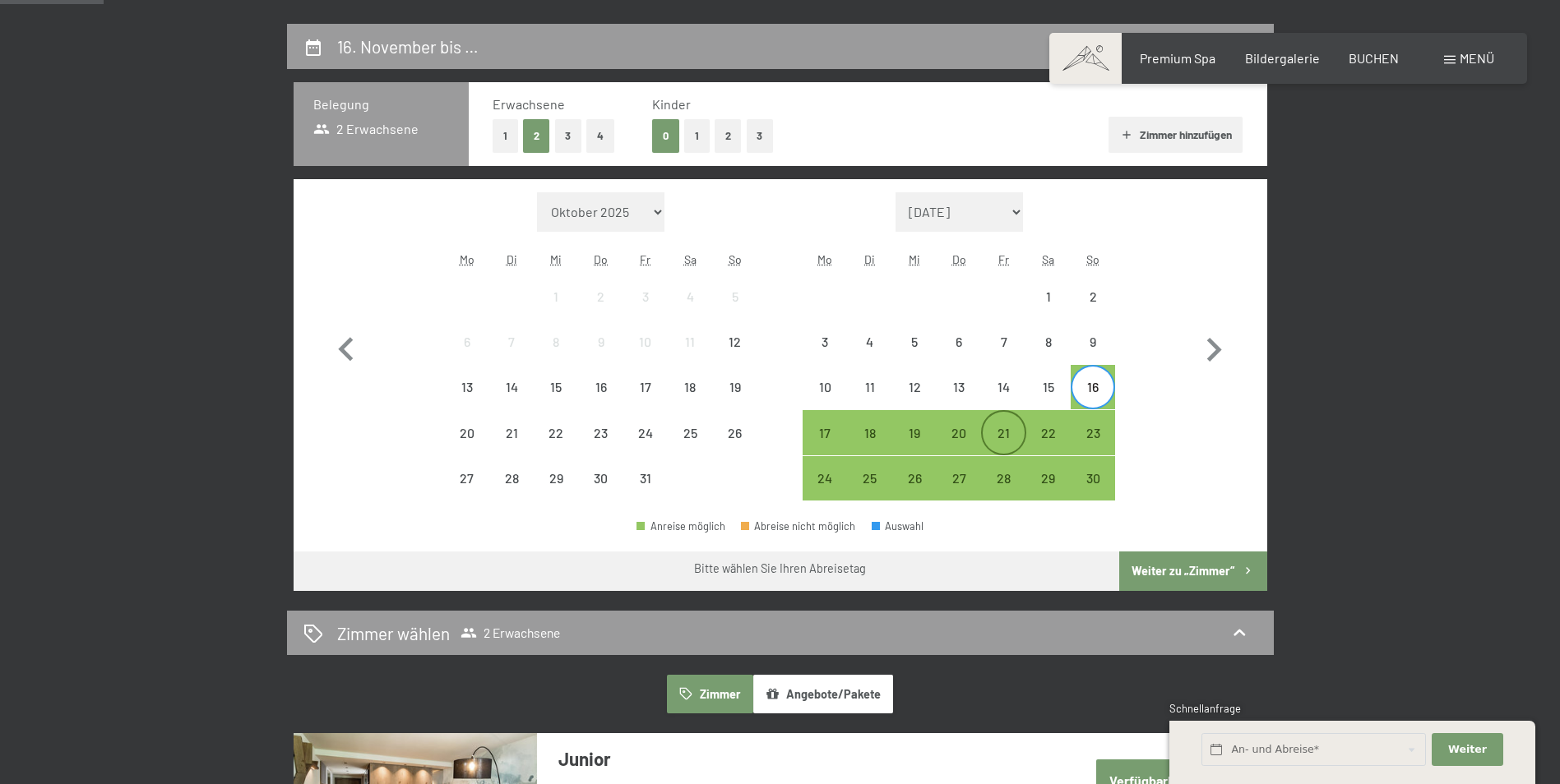
click at [1006, 435] on div "21" at bounding box center [1004, 447] width 41 height 41
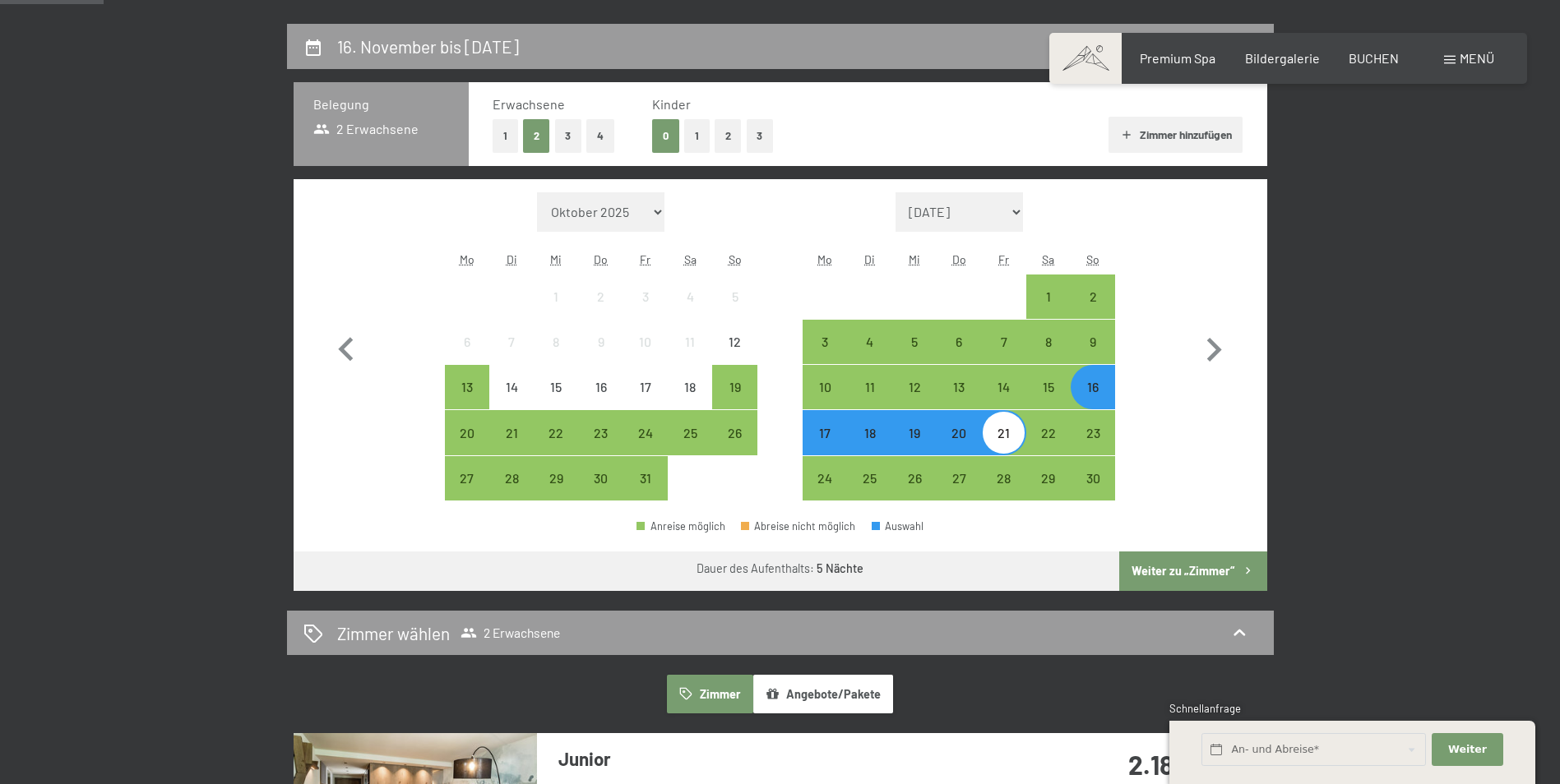
click at [1182, 571] on button "Weiter zu „Zimmer“" at bounding box center [1193, 572] width 147 height 40
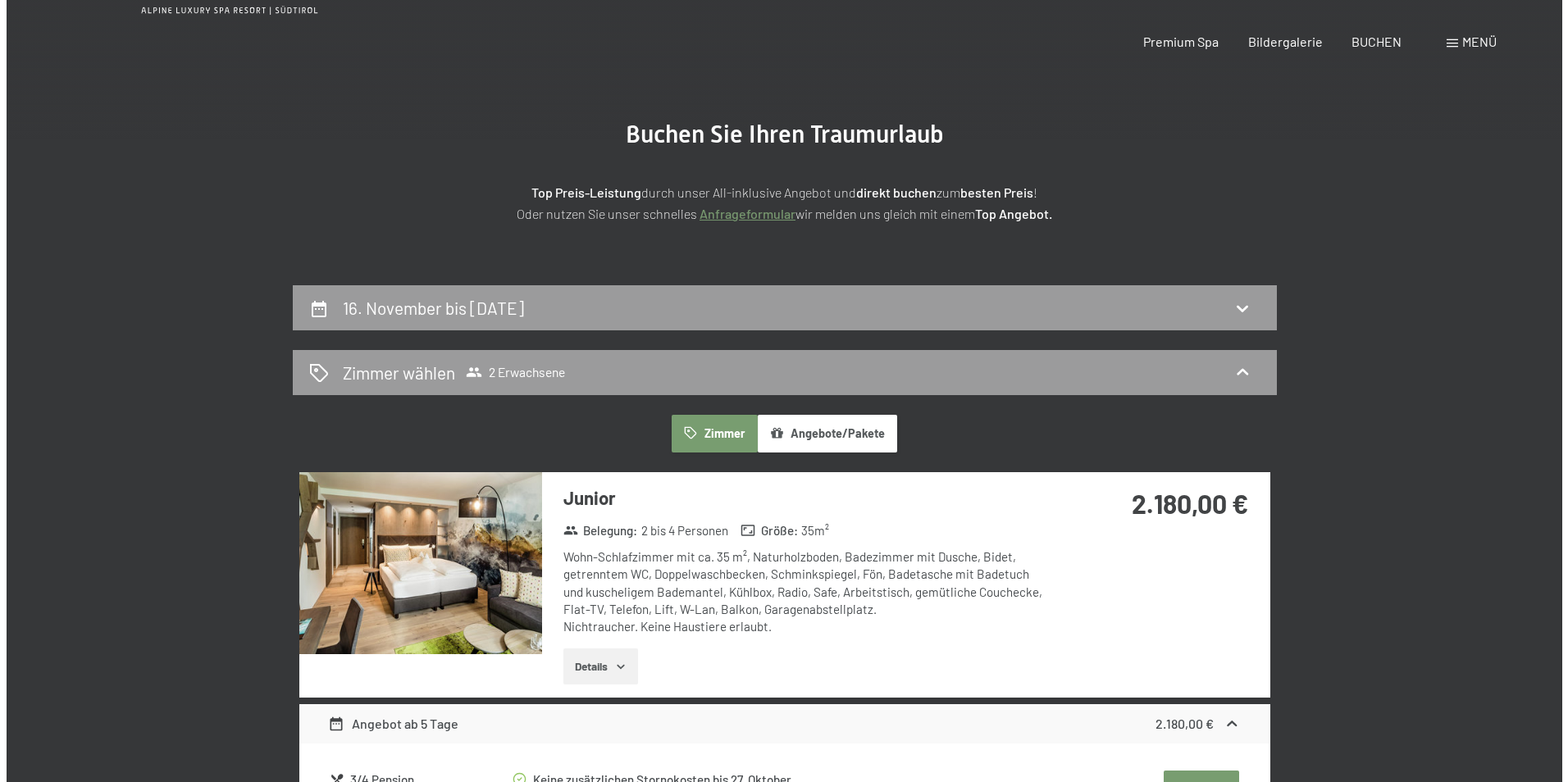
scroll to position [0, 0]
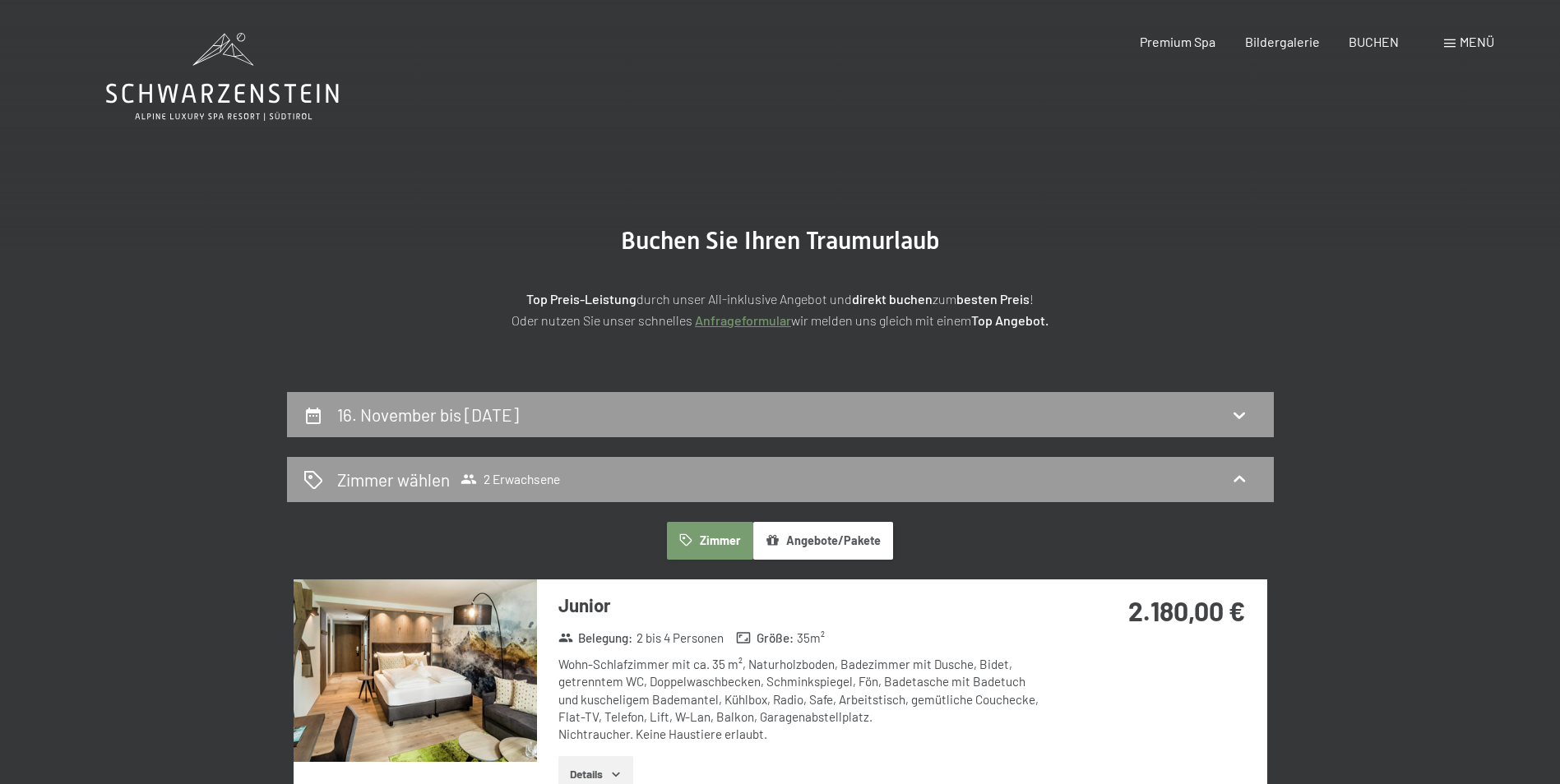
click at [1472, 42] on span "Menü" at bounding box center [1477, 41] width 34 height 15
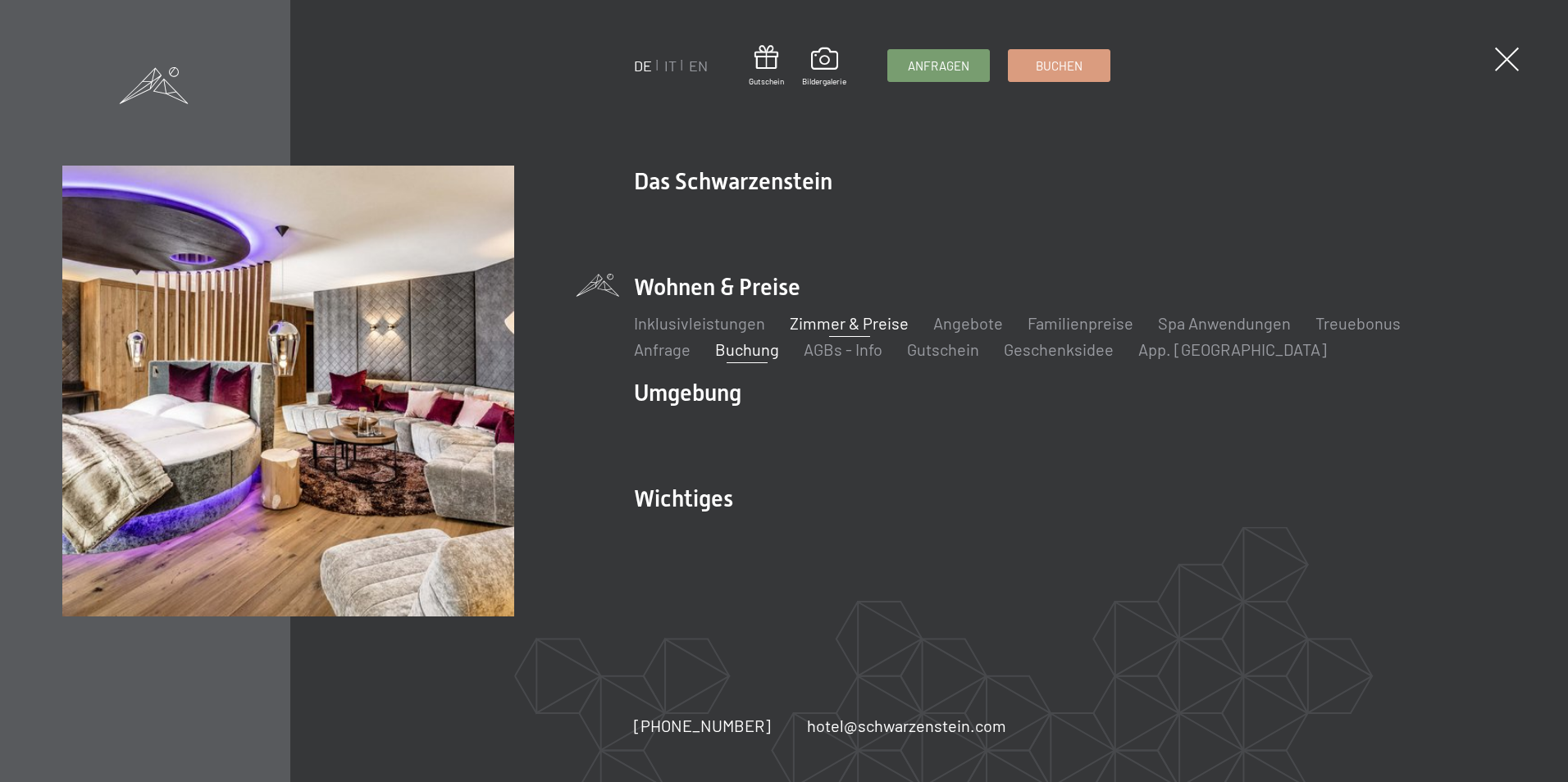
click at [839, 327] on link "Zimmer & Preise" at bounding box center [849, 322] width 119 height 20
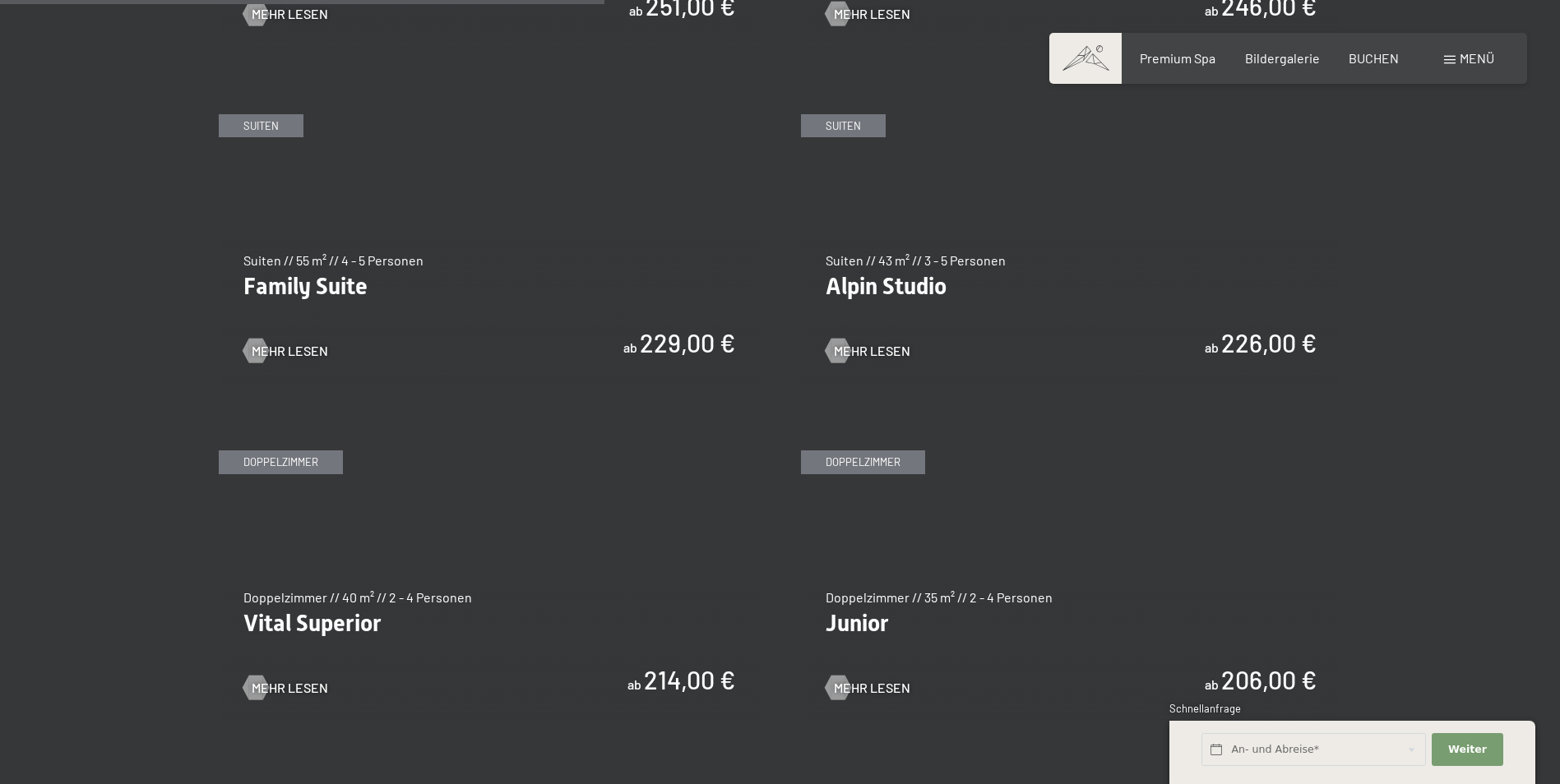
scroll to position [2030, 0]
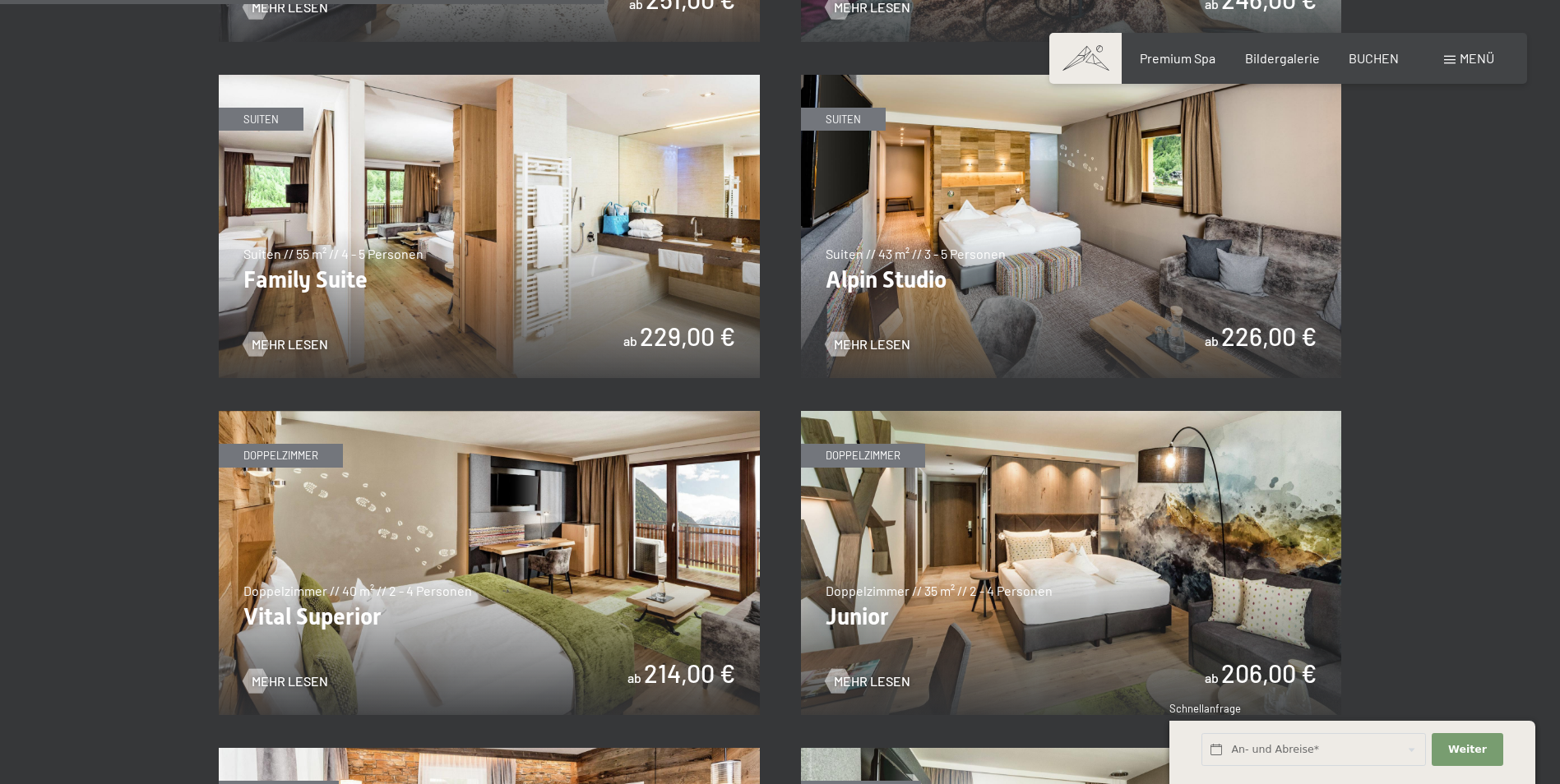
click at [470, 592] on img at bounding box center [488, 563] width 541 height 304
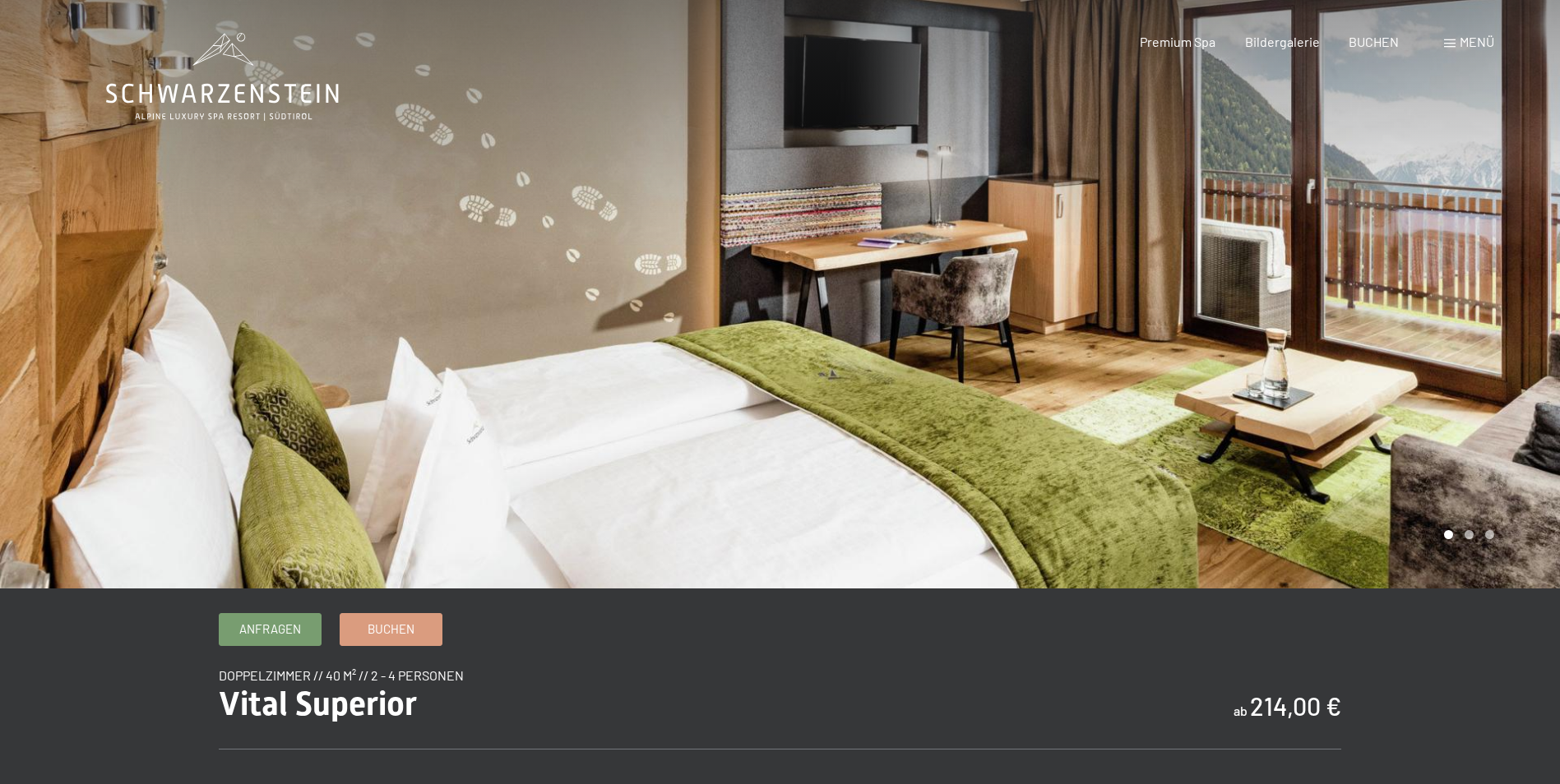
click at [1489, 297] on div at bounding box center [1171, 294] width 781 height 589
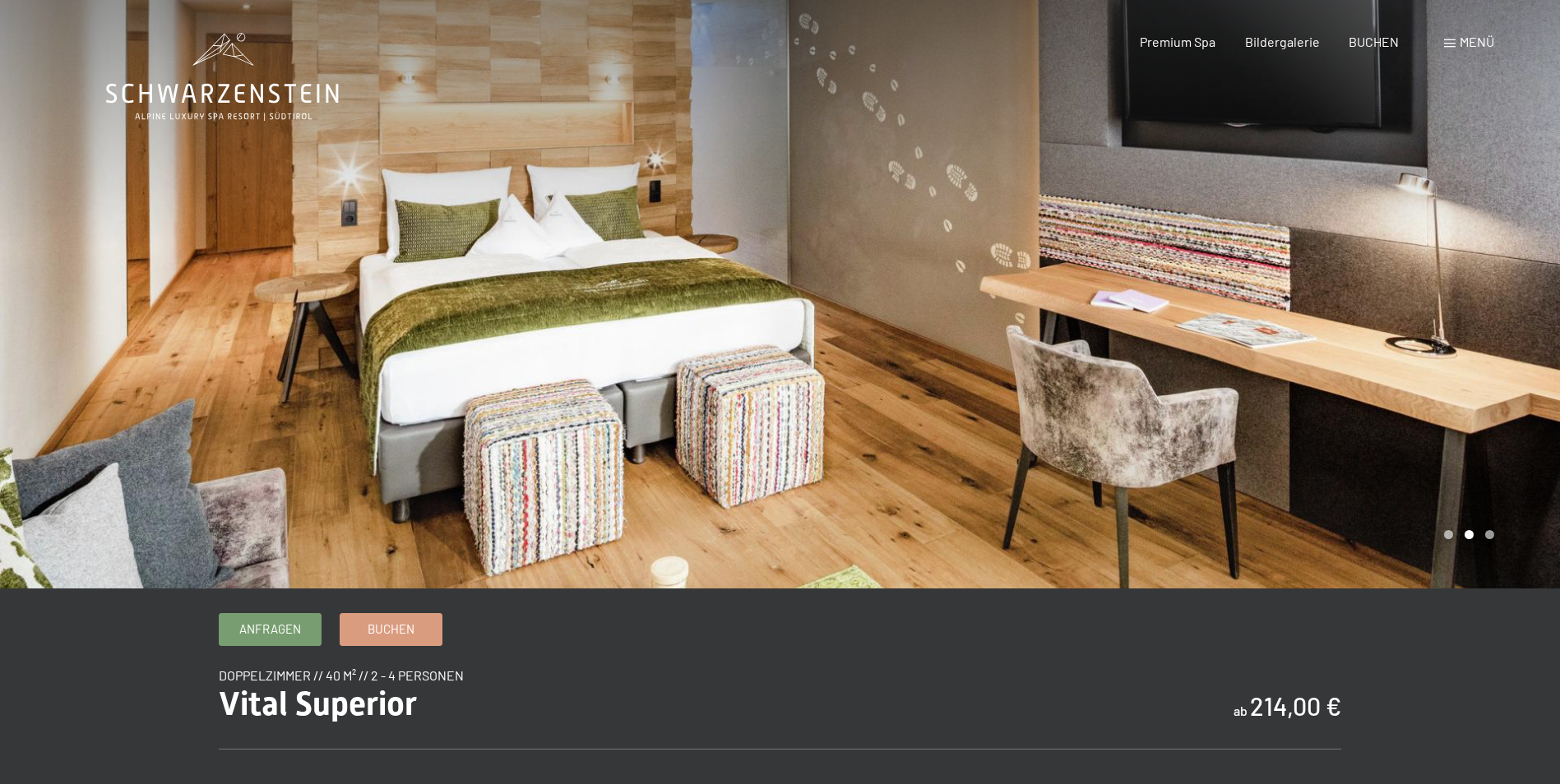
click at [1426, 302] on div at bounding box center [1171, 294] width 781 height 589
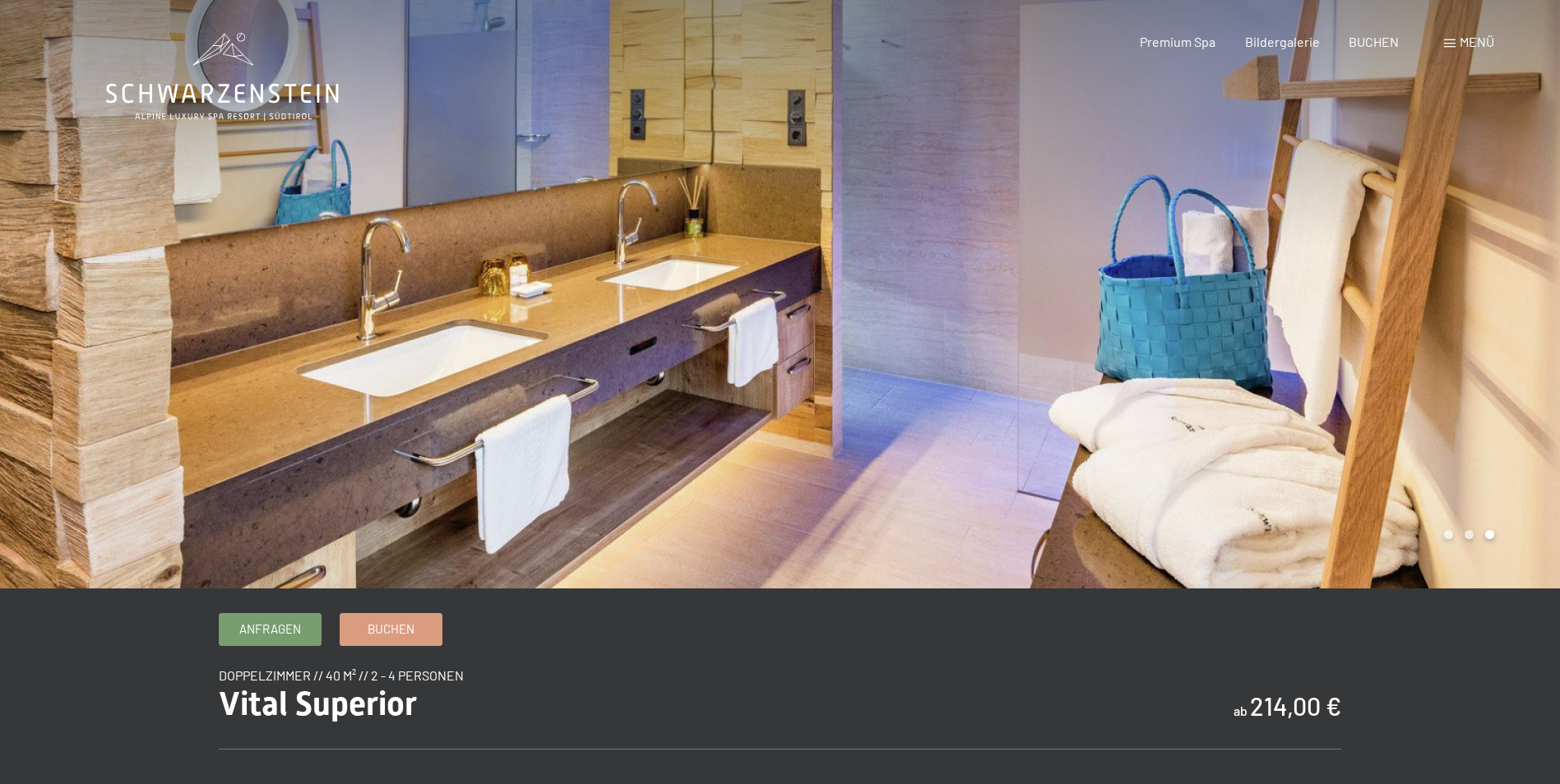
click at [1426, 301] on div at bounding box center [1171, 294] width 781 height 589
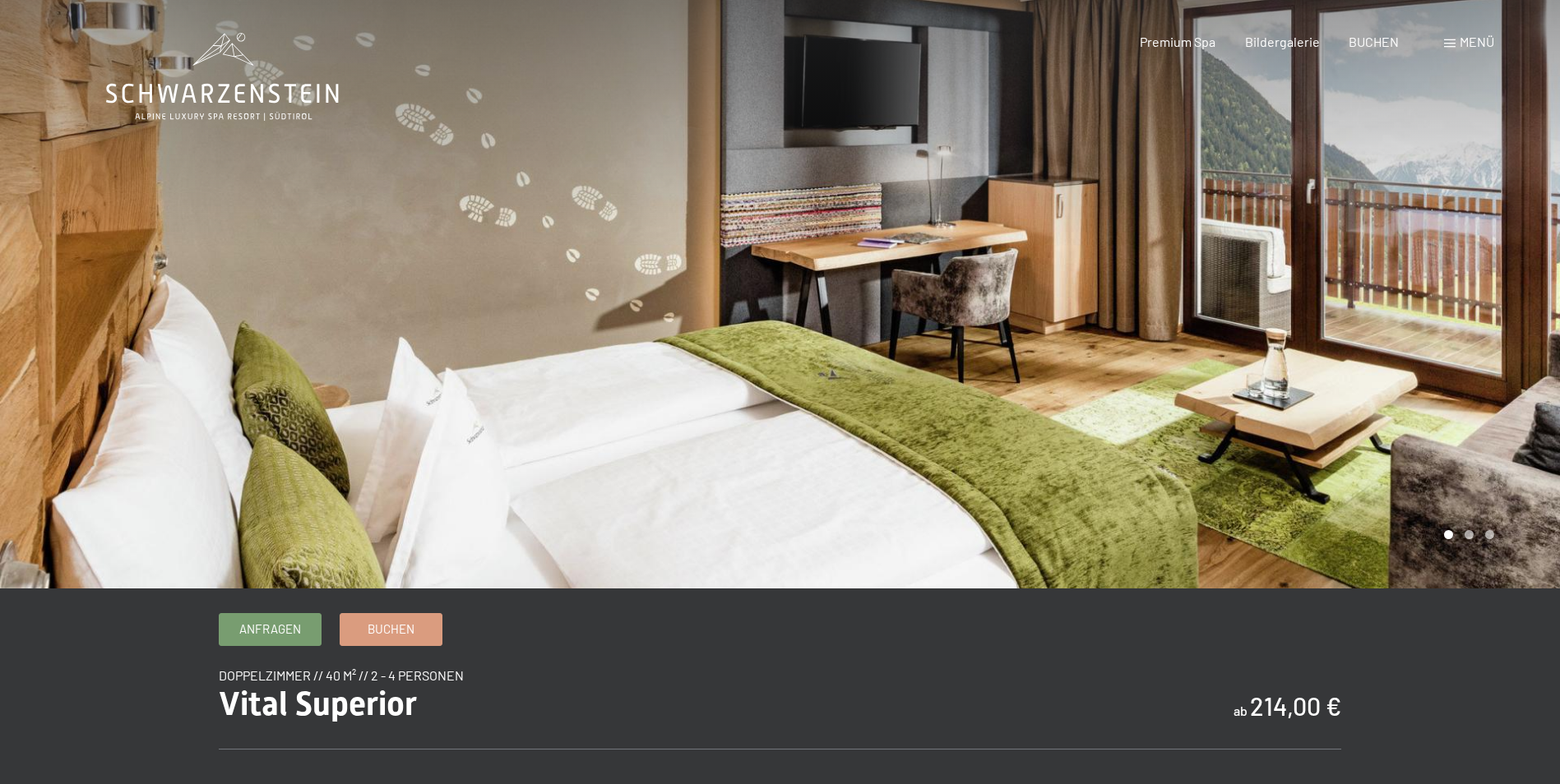
click at [1429, 302] on div at bounding box center [1171, 294] width 781 height 589
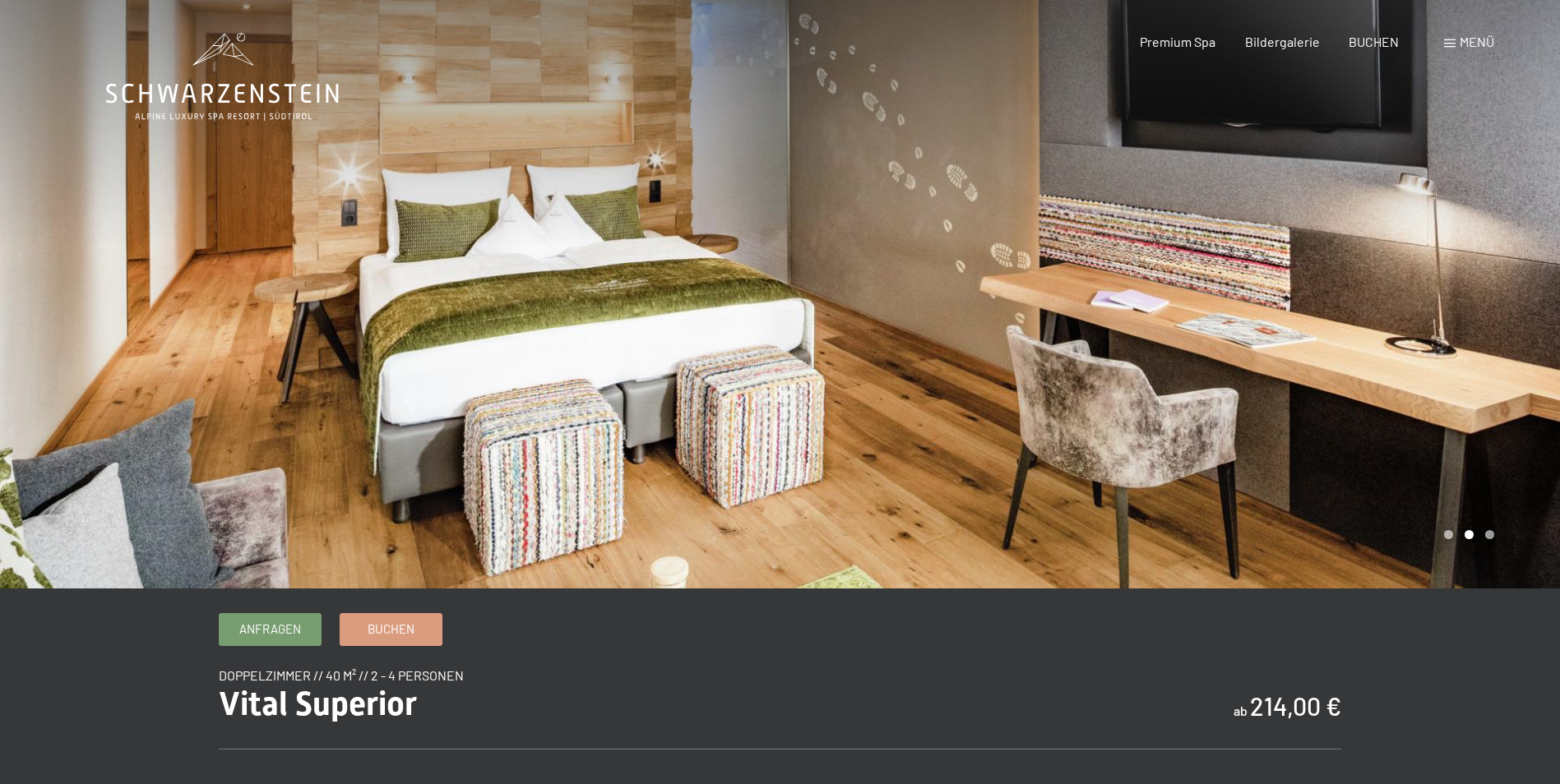
click at [1429, 302] on div at bounding box center [1171, 294] width 781 height 589
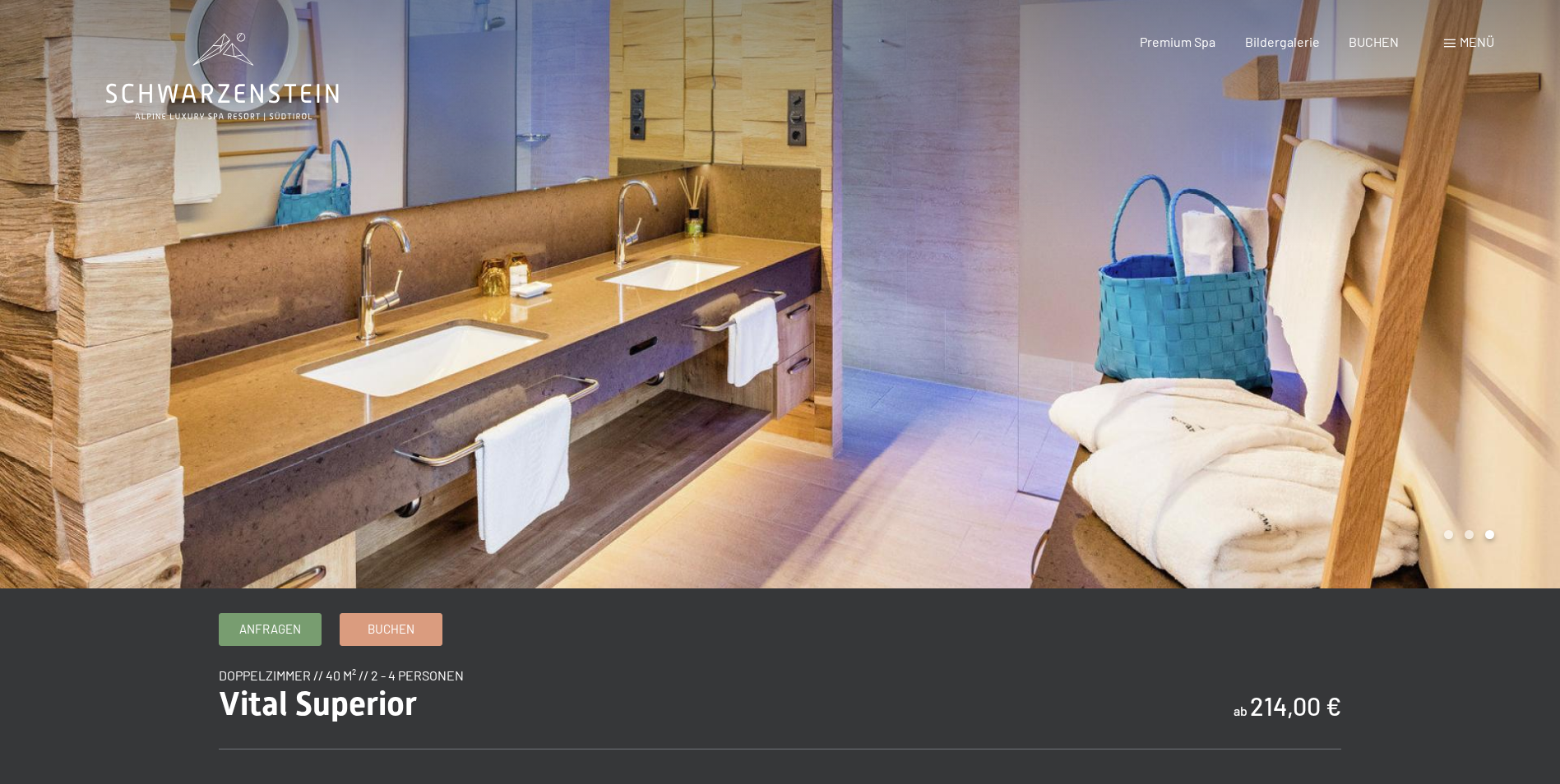
click at [193, 327] on div at bounding box center [390, 294] width 781 height 589
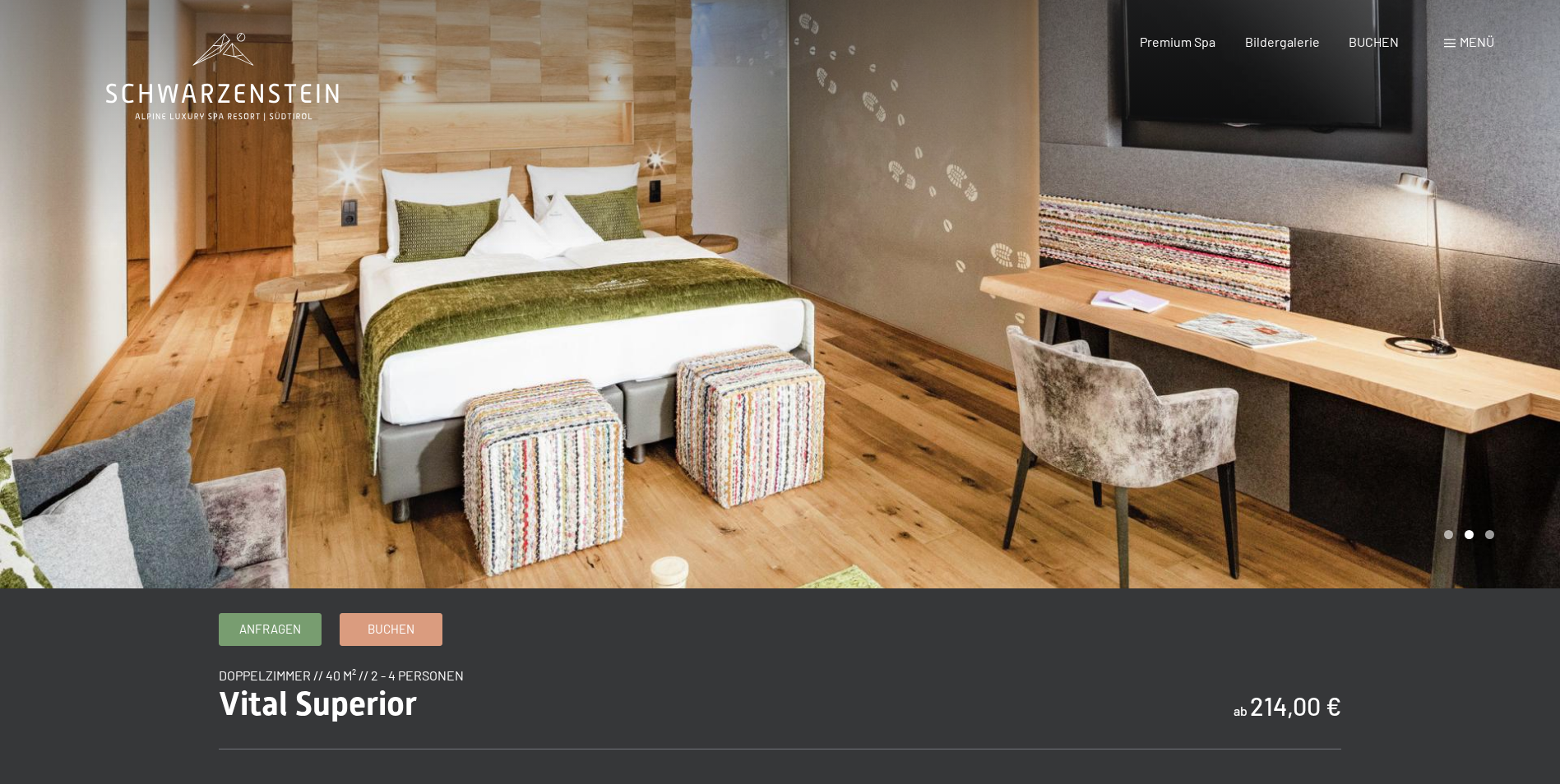
click at [192, 327] on div at bounding box center [390, 294] width 781 height 589
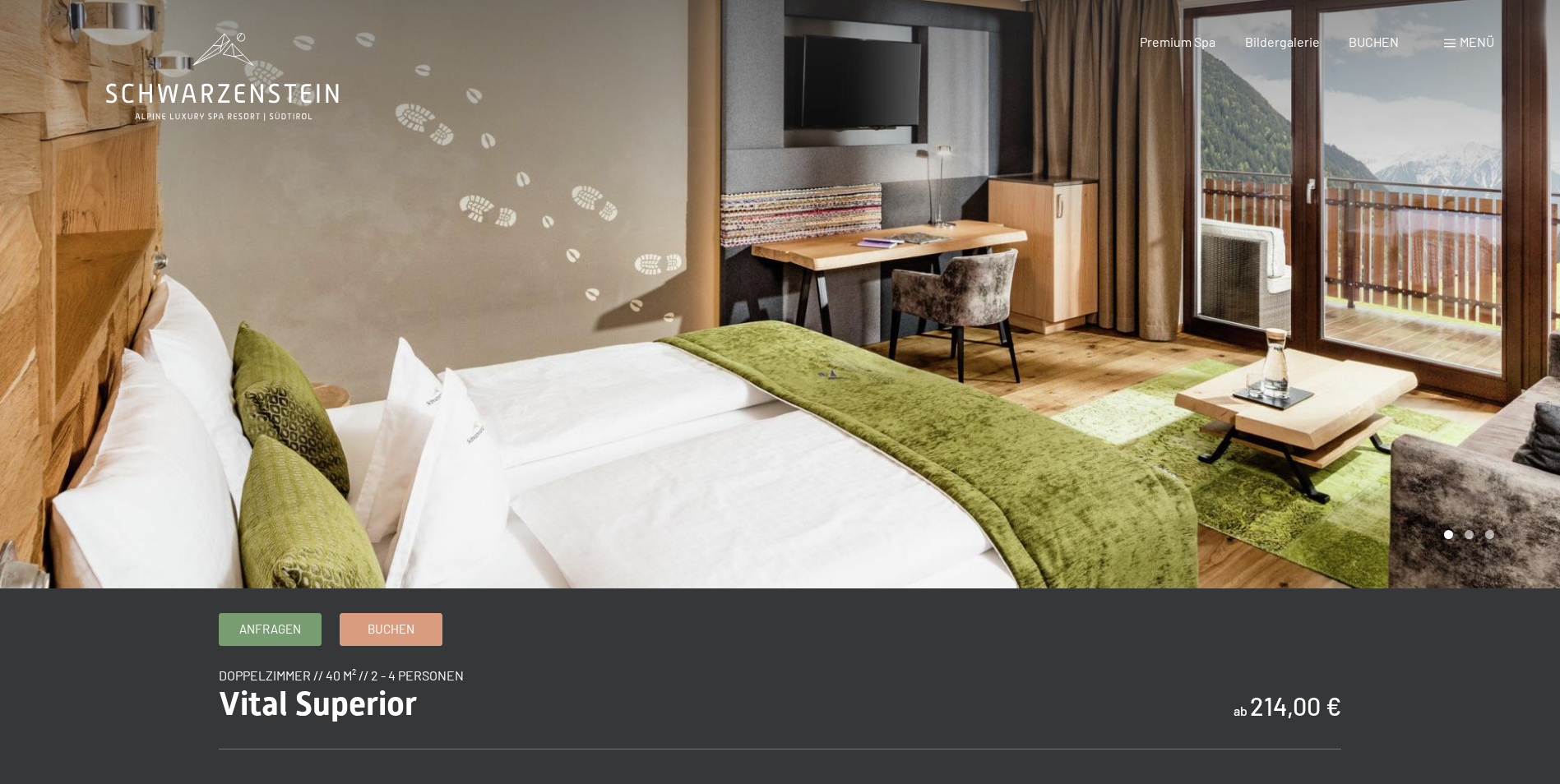
click at [189, 327] on div at bounding box center [390, 294] width 781 height 589
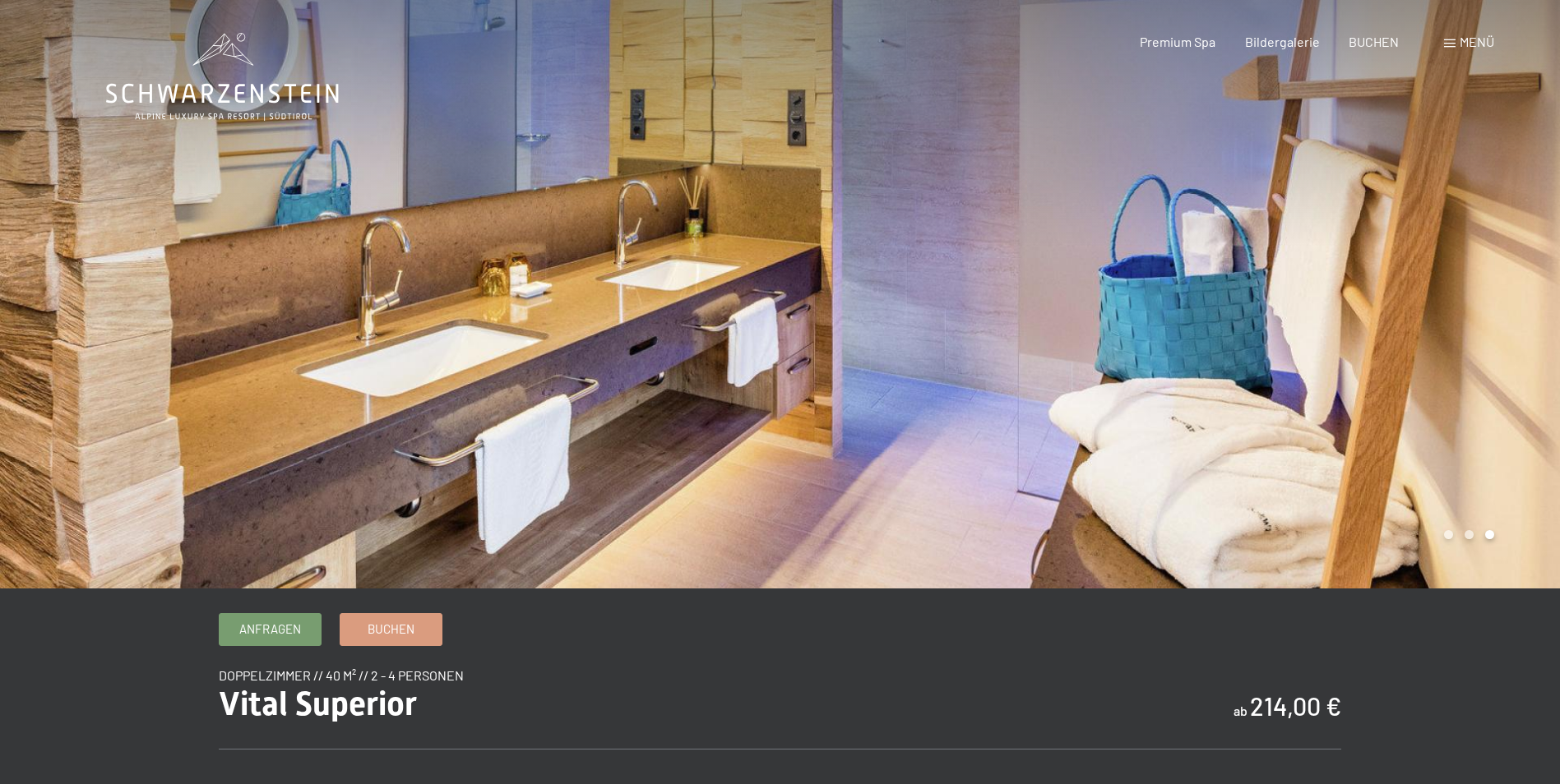
click at [189, 327] on div at bounding box center [390, 294] width 781 height 589
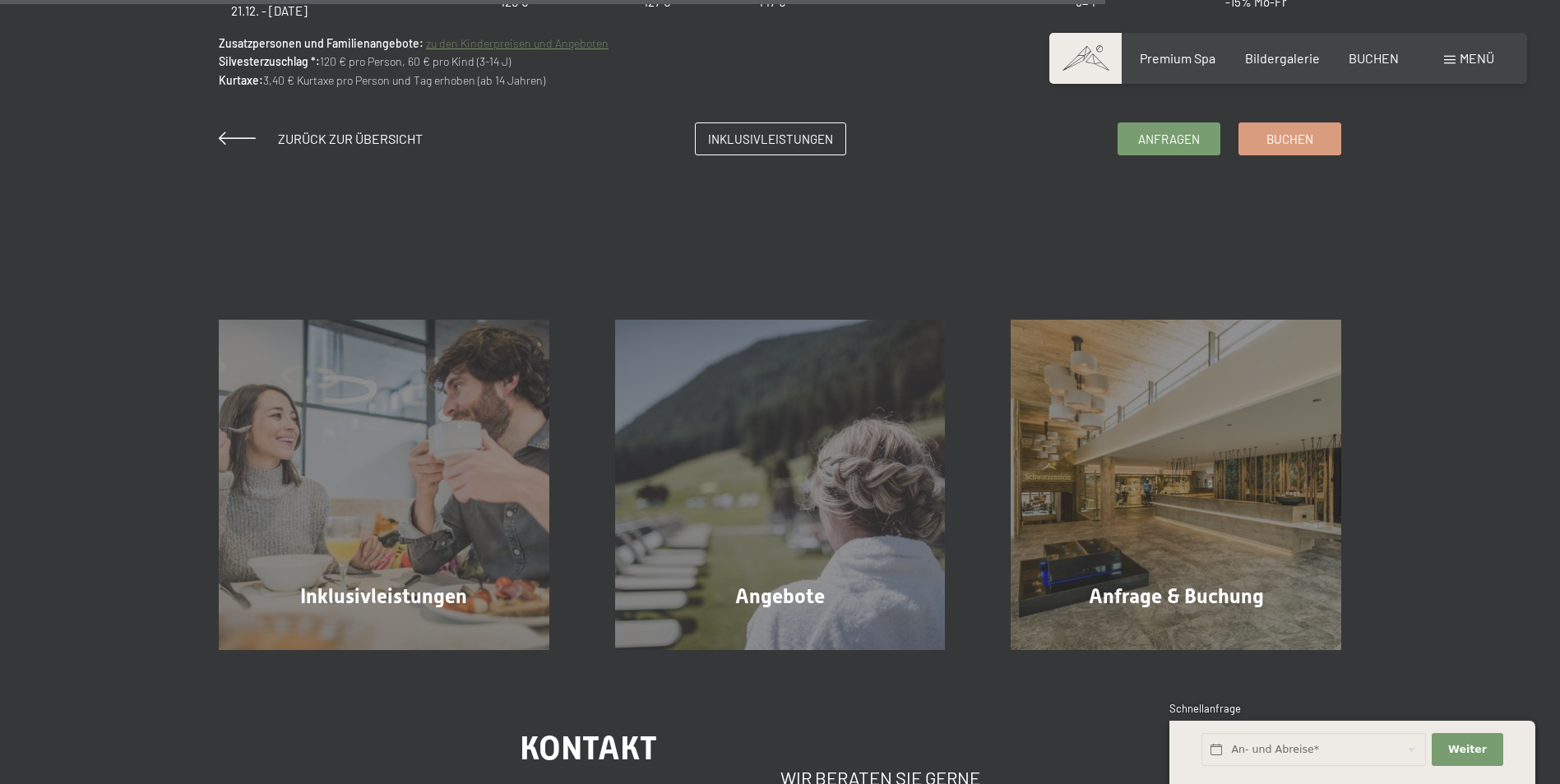
scroll to position [1531, 0]
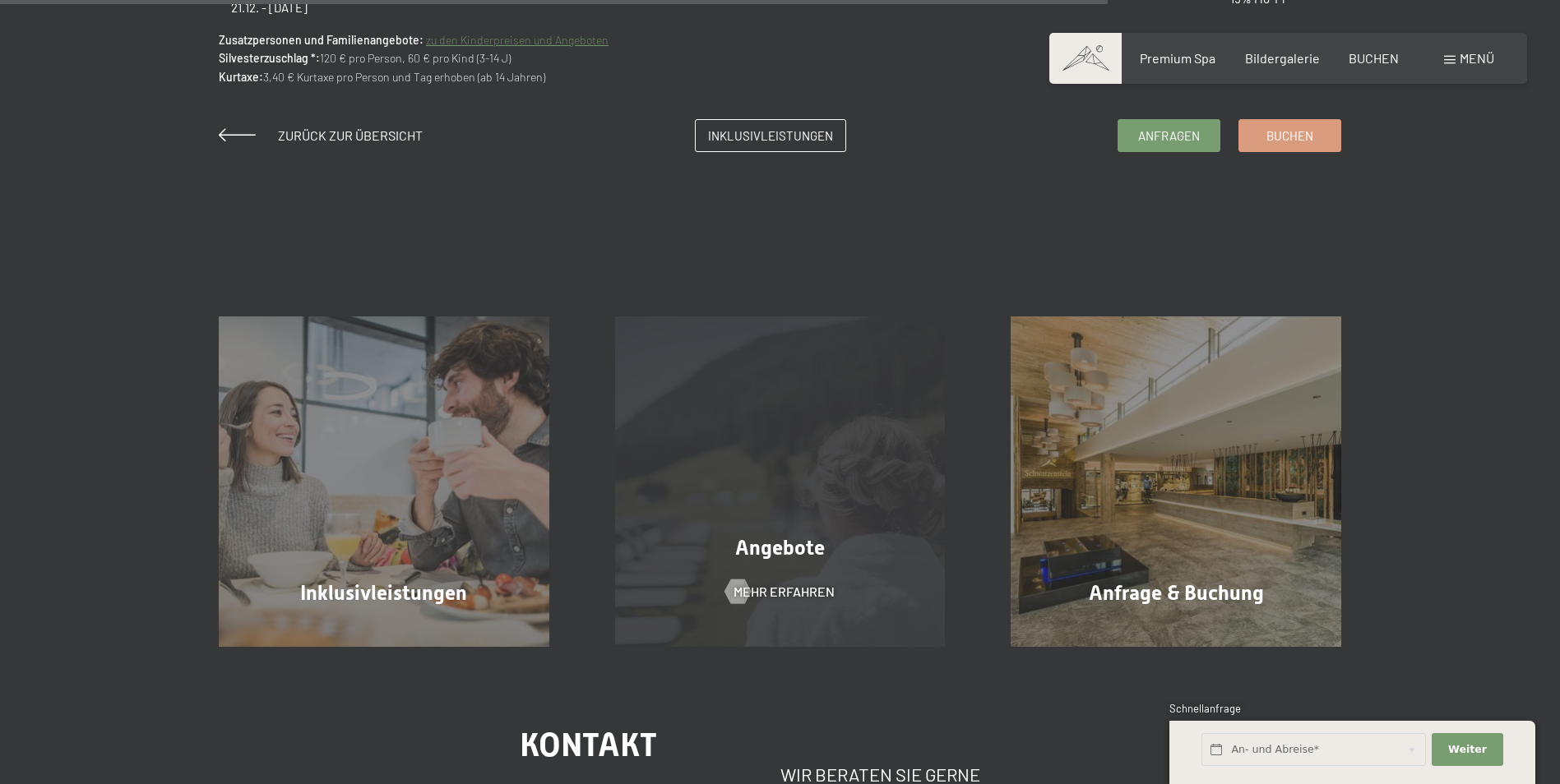
click at [773, 551] on span "Angebote" at bounding box center [780, 548] width 89 height 24
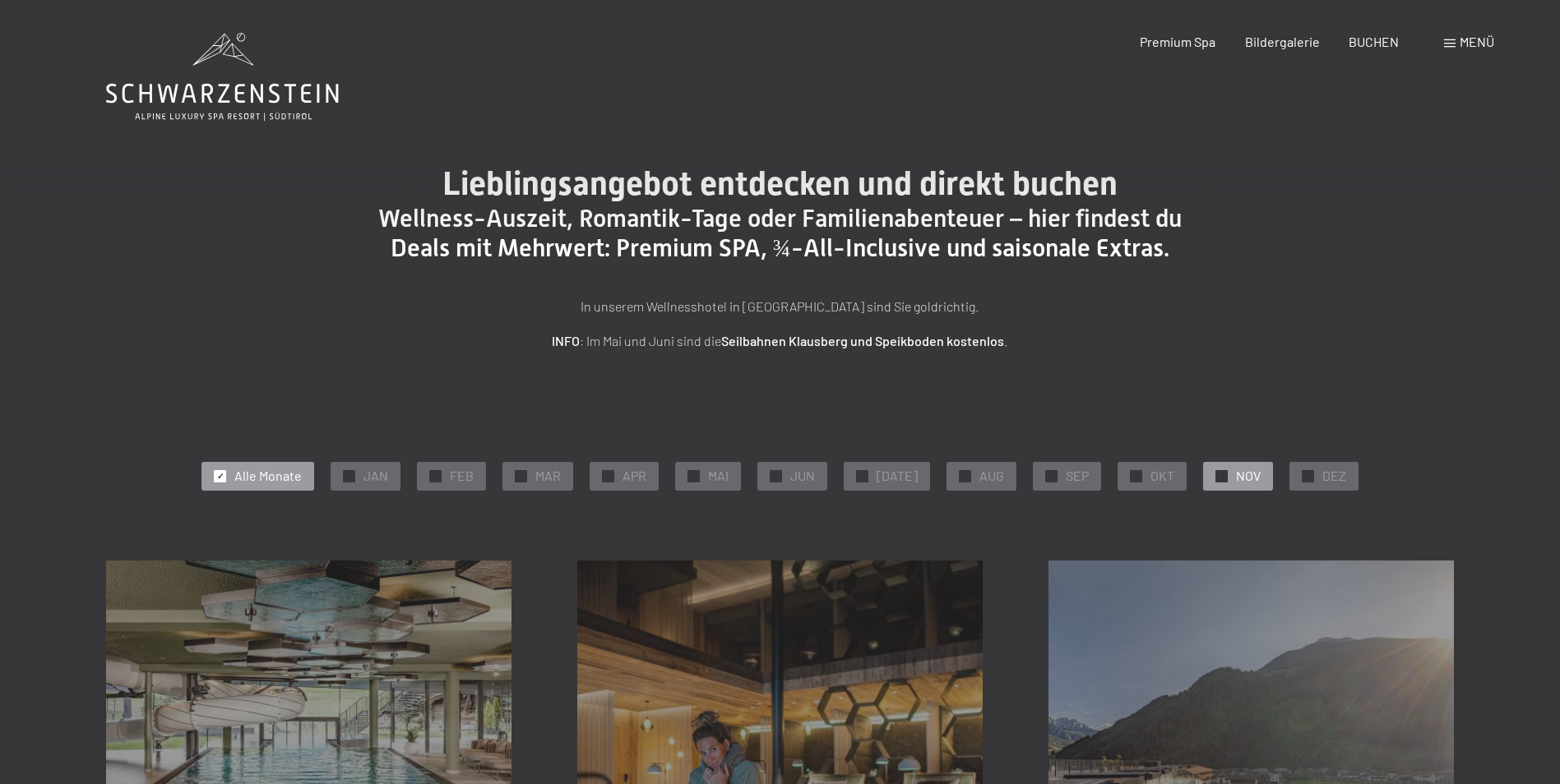
click at [1236, 479] on span "NOV" at bounding box center [1248, 475] width 25 height 18
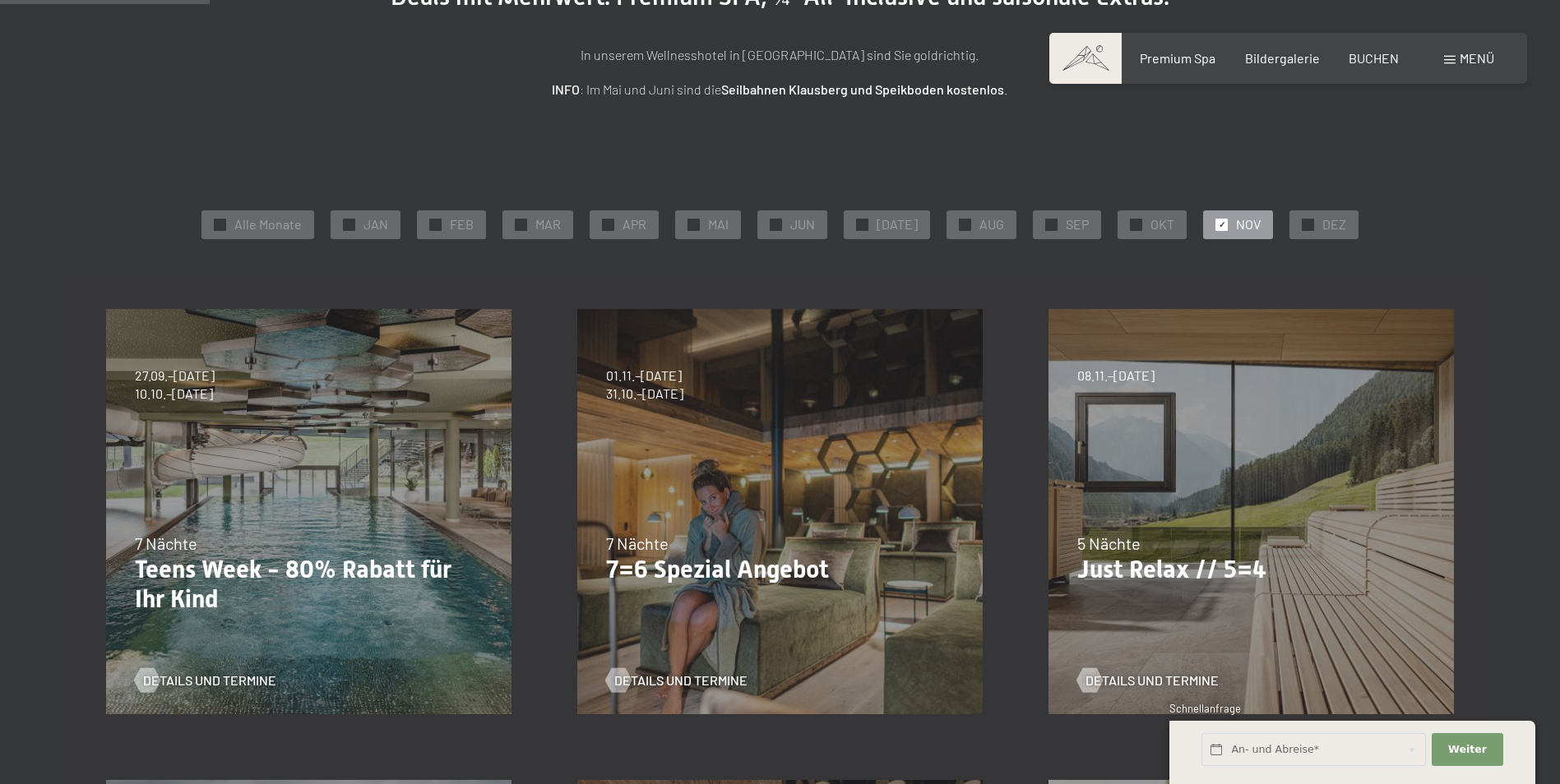
scroll to position [263, 0]
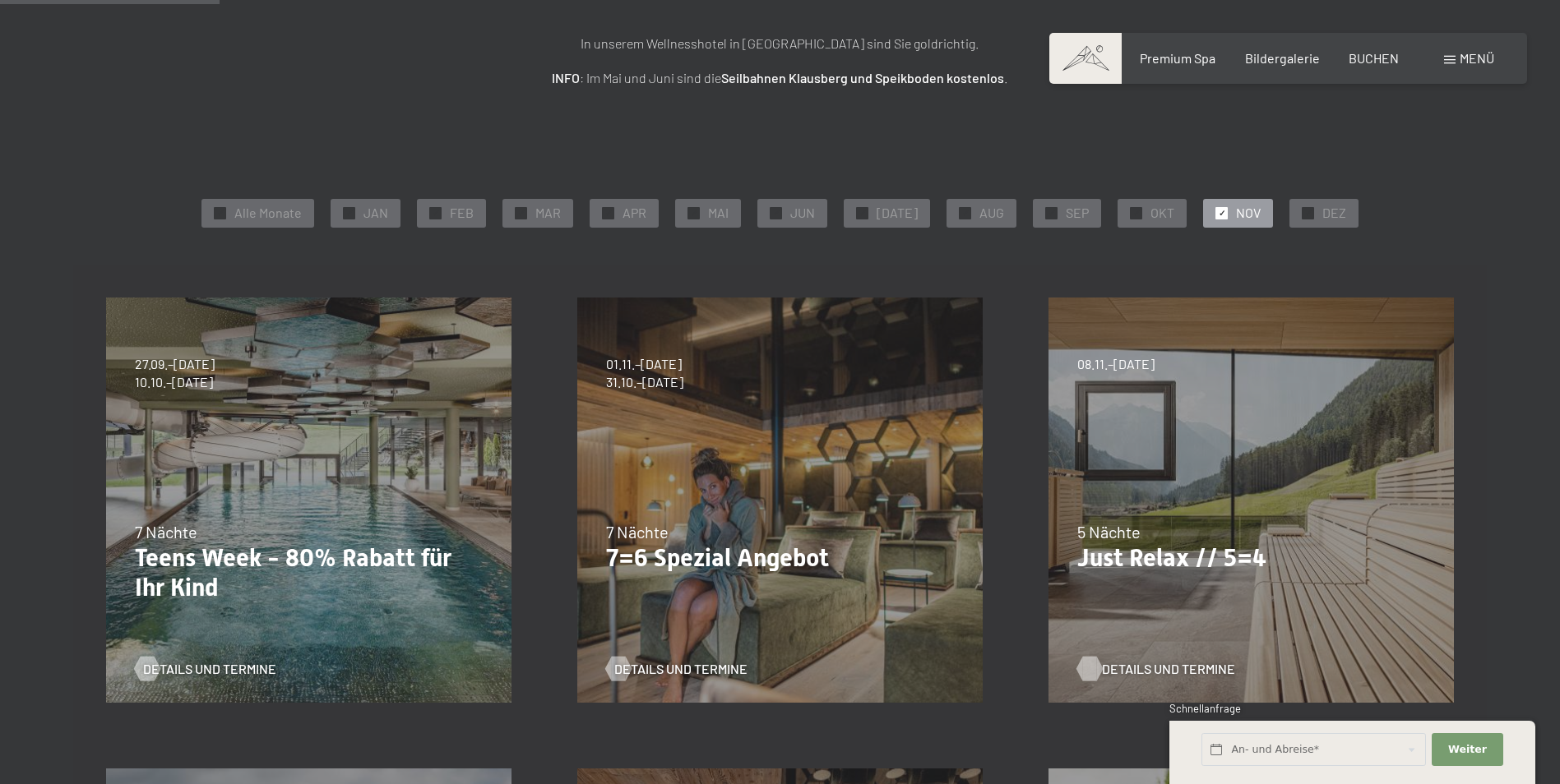
click at [1131, 670] on span "Details und Termine" at bounding box center [1168, 669] width 133 height 18
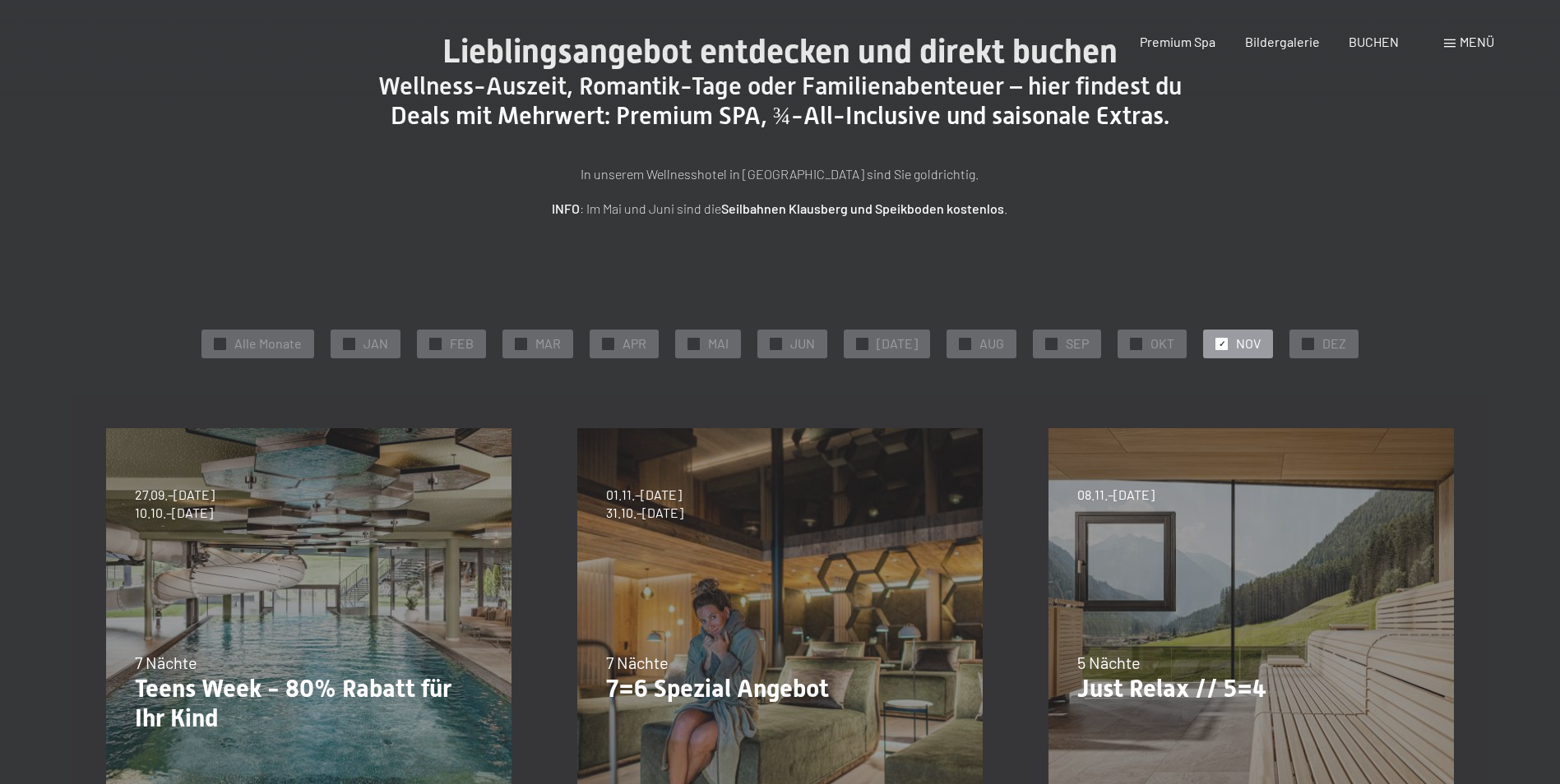
scroll to position [0, 0]
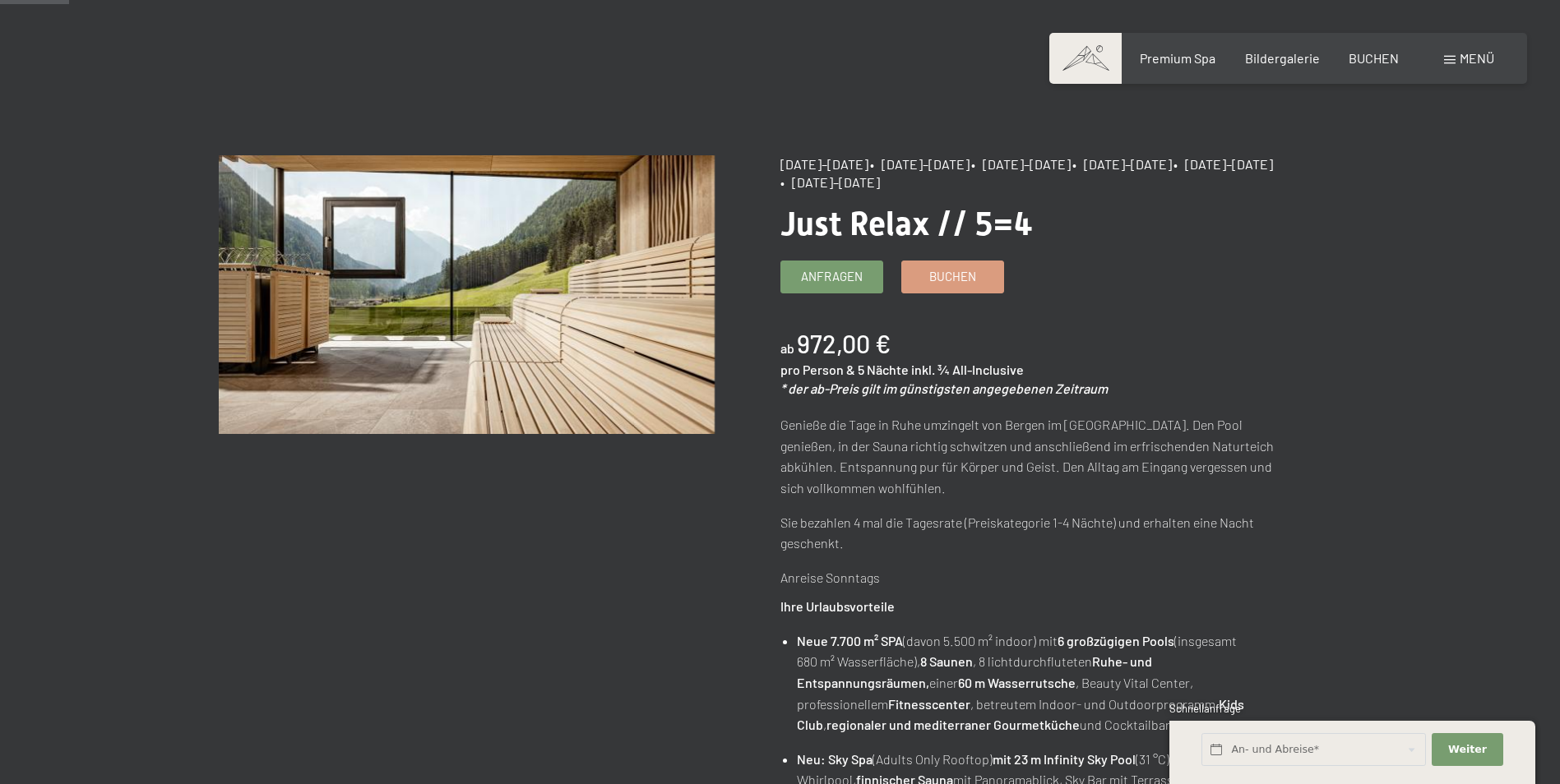
scroll to position [88, 0]
